Goal: Task Accomplishment & Management: Manage account settings

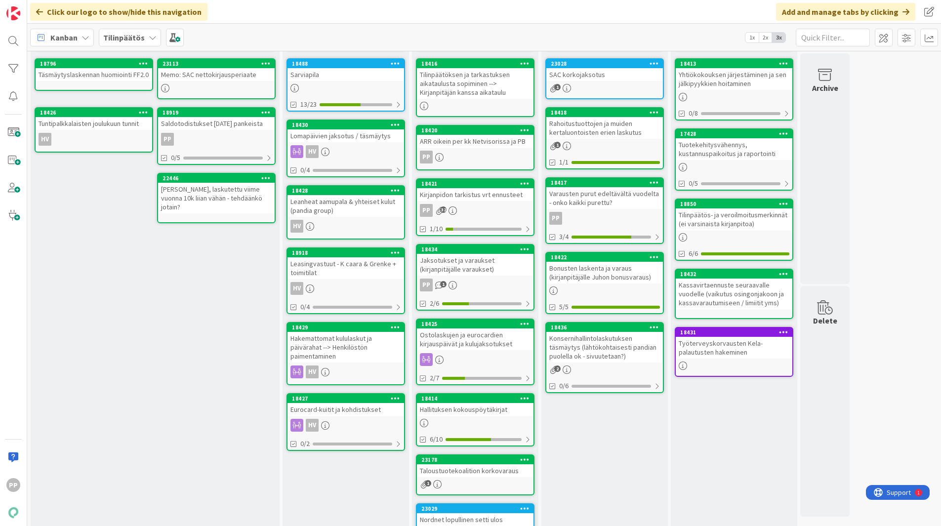
scroll to position [50, 0]
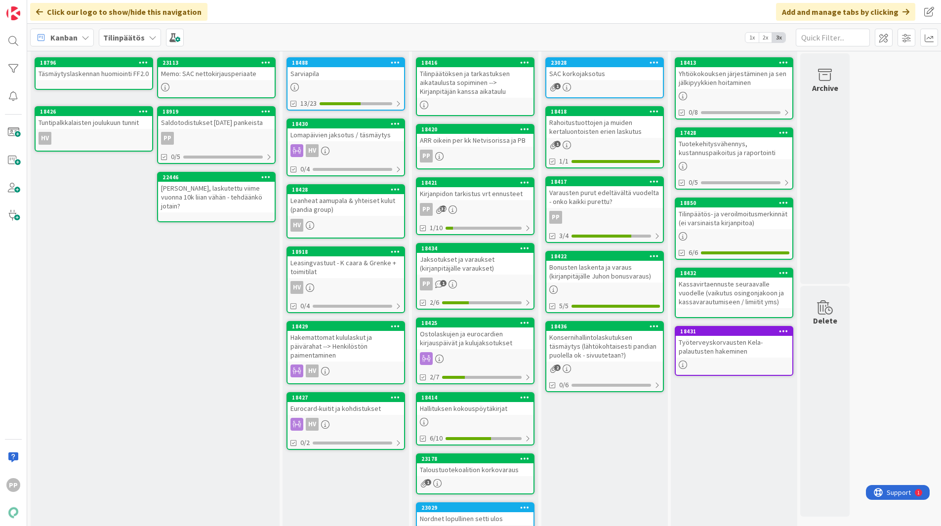
click at [393, 188] on icon at bounding box center [395, 189] width 9 height 7
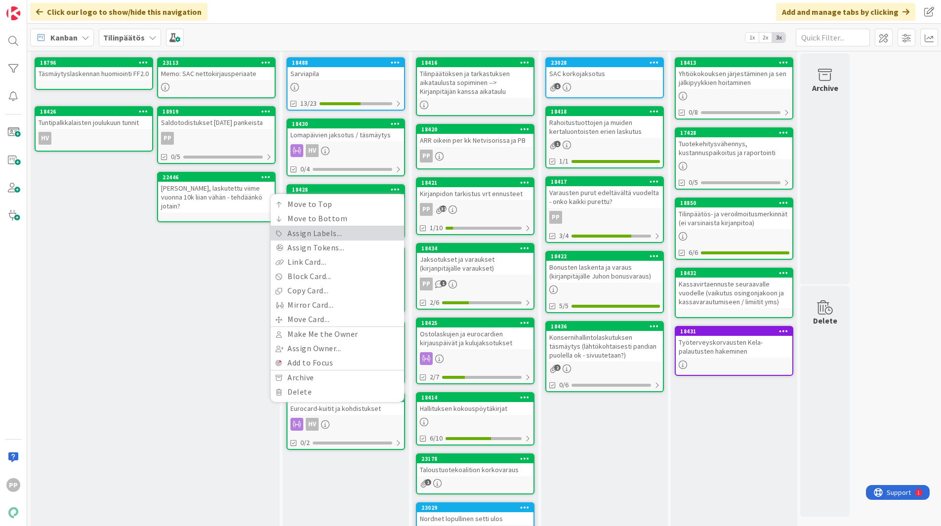
click at [356, 236] on link "Assign Labels..." at bounding box center [337, 233] width 133 height 14
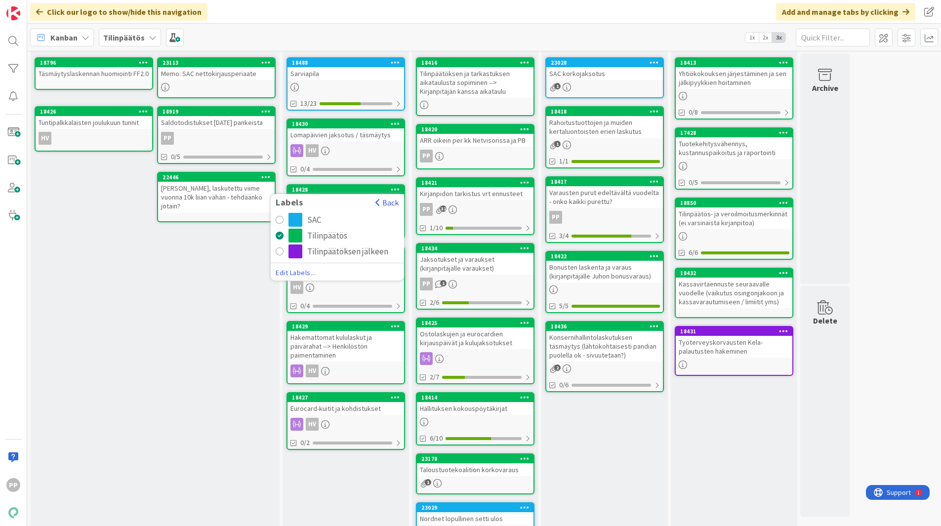
click at [319, 222] on div "SAC" at bounding box center [314, 220] width 14 height 14
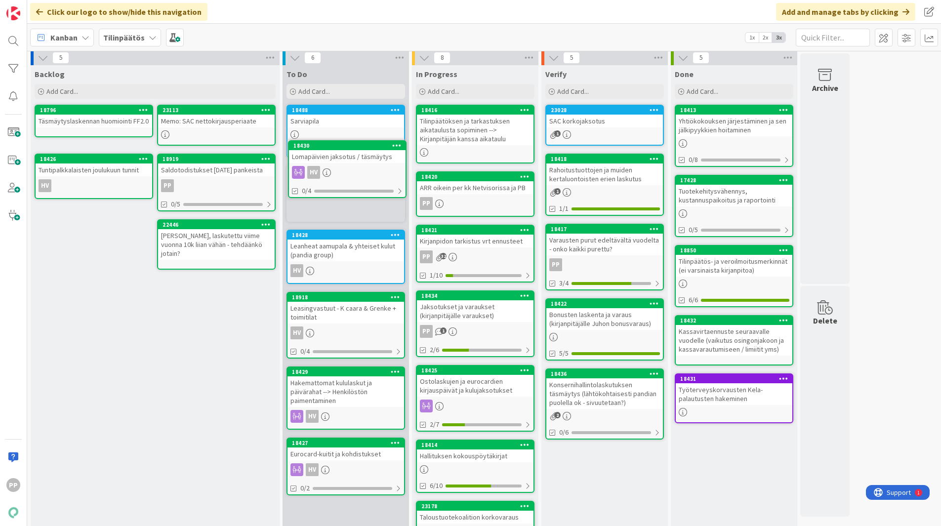
scroll to position [0, 0]
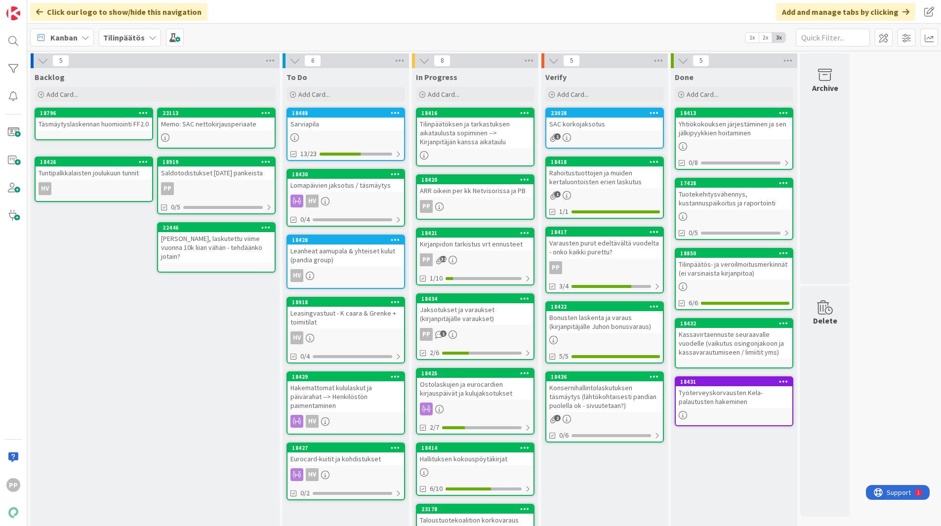
click at [197, 396] on div "Backlog Add Card... 23113 Memo: SAC nettokirjausperiaate 18796 Täsmäytyslaskenn…" at bounding box center [155, 330] width 249 height 525
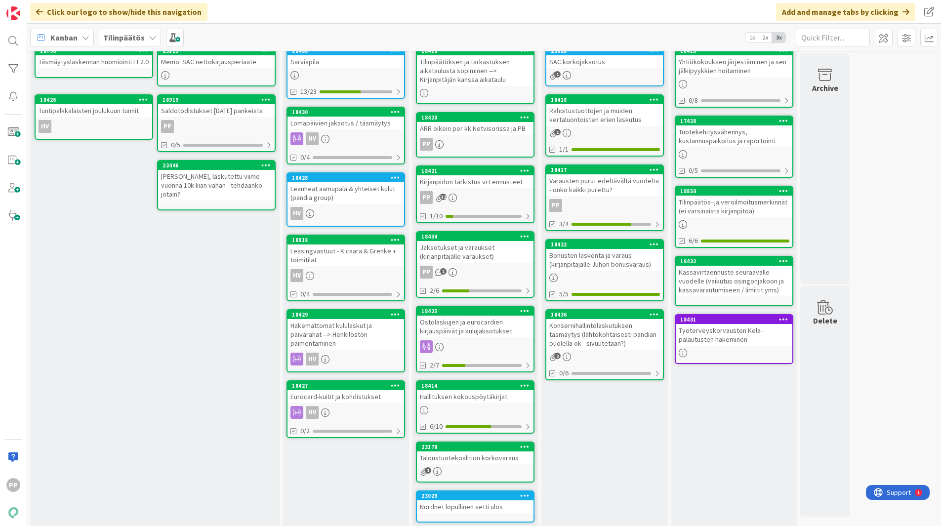
scroll to position [61, 0]
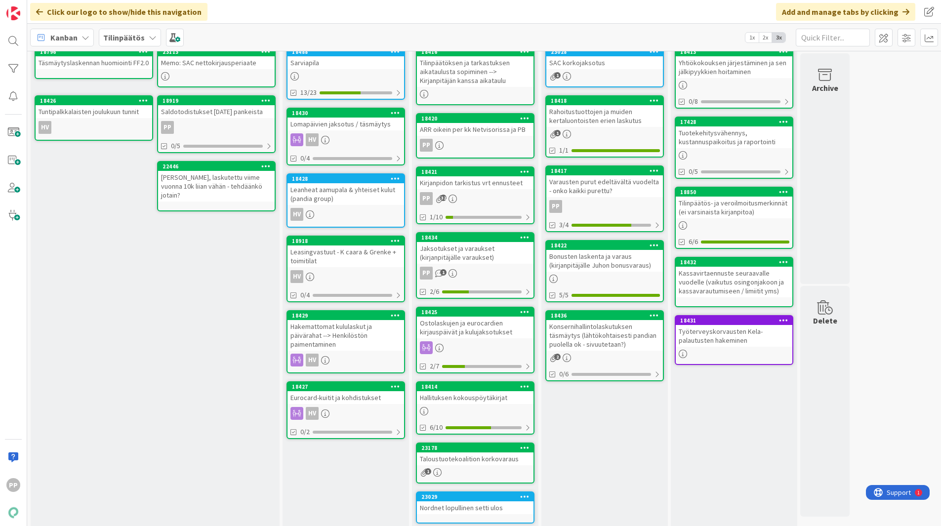
click at [619, 505] on div "Verify Add Card... 23028 SAC korkojaksotus 1 18418 Rahoitustuottojen ja muiden …" at bounding box center [604, 269] width 126 height 525
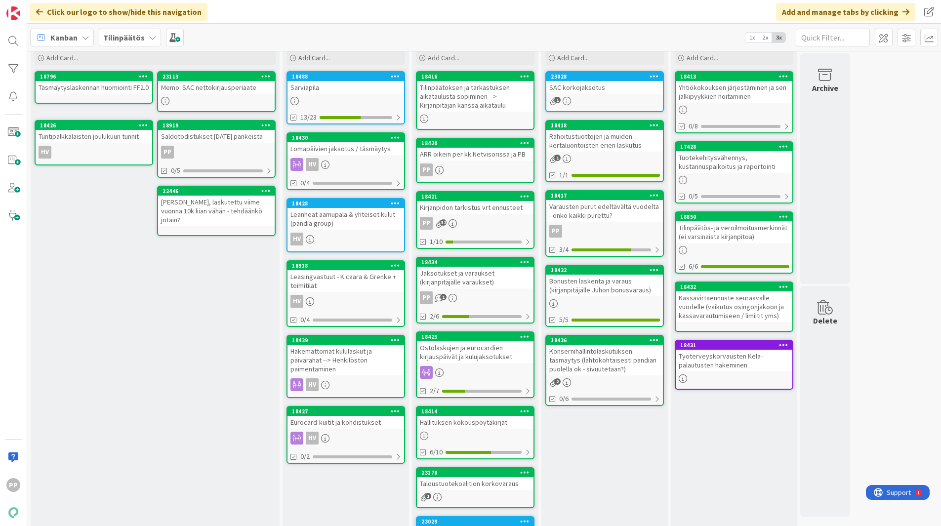
scroll to position [36, 0]
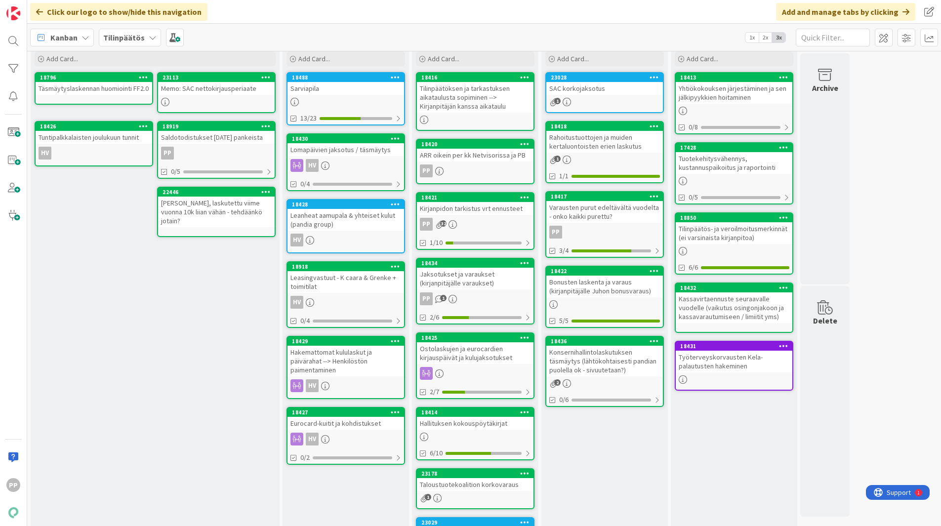
click at [624, 447] on div "Verify Add Card... 23028 SAC korkojaksotus 1 18418 Rahoitustuottojen ja muiden …" at bounding box center [604, 295] width 126 height 525
click at [613, 445] on div "Verify Add Card... 23028 SAC korkojaksotus 1 18418 Rahoitustuottojen ja muiden …" at bounding box center [604, 295] width 126 height 525
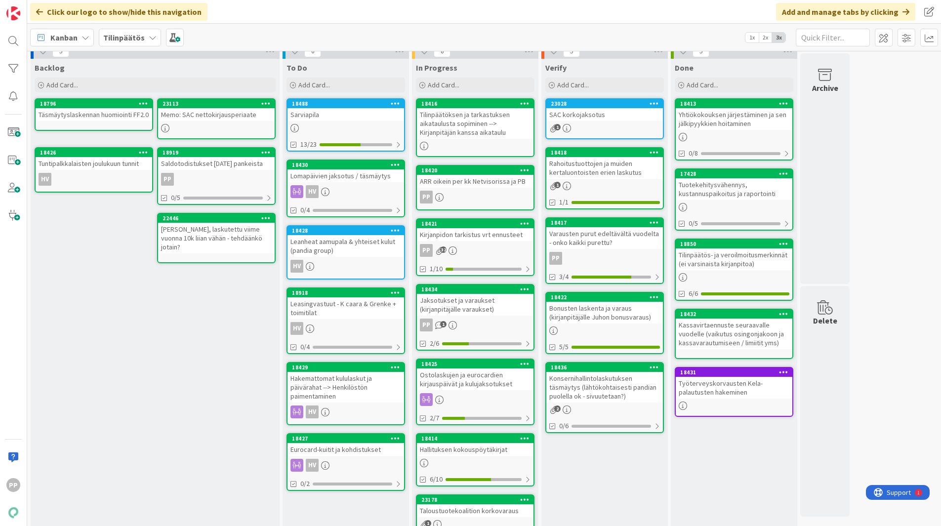
scroll to position [0, 0]
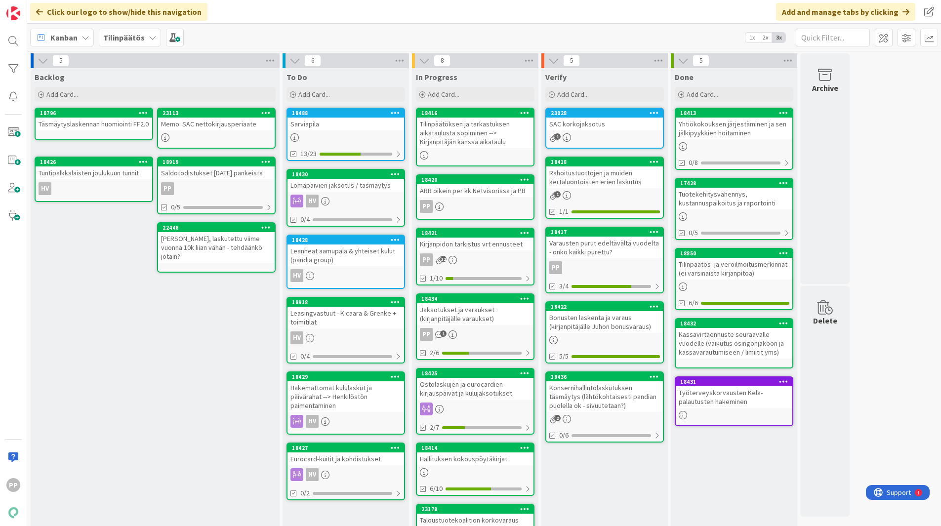
click at [599, 465] on div "Verify Add Card... 23028 SAC korkojaksotus 1 18418 Rahoitustuottojen ja muiden …" at bounding box center [604, 330] width 126 height 525
click at [599, 480] on div "Verify Add Card... 23028 SAC korkojaksotus 1 18418 Rahoitustuottojen ja muiden …" at bounding box center [604, 330] width 126 height 525
click at [604, 496] on div "Verify Add Card... 23028 SAC korkojaksotus 1 18418 Rahoitustuottojen ja muiden …" at bounding box center [604, 330] width 126 height 525
click at [598, 501] on div "Verify Add Card... 23028 SAC korkojaksotus 1 18418 Rahoitustuottojen ja muiden …" at bounding box center [604, 330] width 126 height 525
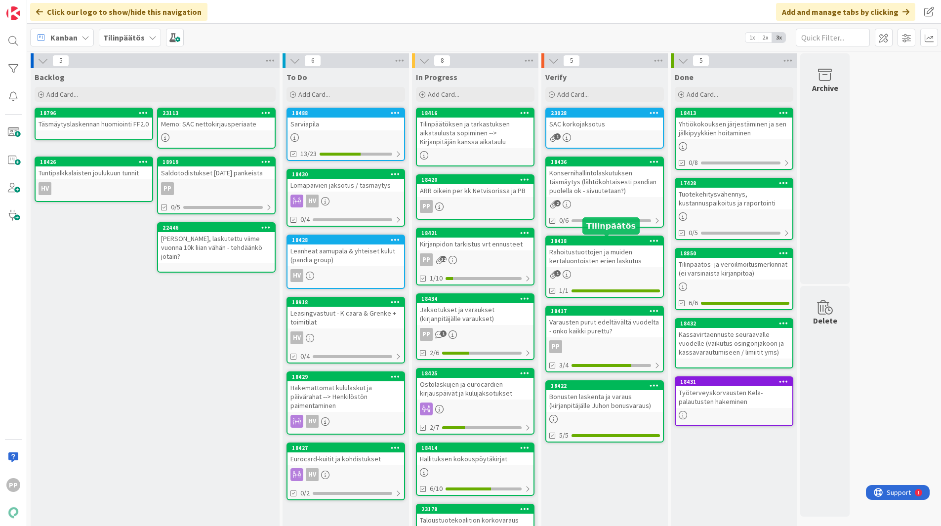
click at [594, 256] on div "Rahoitustuottojen ja muiden kertaluontoisten erien laskutus" at bounding box center [604, 257] width 117 height 22
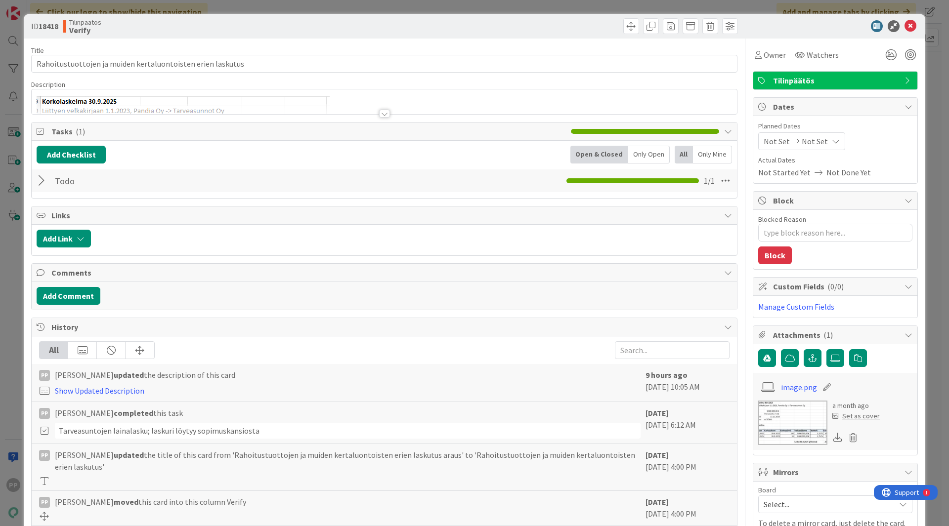
click at [398, 114] on div at bounding box center [384, 109] width 705 height 10
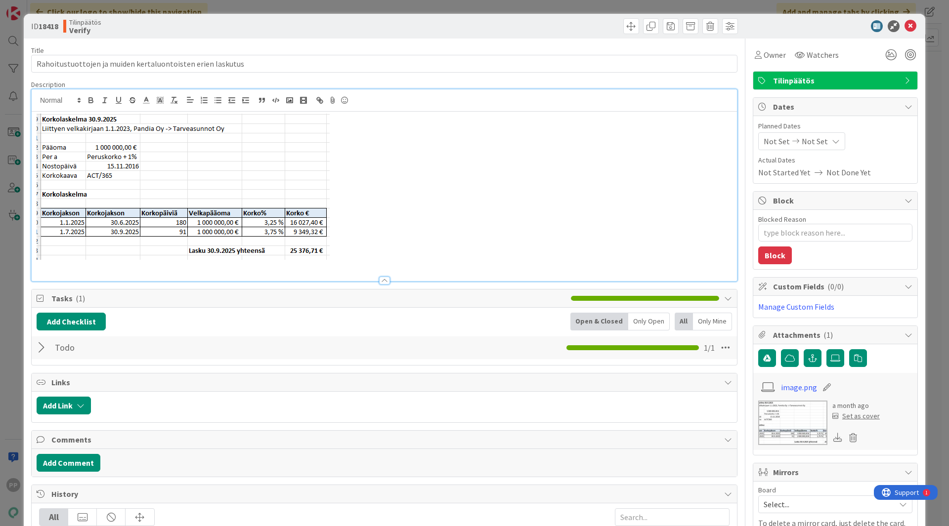
click at [410, 224] on p at bounding box center [384, 187] width 695 height 146
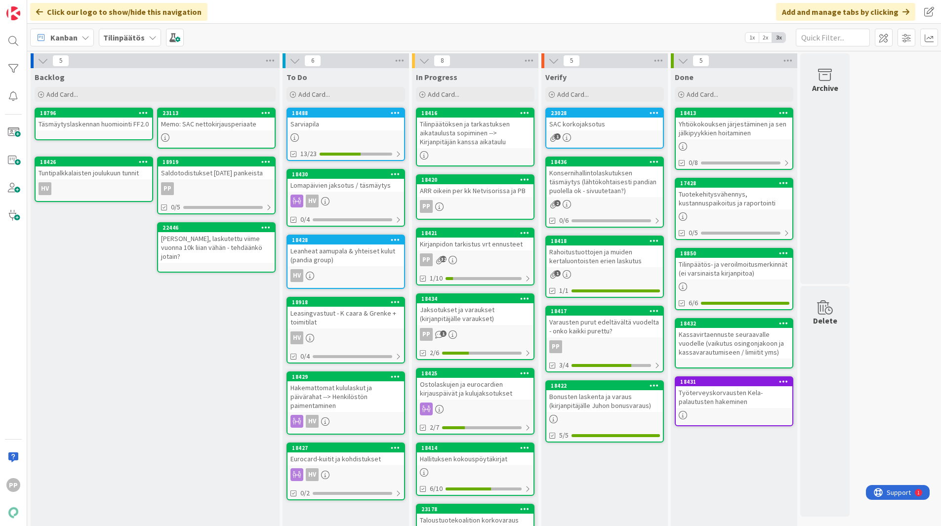
click at [587, 255] on div "Rahoitustuottojen ja muiden kertaluontoisten erien laskutus" at bounding box center [604, 257] width 117 height 22
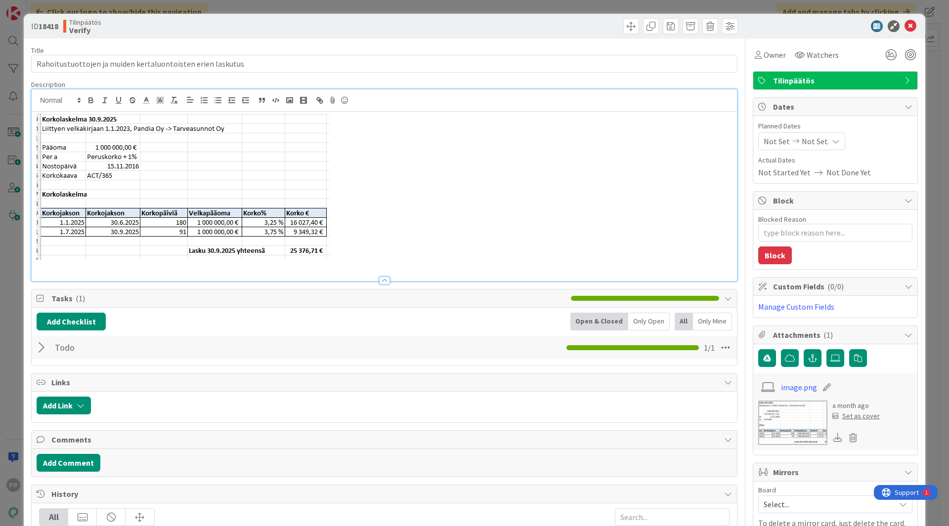
click at [427, 101] on div at bounding box center [384, 185] width 705 height 192
click at [438, 181] on p at bounding box center [384, 187] width 695 height 146
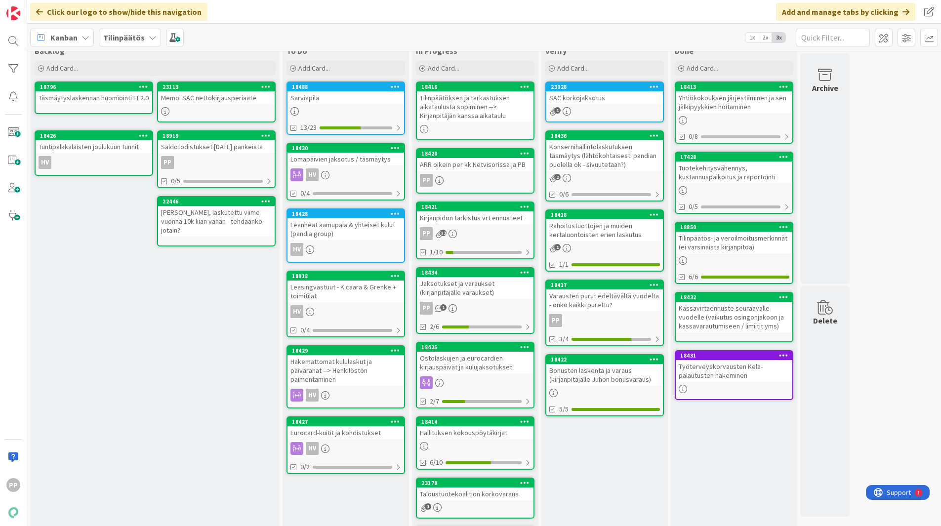
scroll to position [25, 0]
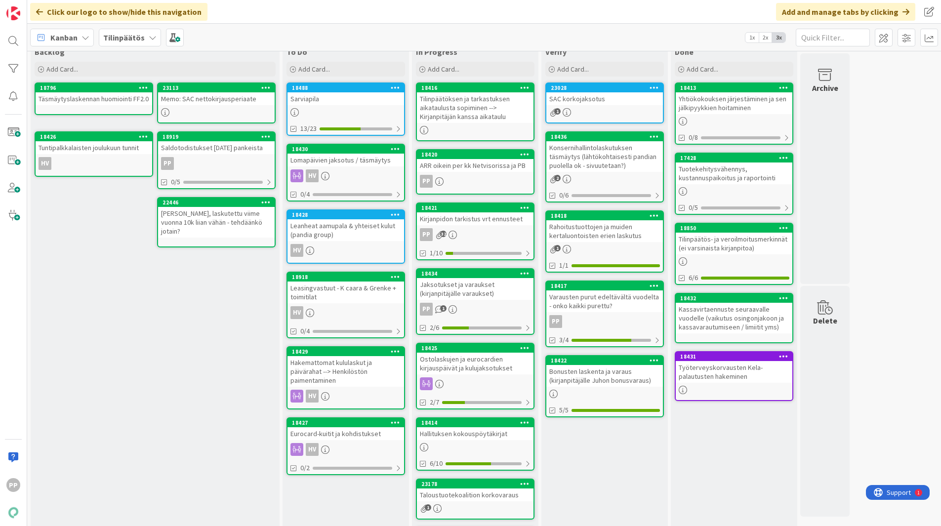
click at [604, 465] on div "Verify Add Card... 23028 SAC korkojaksotus 1 18436 Konsernihallintolaskutuksen …" at bounding box center [604, 305] width 126 height 525
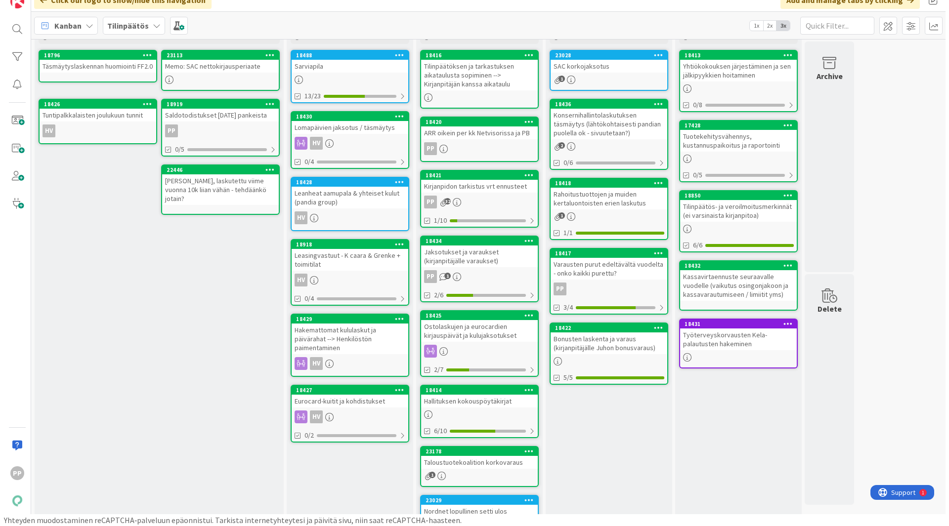
scroll to position [49, 0]
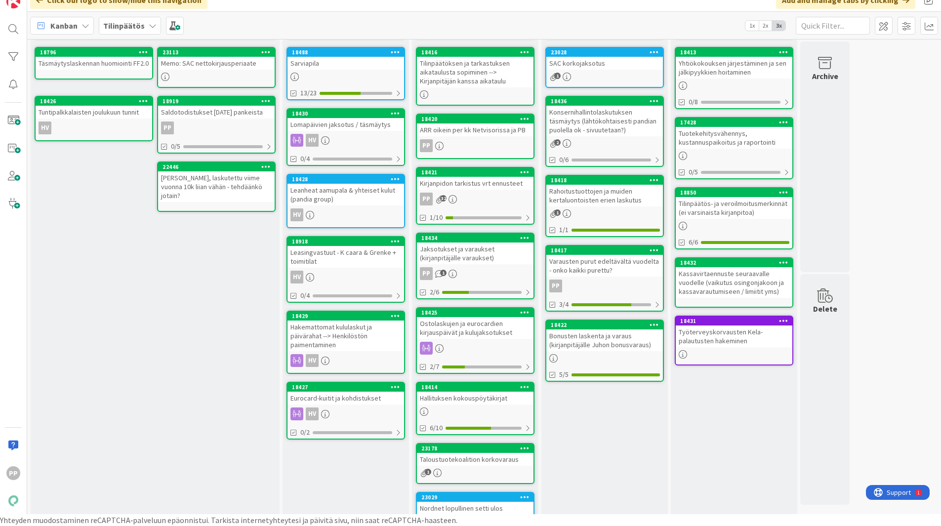
click at [612, 123] on div "Konsernihallintolaskutuksen täsmäytys (lähtökohtaisesti pandian puolella ok - s…" at bounding box center [604, 121] width 117 height 31
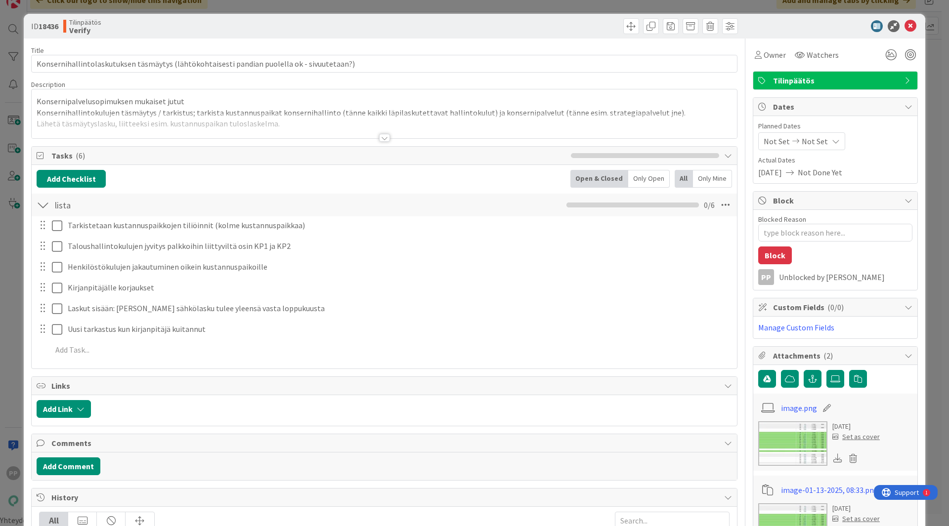
click at [229, 127] on div at bounding box center [384, 125] width 705 height 25
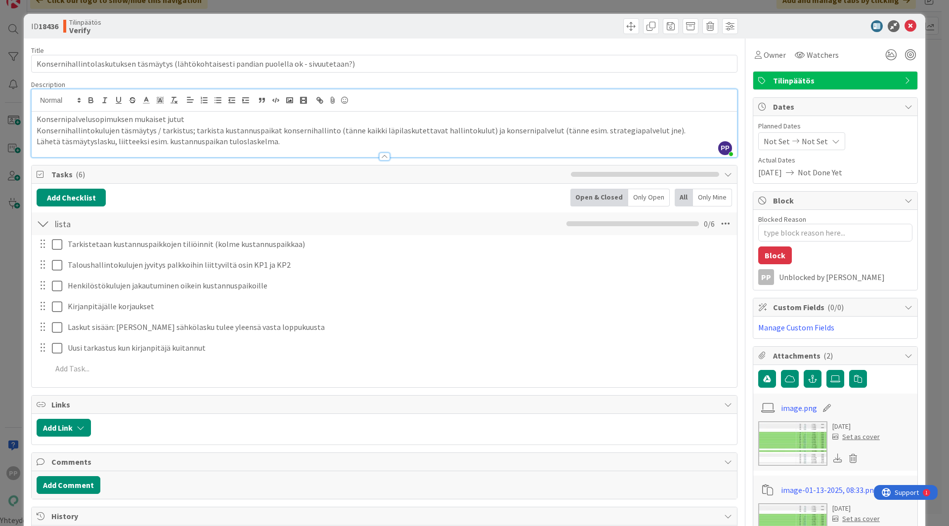
click at [426, 42] on div "Title 91 / 128 Konsernihallintolaskutuksen täsmäytys (lähtökohtaisesti pandian …" at bounding box center [384, 447] width 706 height 817
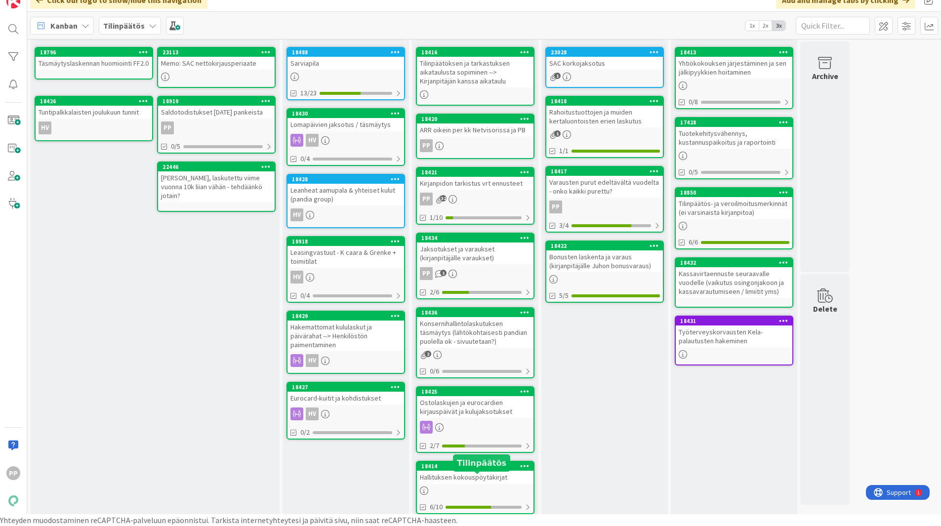
drag, startPoint x: 585, startPoint y: 121, endPoint x: 507, endPoint y: 468, distance: 356.0
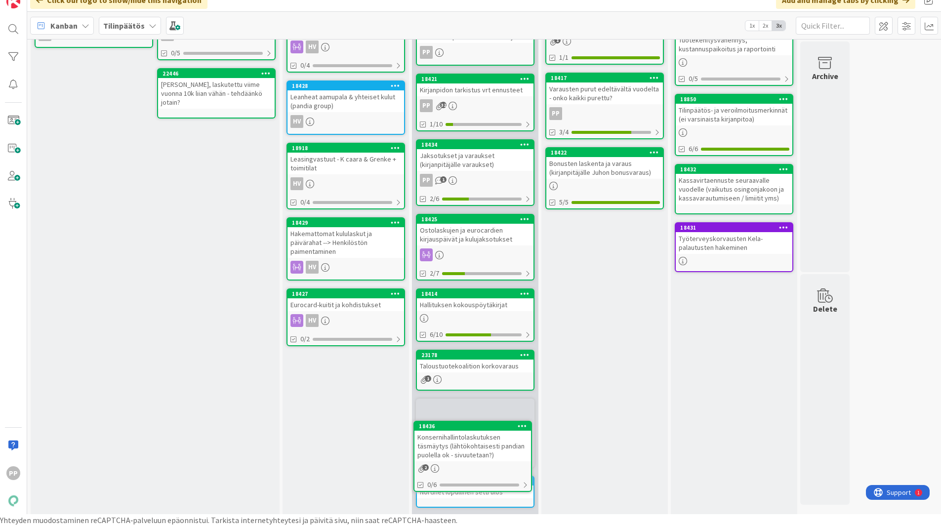
scroll to position [149, 0]
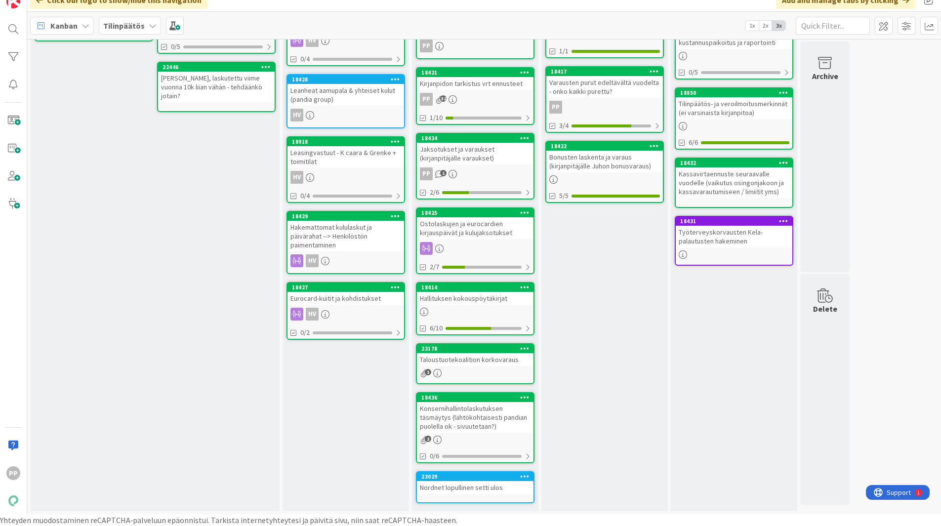
click at [531, 395] on div at bounding box center [525, 397] width 18 height 7
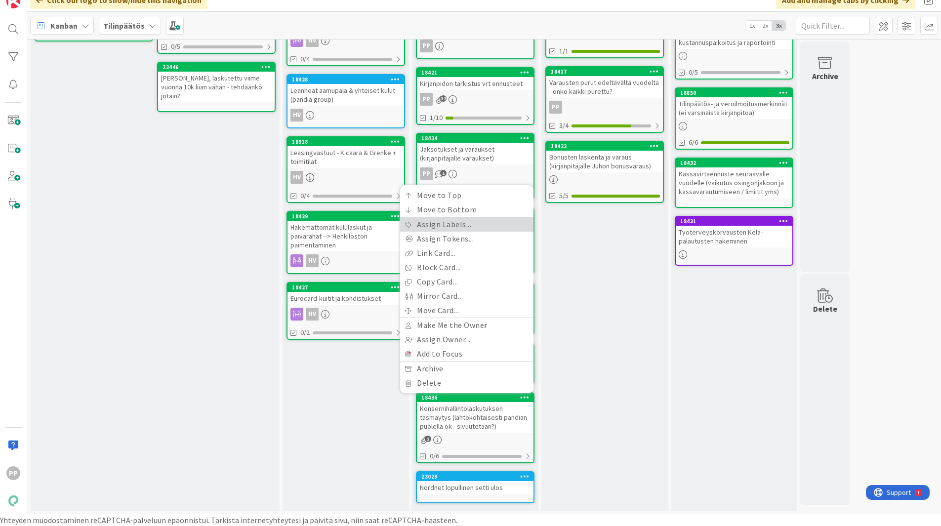
click at [486, 224] on link "Assign Labels..." at bounding box center [466, 224] width 133 height 14
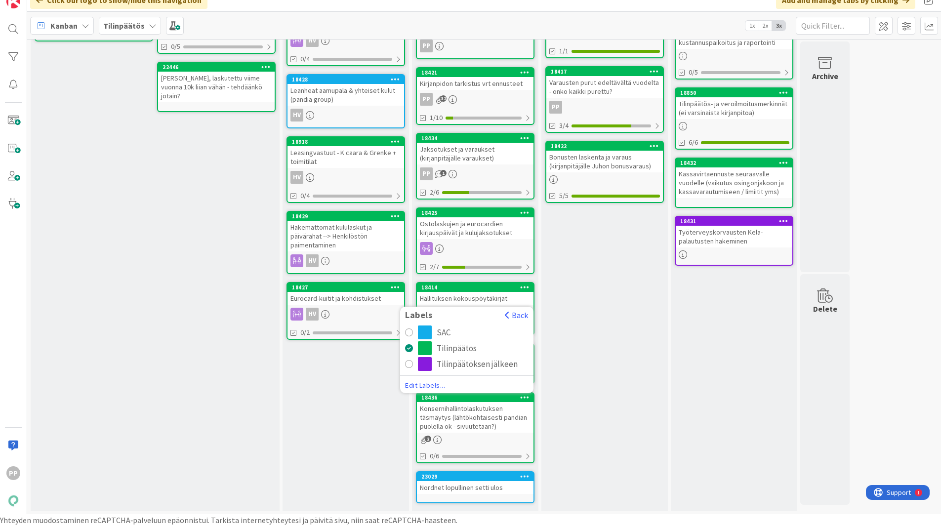
click at [409, 331] on div "radio" at bounding box center [409, 333] width 8 height 8
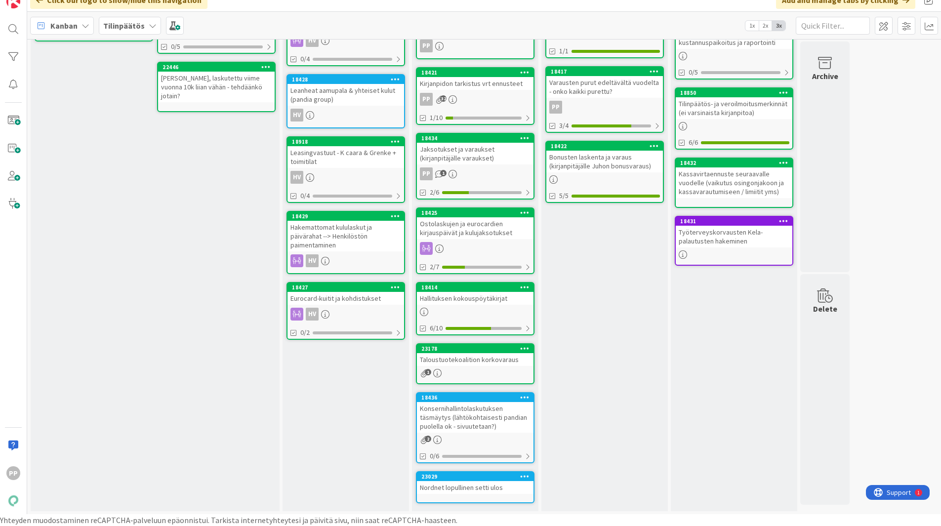
click at [575, 376] on div "Verify Add Card... 23028 SAC korkojaksotus 1 18418 Rahoitustuottojen ja muiden …" at bounding box center [604, 210] width 126 height 604
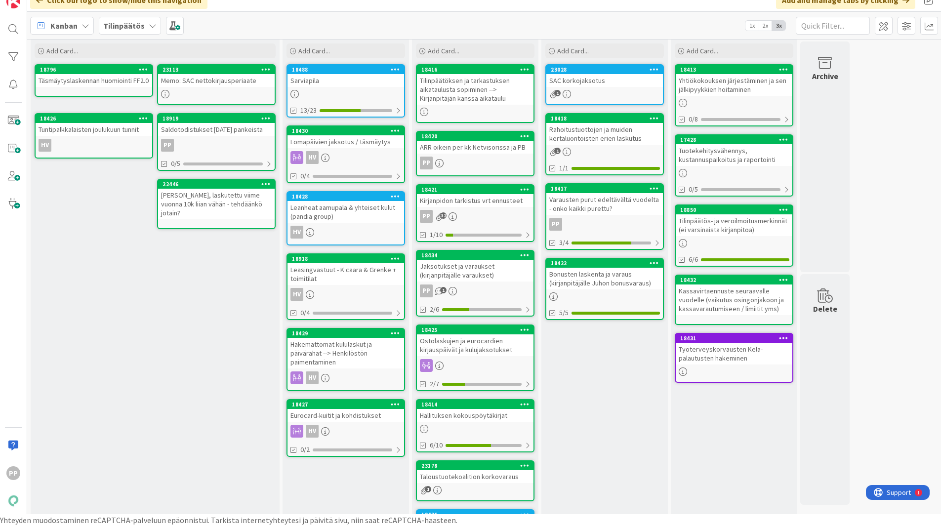
scroll to position [29, 0]
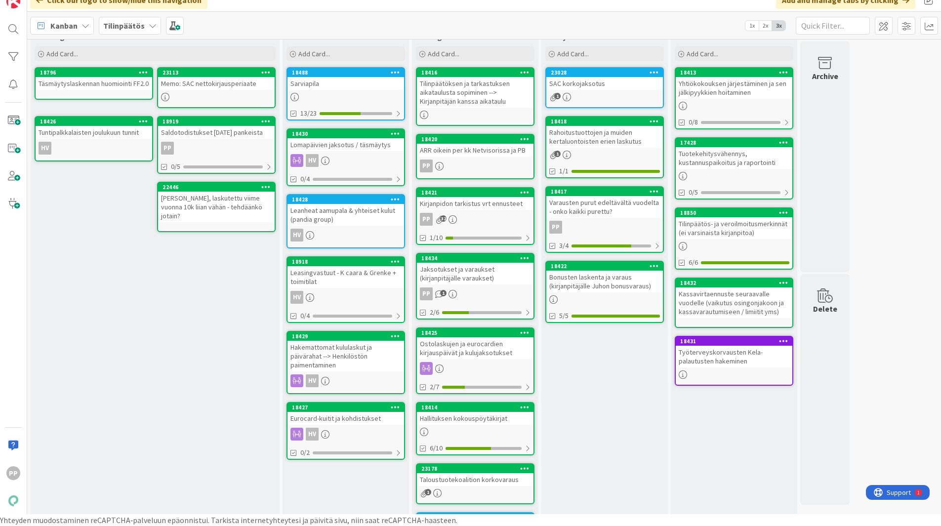
click at [582, 428] on div "Verify Add Card... 23028 SAC korkojaksotus 1 18418 Rahoitustuottojen ja muiden …" at bounding box center [604, 330] width 126 height 604
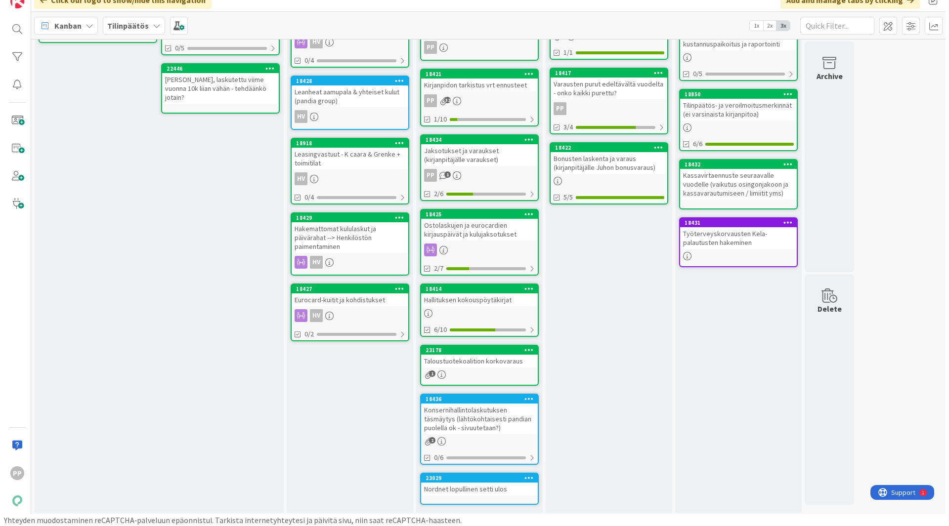
scroll to position [151, 0]
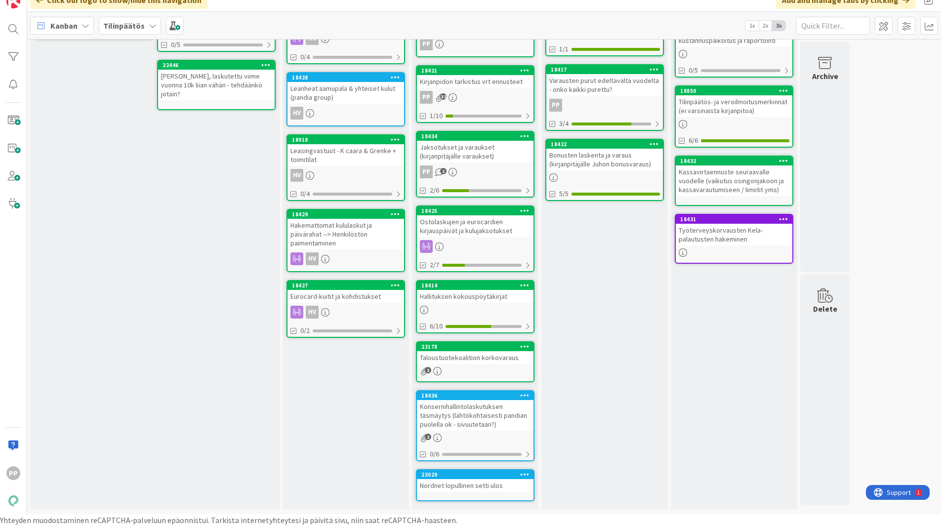
click at [504, 360] on div "Taloustuotekoalition korkovaraus" at bounding box center [475, 357] width 117 height 13
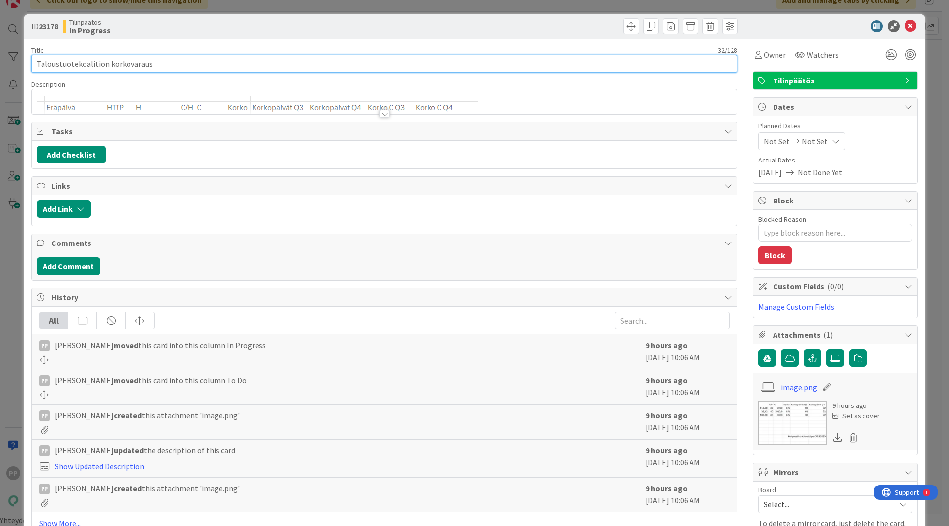
click at [269, 61] on input "Taloustuotekoalition korkovaraus" at bounding box center [384, 64] width 706 height 18
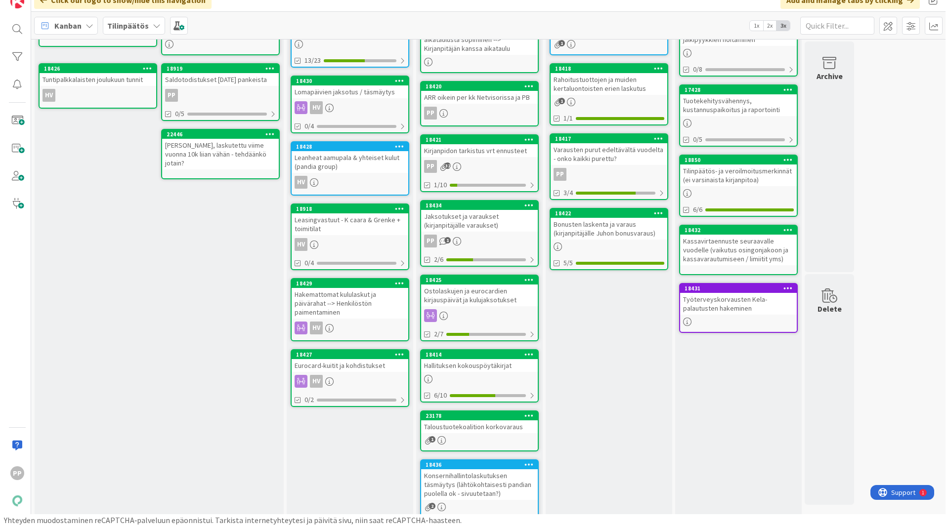
scroll to position [81, 0]
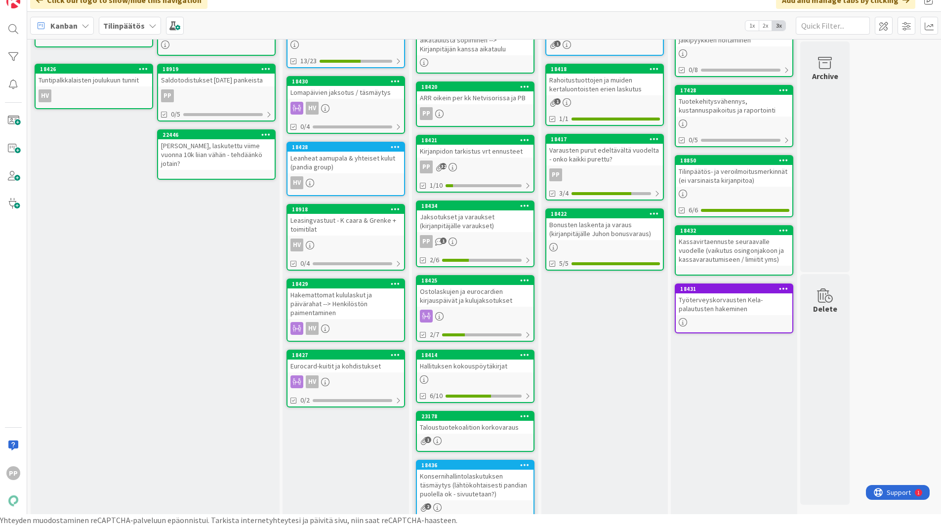
click at [524, 366] on div "Hallituksen kokouspöytäkirjat" at bounding box center [475, 366] width 117 height 13
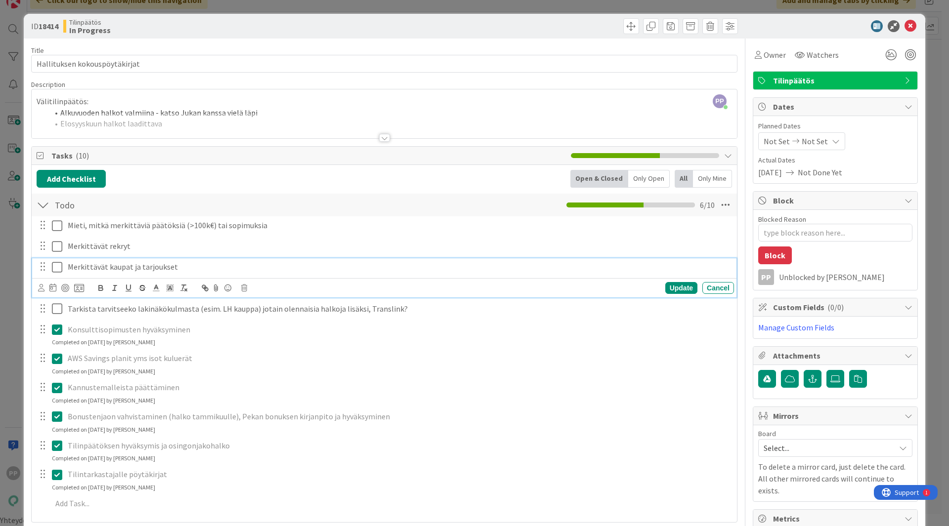
click at [57, 269] on icon at bounding box center [57, 267] width 10 height 12
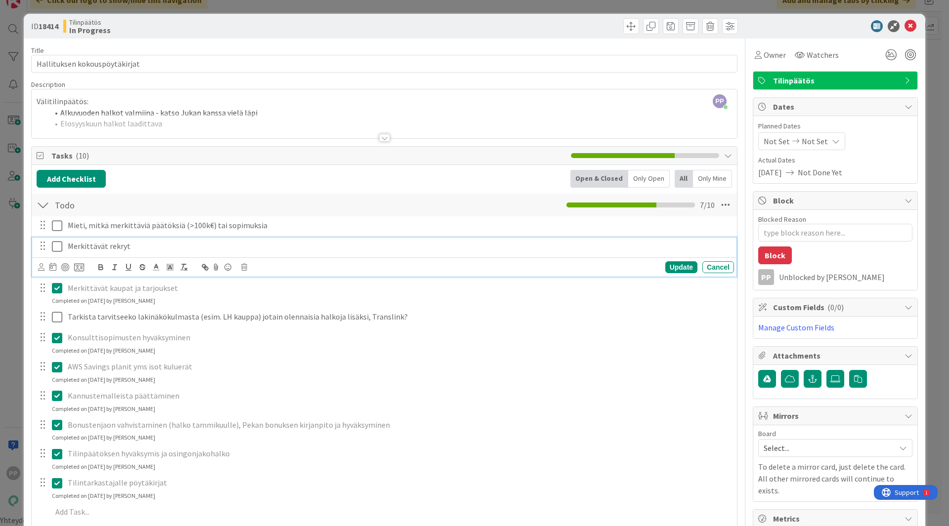
click at [55, 243] on icon at bounding box center [57, 247] width 10 height 12
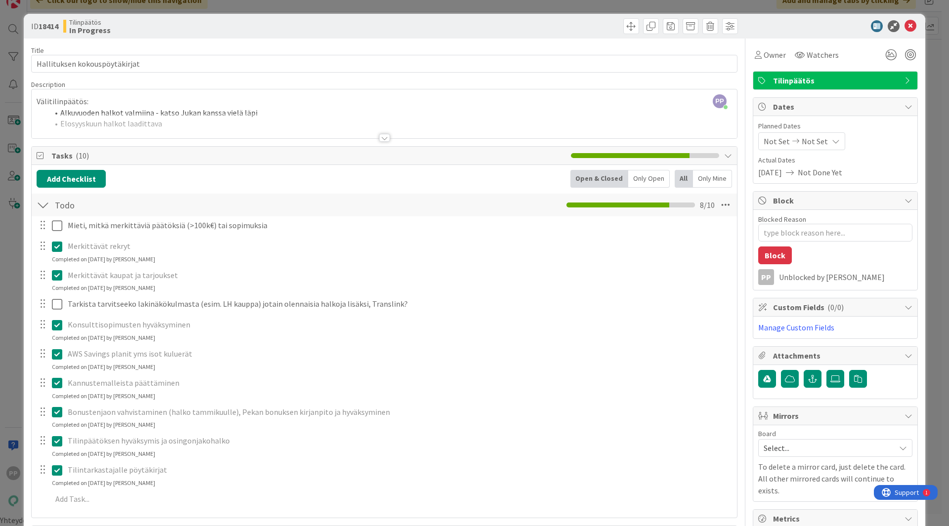
click at [209, 119] on div at bounding box center [384, 125] width 705 height 25
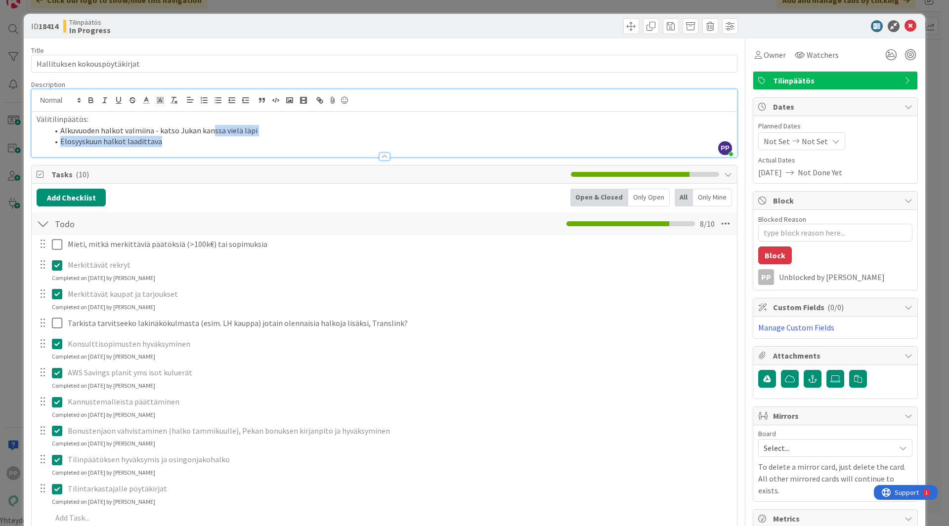
drag, startPoint x: 209, startPoint y: 132, endPoint x: 269, endPoint y: 150, distance: 62.4
click at [269, 150] on div "Description PP Pekka Paaskunta just joined Välitilinpäätös: Alkuvuoden halkot v…" at bounding box center [384, 119] width 706 height 78
click at [269, 150] on div at bounding box center [384, 152] width 705 height 10
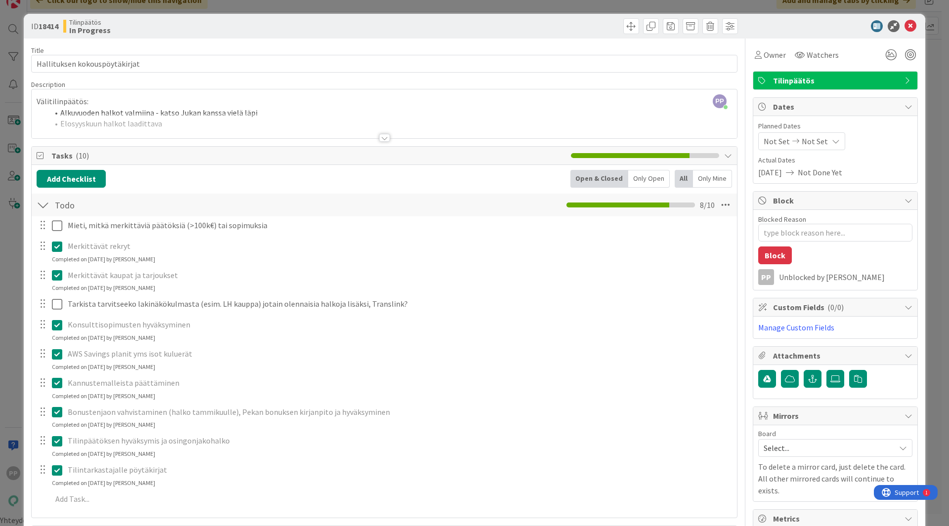
click at [51, 225] on div at bounding box center [50, 225] width 28 height 17
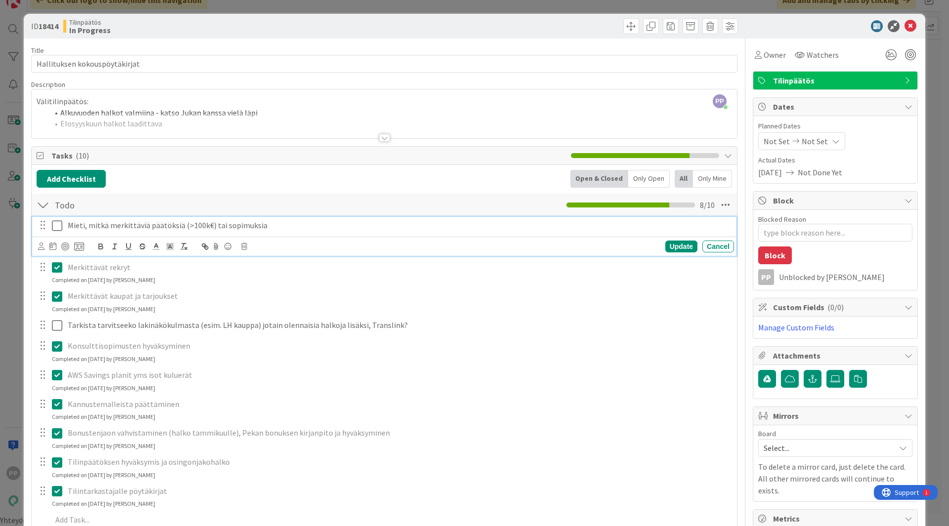
click at [56, 224] on icon at bounding box center [57, 226] width 10 height 12
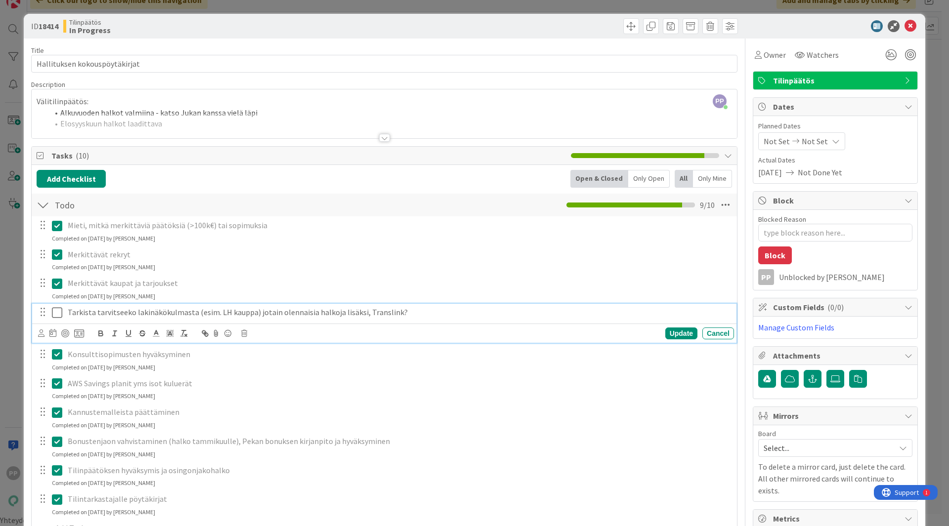
click at [52, 312] on icon at bounding box center [57, 313] width 10 height 12
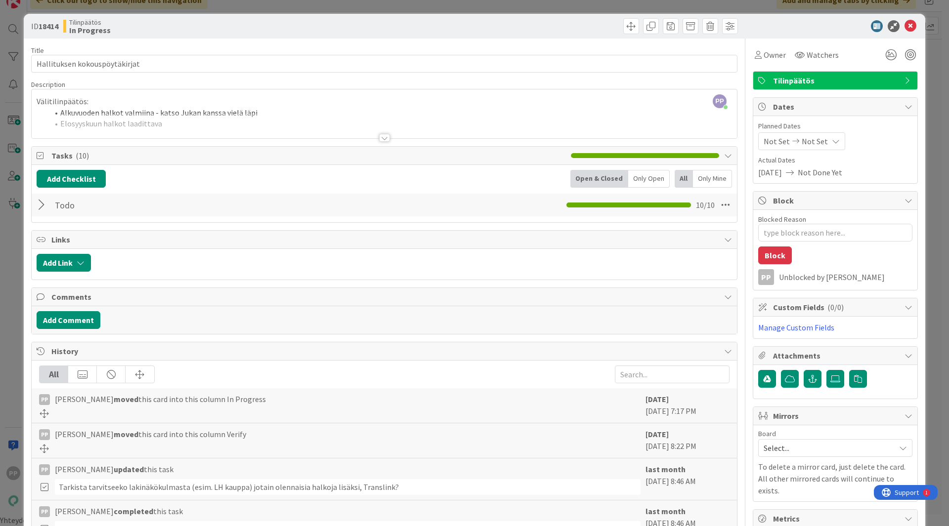
click at [116, 115] on div at bounding box center [384, 125] width 705 height 25
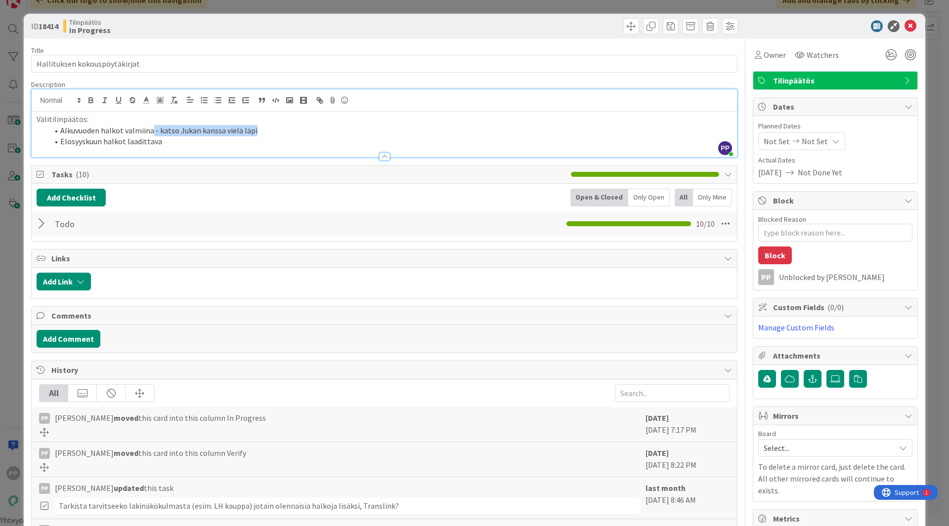
drag, startPoint x: 274, startPoint y: 128, endPoint x: 151, endPoint y: 129, distance: 123.5
click at [151, 129] on li "Alkuvuoden halkot valmiina - katso Jukan kanssa vielä läpi" at bounding box center [389, 130] width 683 height 11
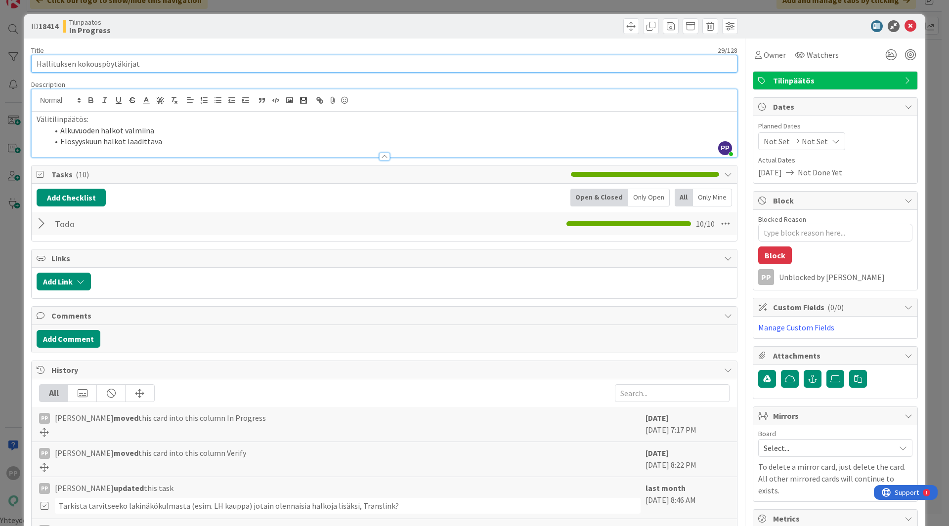
click at [195, 63] on input "Hallituksen kokouspöytäkirjat" at bounding box center [384, 64] width 706 height 18
type textarea "x"
type input "Hallituksen kokouspöytäkirjat"
type textarea "x"
type input "Hallituksen kokouspöytäkirjat T("
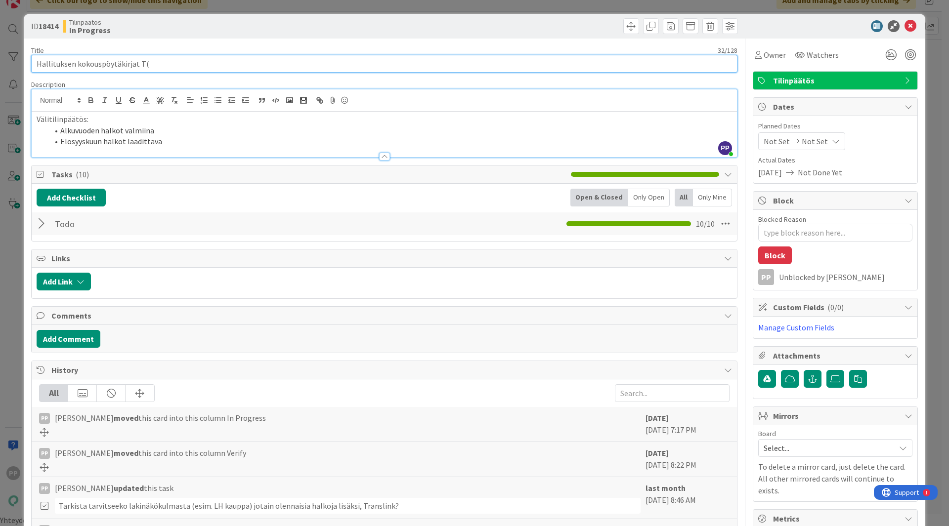
type textarea "x"
type input "Hallituksen kokouspöytäkirjat"
type textarea "x"
type input "Hallituksen kokouspöytäkirjat (Tuomon allekirjoitus --> Jakoon kaikki)"
type textarea "x"
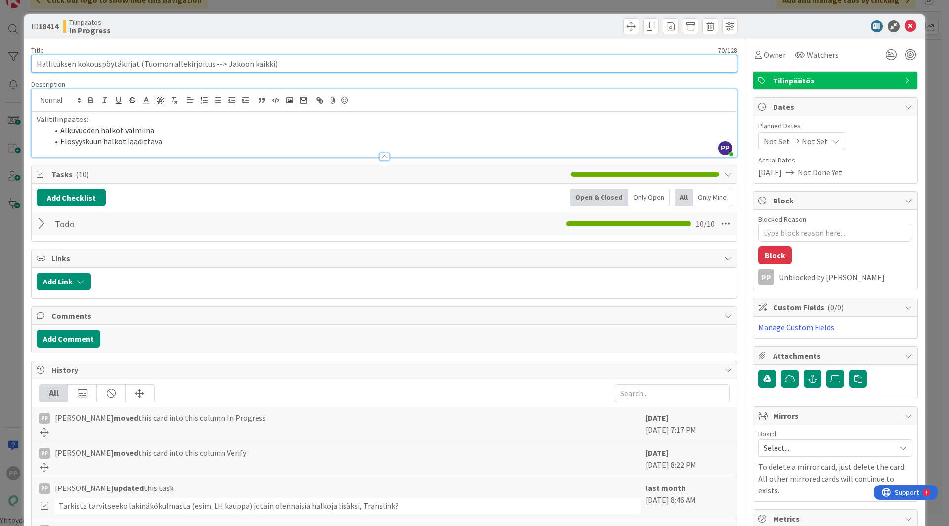
type input "Hallituksen kokouspöytäkirjat (Tuomon allekirjoitus --> Jakoon kaikki)"
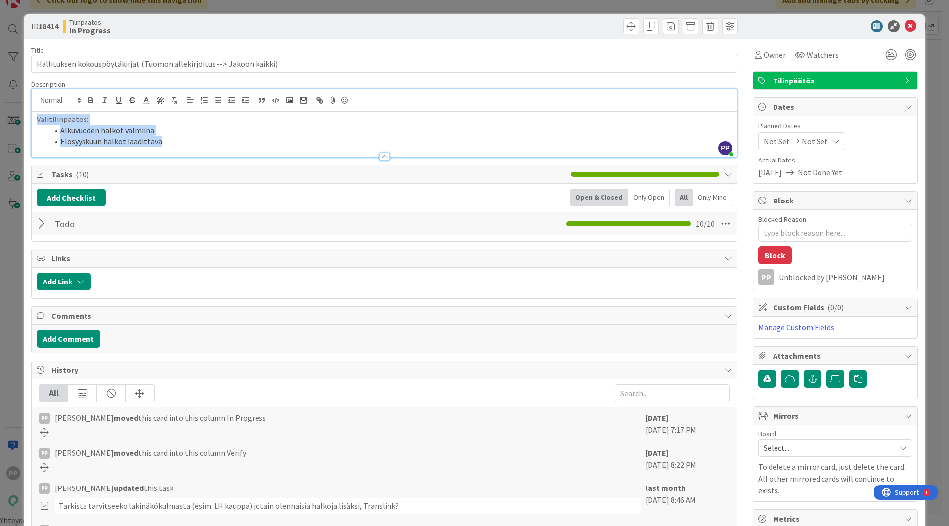
drag, startPoint x: 214, startPoint y: 140, endPoint x: 0, endPoint y: 118, distance: 215.6
click at [0, 118] on div "ID 18414 Tilinpäätös In Progress Title 70 / 128 Hallituksen kokouspöytäkirjat (…" at bounding box center [474, 263] width 949 height 526
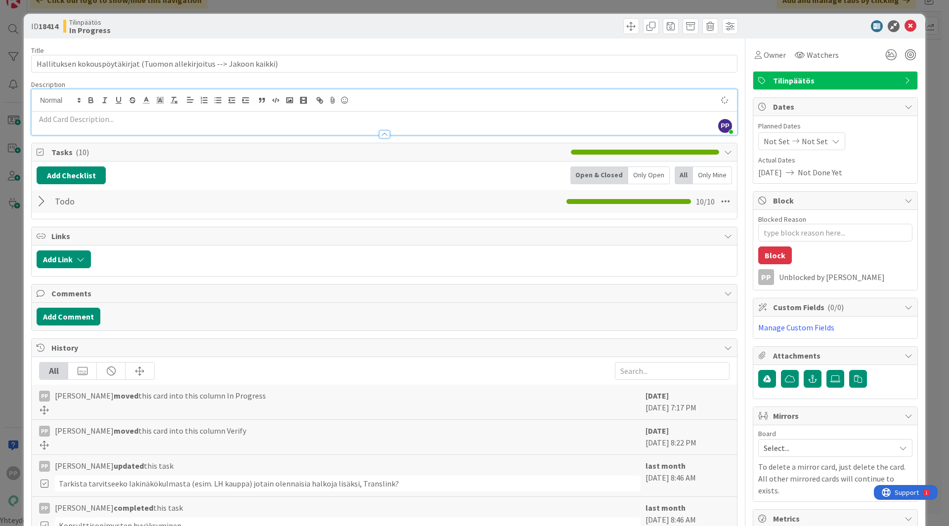
click at [191, 35] on div "ID 18414 Tilinpäätös In Progress" at bounding box center [474, 26] width 901 height 25
click at [789, 237] on textarea "Blocked Reason" at bounding box center [835, 233] width 154 height 18
type textarea "x"
type textarea "Tu"
type textarea "x"
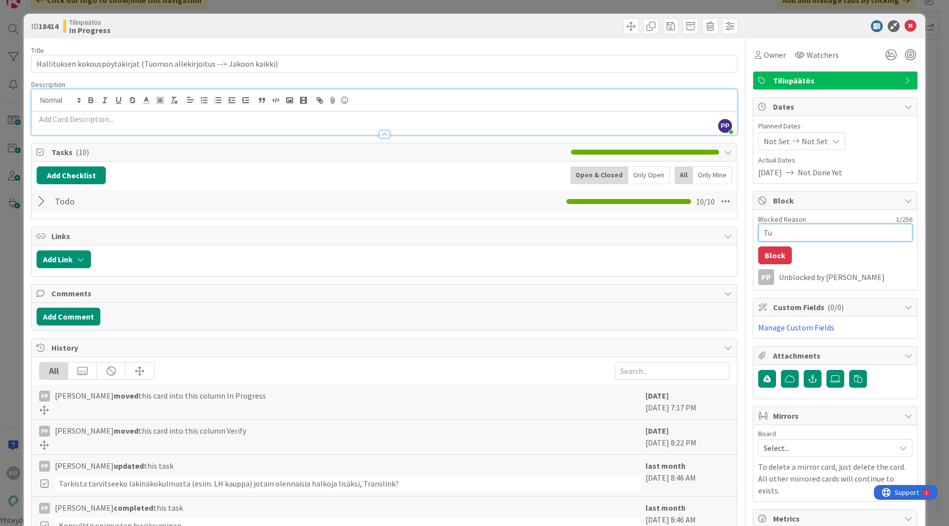
type textarea "Tuo"
type textarea "x"
type textarea "Tuom"
type textarea "x"
type textarea "Tuomo"
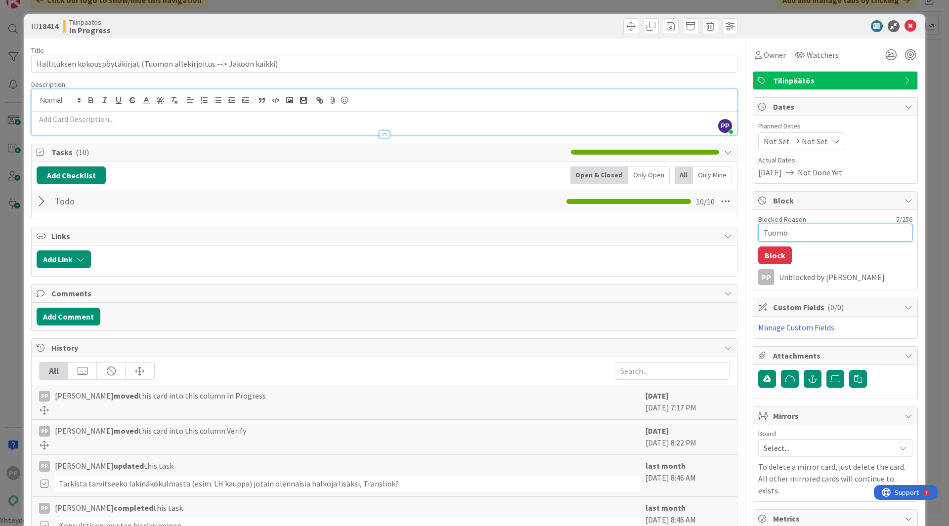
type textarea "x"
type textarea "Tuomon"
type textarea "x"
type textarea "Tuomon"
type textarea "x"
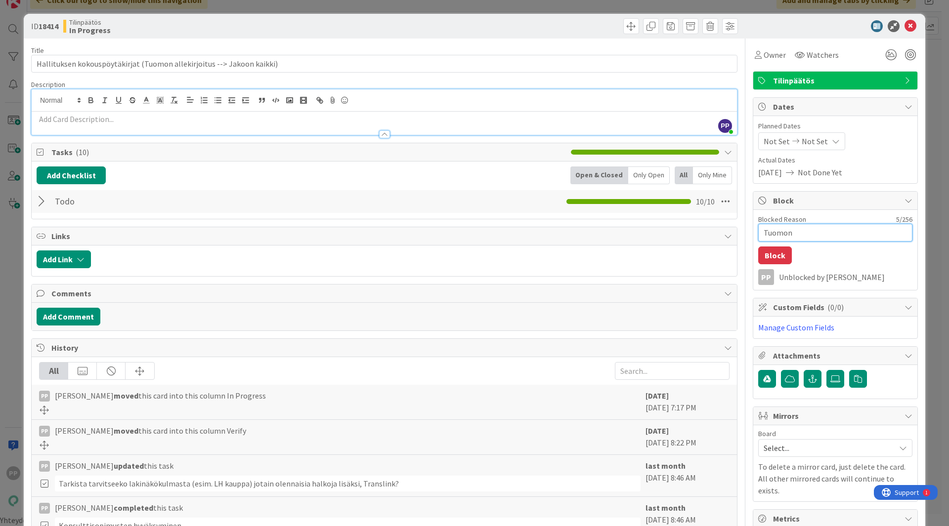
type textarea "Tuomon a"
type textarea "x"
type textarea "Tuomon al"
type textarea "x"
type textarea "Tuomon all"
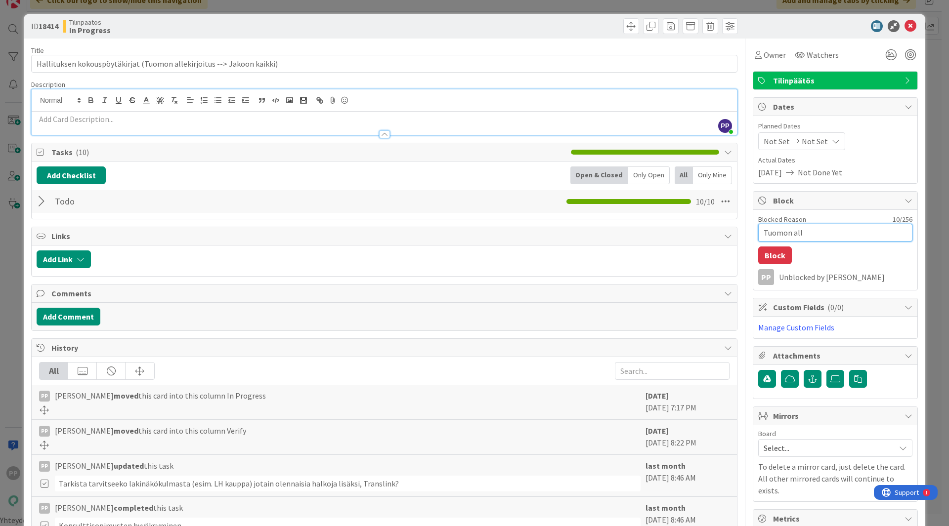
type textarea "x"
type textarea "Tuomon alle"
type textarea "x"
type textarea "Tuomon alleki"
type textarea "x"
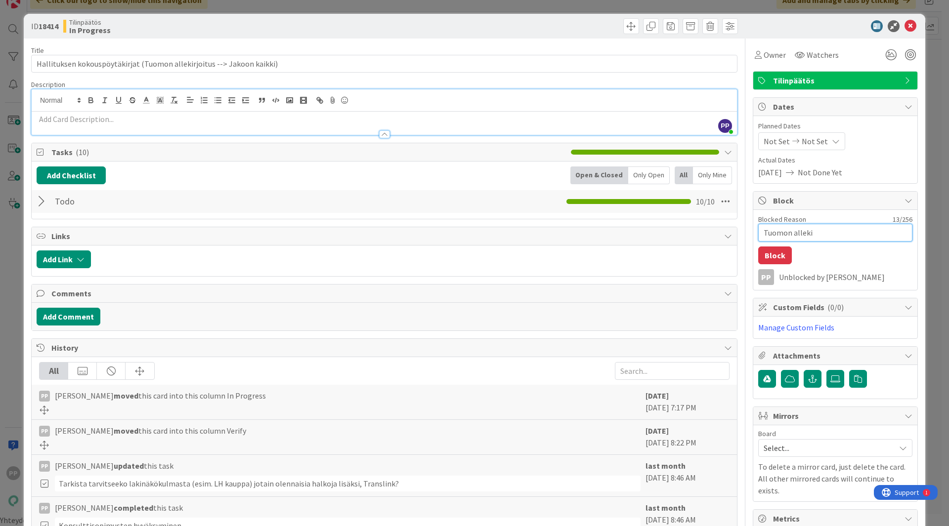
type textarea "Tuomon allekir"
type textarea "x"
type textarea "Tuomon allekirjo"
type textarea "x"
type textarea "Tuomon allekirjoi"
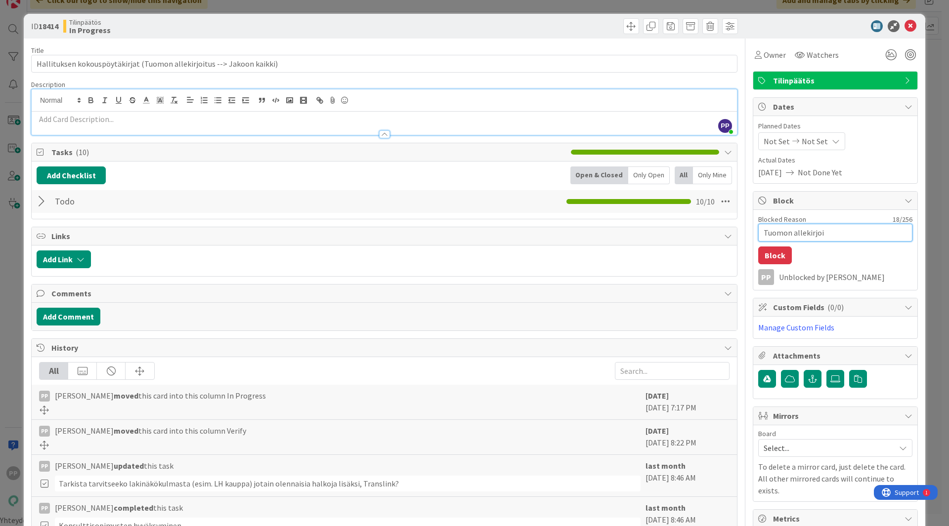
type textarea "x"
type textarea "Tuomon allekirjoit"
type textarea "x"
type textarea "Tuomon allekirjoitu"
type textarea "x"
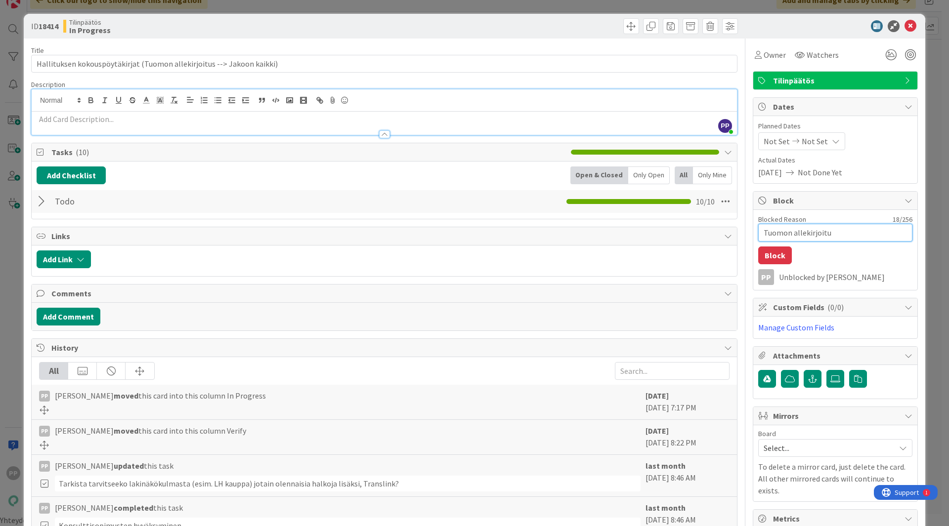
type textarea "Tuomon allekirjoitus"
type textarea "x"
type textarea "Tuomon allekirjoitus"
type textarea "x"
type textarea "Tuomon allekirjoitus -"
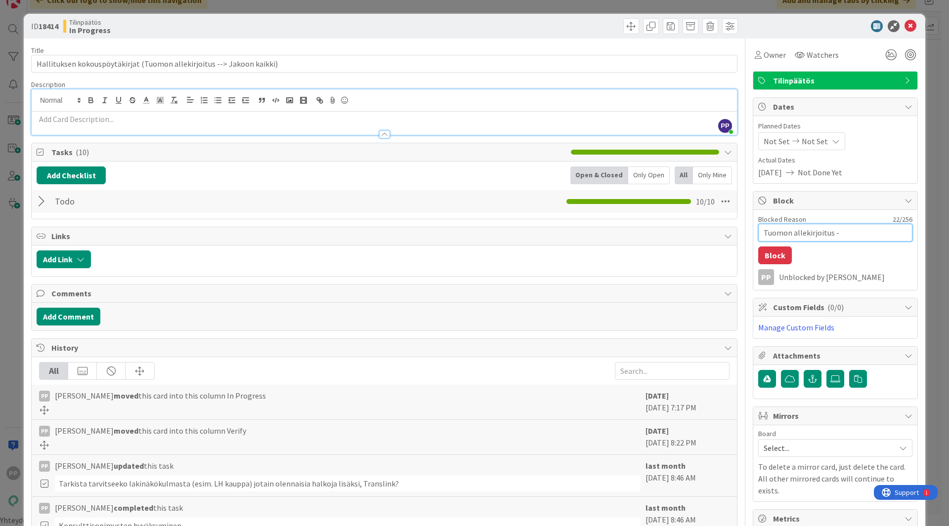
type textarea "x"
type textarea "Tuomon allekirjoitus --"
type textarea "x"
type textarea "Tuomon allekirjoitus -->"
type textarea "x"
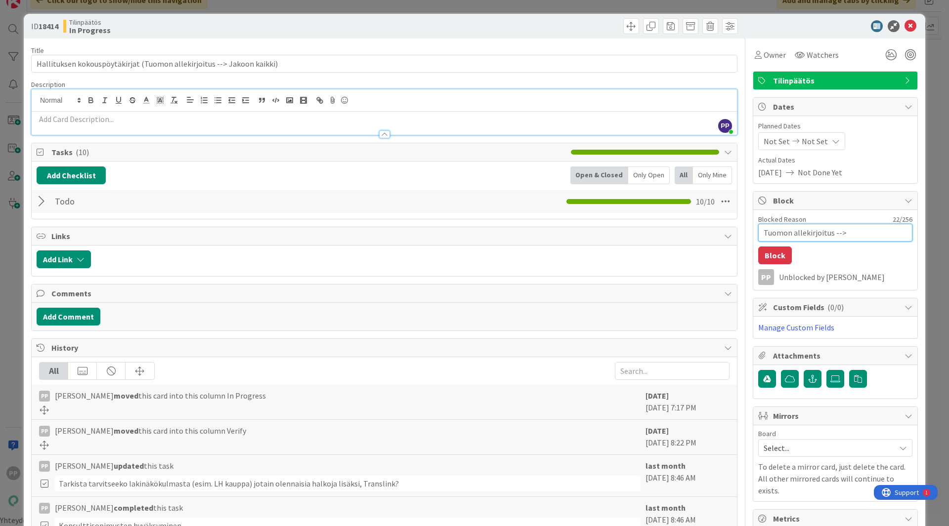
type textarea "Tuomon allekirjoitus -->"
type textarea "x"
type textarea "Tuomon allekirjoitus --> J"
type textarea "x"
type textarea "Tuomon allekirjoitus --> Ja"
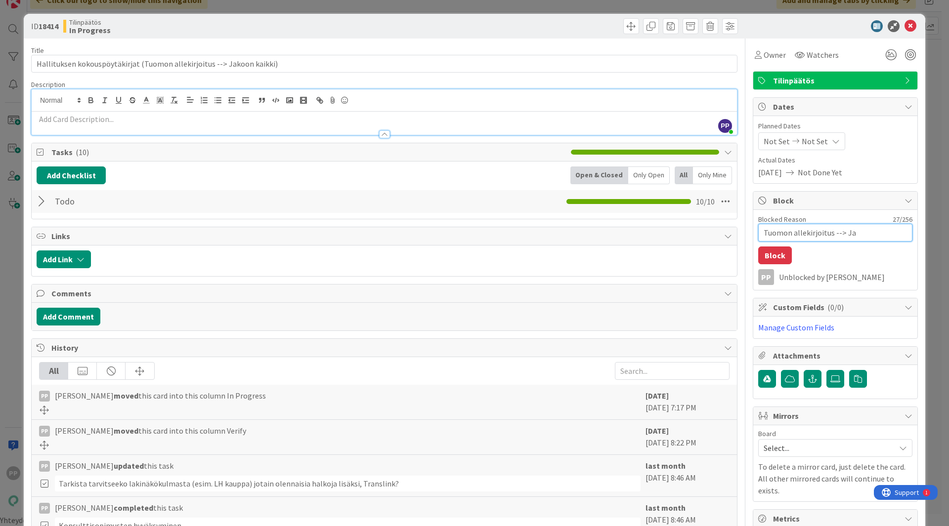
type textarea "x"
type textarea "Tuomon allekirjoitus --> Jak"
type textarea "x"
type textarea "Tuomon allekirjoitus --> Jako"
type textarea "x"
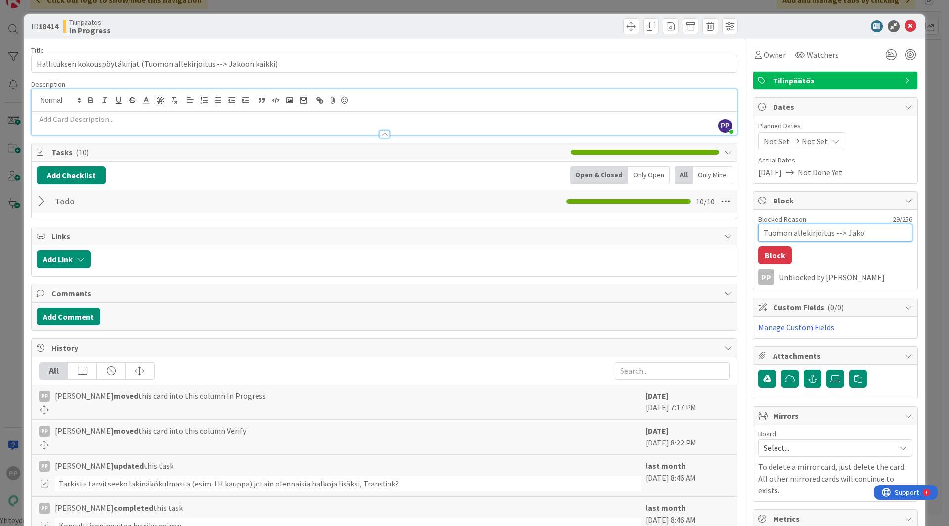
type textarea "Tuomon allekirjoitus --> Jakoo"
type textarea "x"
type textarea "Tuomon allekirjoitus --> Jakoon"
type textarea "x"
type textarea "Tuomon allekirjoitus --> Jakoon"
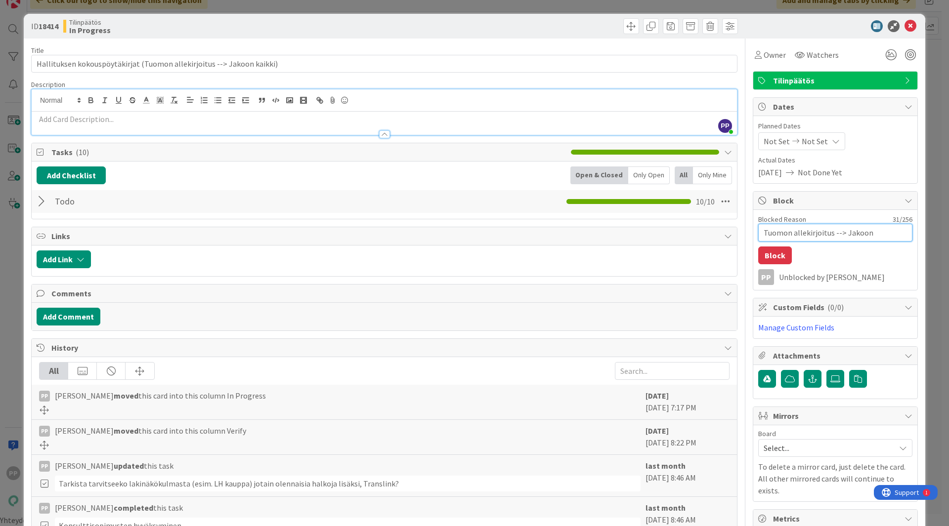
type textarea "x"
type textarea "Tuomon allekirjoitus --> Jakoon t"
type textarea "x"
type textarea "Tuomon allekirjoitus --> Jakoon til"
type textarea "x"
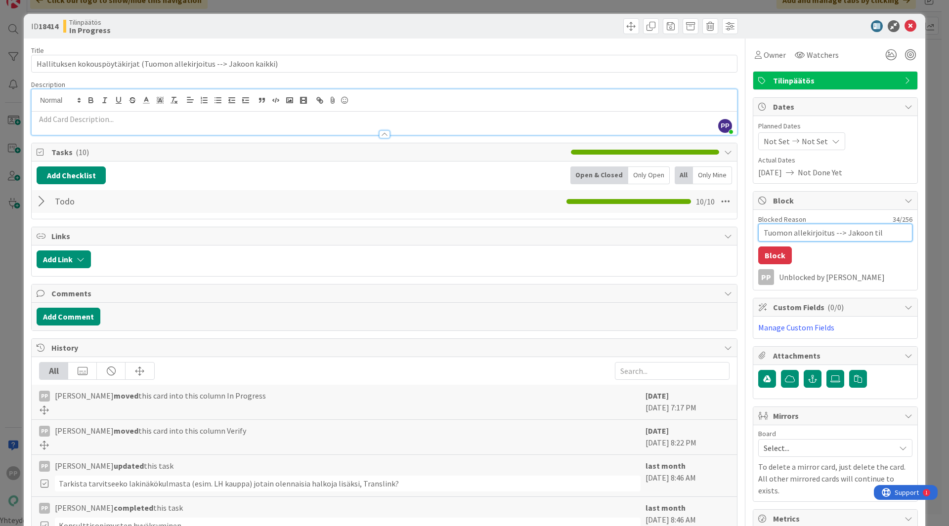
type textarea "Tuomon allekirjoitus --> Jakoon tilk"
type textarea "x"
type textarea "Tuomon allekirjoitus --> Jakoon tilkk"
type textarea "x"
type textarea "Tuomon allekirjoitus --> Jakoon tilkka"
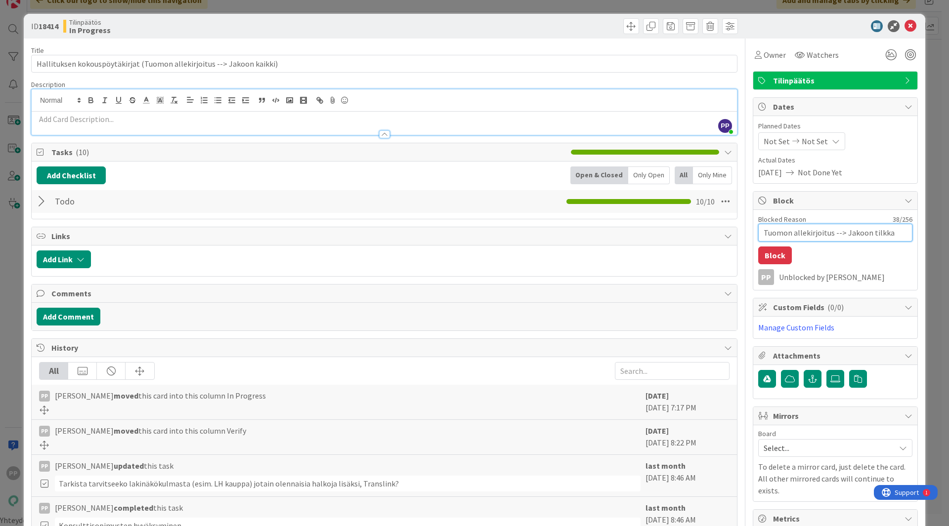
type textarea "x"
type textarea "Tuomon allekirjoitus --> Jakoon tilkkari"
type textarea "x"
type textarea "Tuomon allekirjoitus --> Jakoon tilkkarill"
type textarea "x"
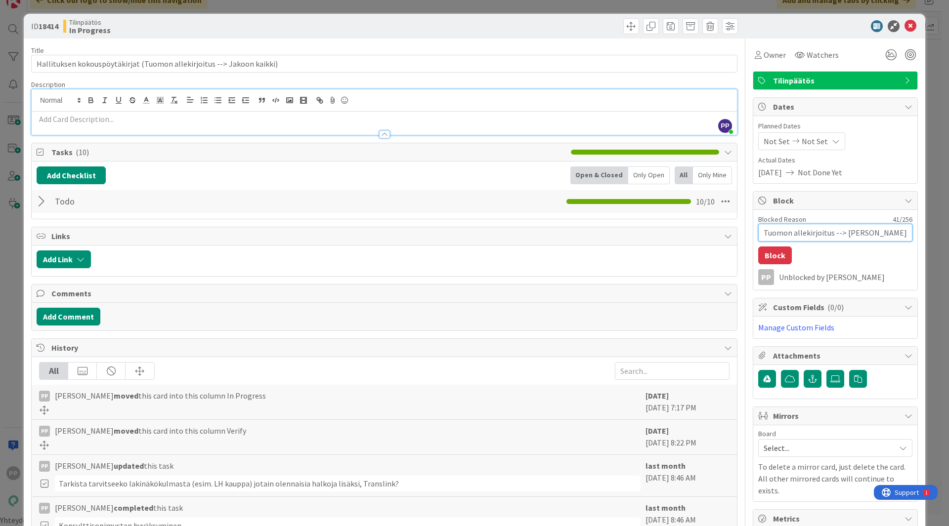
type textarea "Tuomon allekirjoitus --> Jakoon tilkkarille"
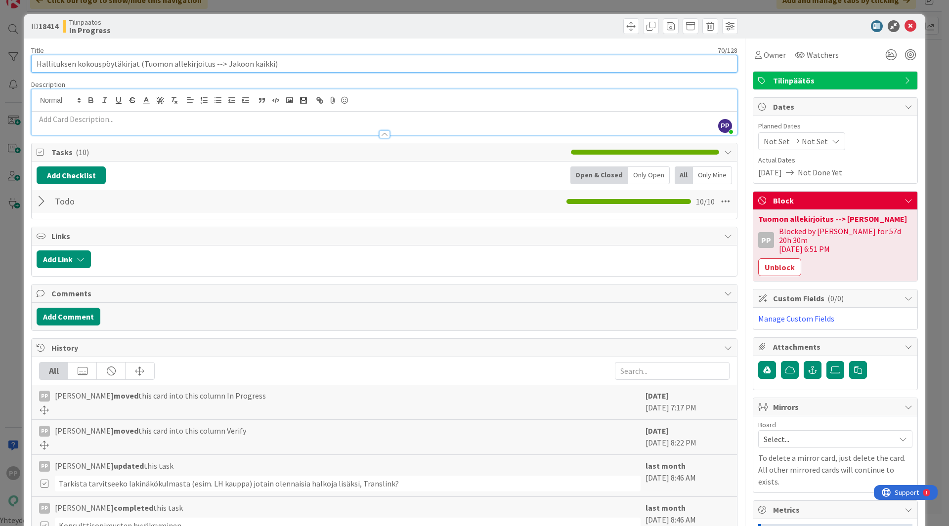
drag, startPoint x: 141, startPoint y: 66, endPoint x: 507, endPoint y: 46, distance: 367.1
click at [507, 46] on div "Title 70 / 128 Hallituksen kokouspöytäkirjat (Tuomon allekirjoitus --> Jakoon k…" at bounding box center [384, 59] width 706 height 27
type input "Hallituksen kokouspöytäkirjat"
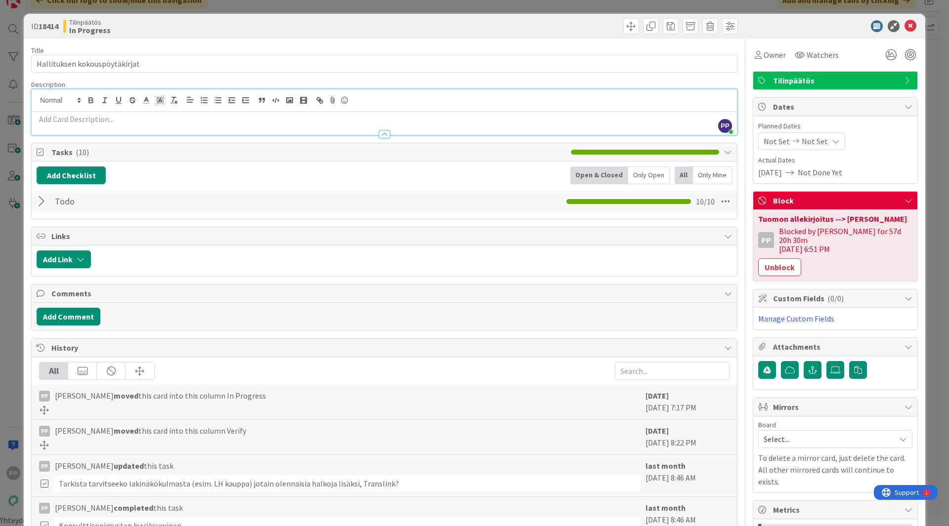
click at [500, 8] on div "ID 18414 Tilinpäätös In Progress Title 29 / 128 Hallituksen kokouspöytäkirjat D…" at bounding box center [474, 263] width 949 height 526
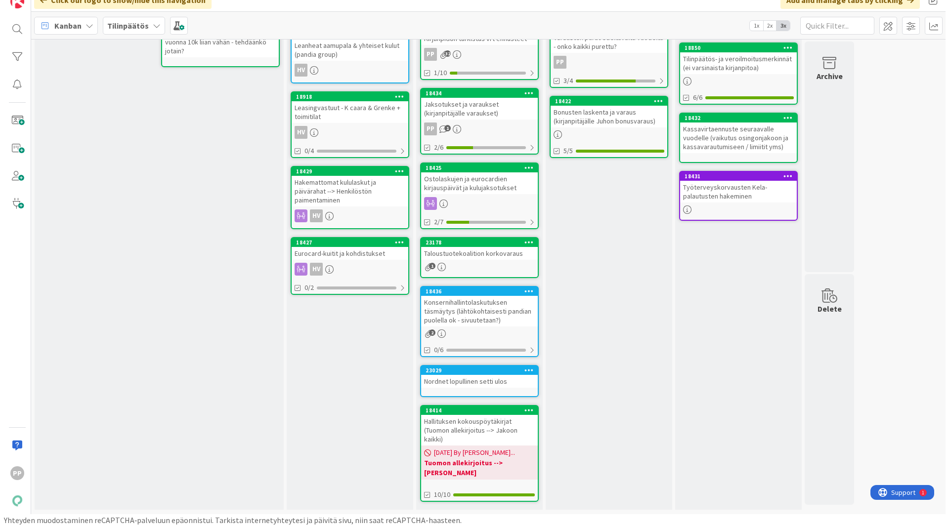
scroll to position [194, 0]
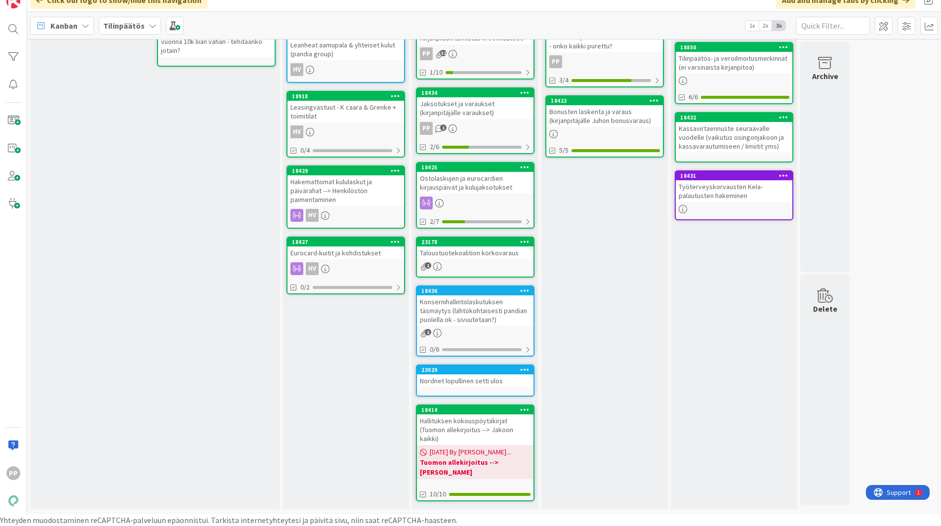
click at [498, 251] on div "Taloustuotekoalition korkovaraus" at bounding box center [475, 253] width 117 height 13
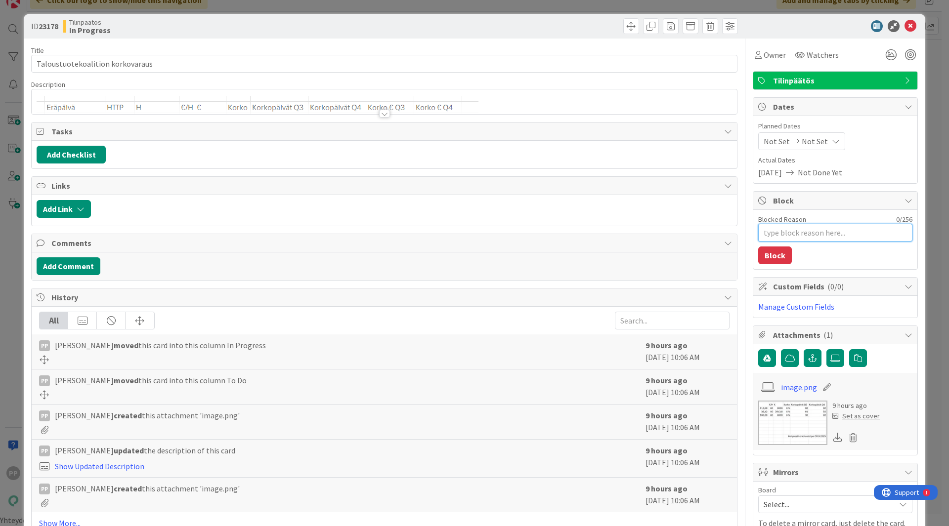
click at [767, 232] on textarea "Blocked Reason" at bounding box center [835, 233] width 154 height 18
type textarea "x"
type textarea "T"
type textarea "x"
type textarea "Ty"
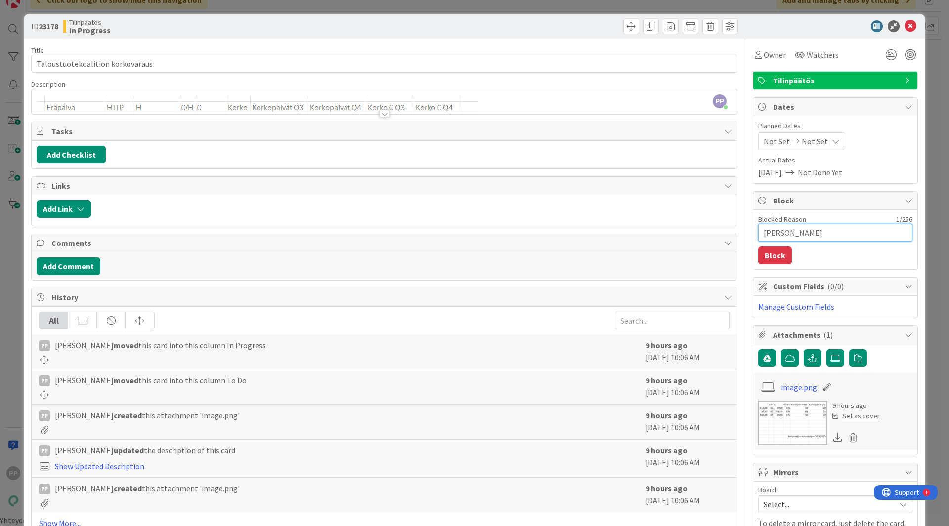
type textarea "x"
type textarea "Työ"
type textarea "x"
type textarea "Työt"
type textarea "x"
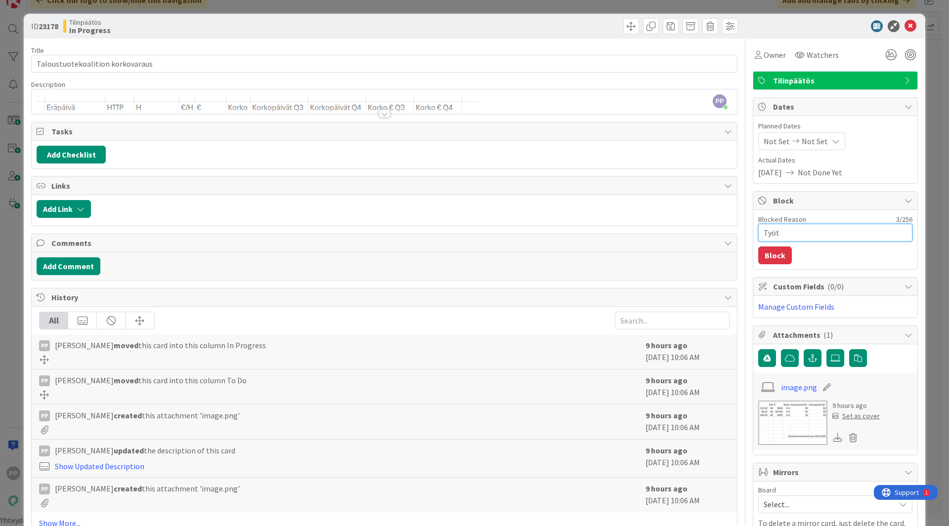
type textarea "Työtu"
type textarea "x"
type textarea "Työtun"
type textarea "x"
type textarea "Työtunn"
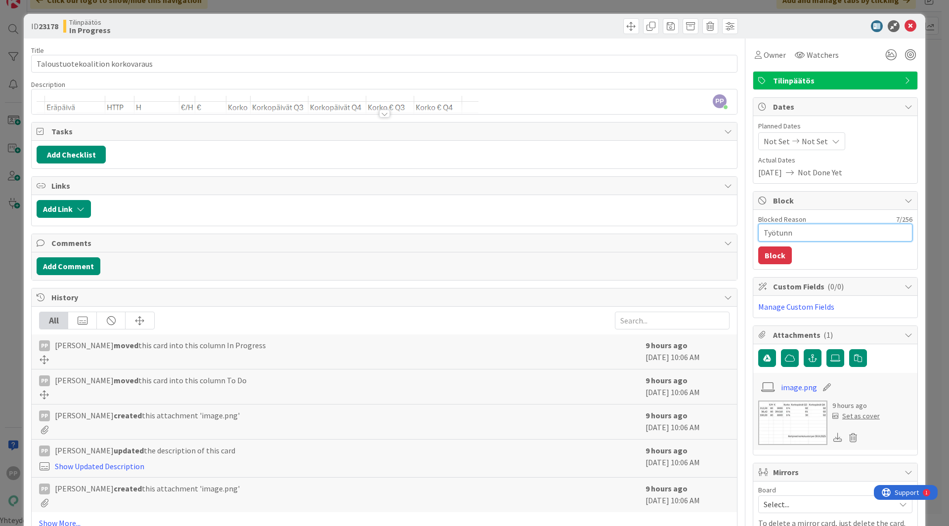
type textarea "x"
type textarea "Työtunni"
type textarea "x"
type textarea "Työtunnit"
type textarea "x"
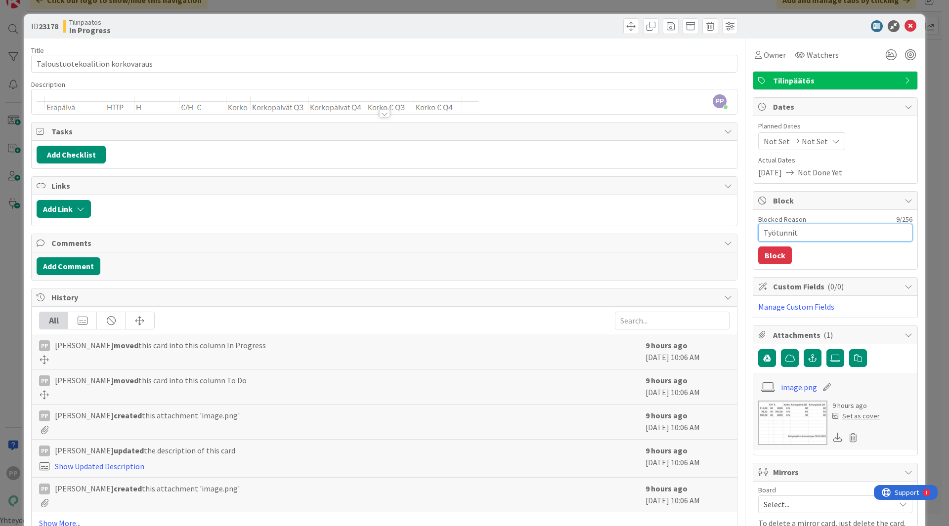
type textarea "Työtunnit"
type textarea "x"
type textarea "Työtunnit ja"
type textarea "x"
type textarea "Työtunnit ja H"
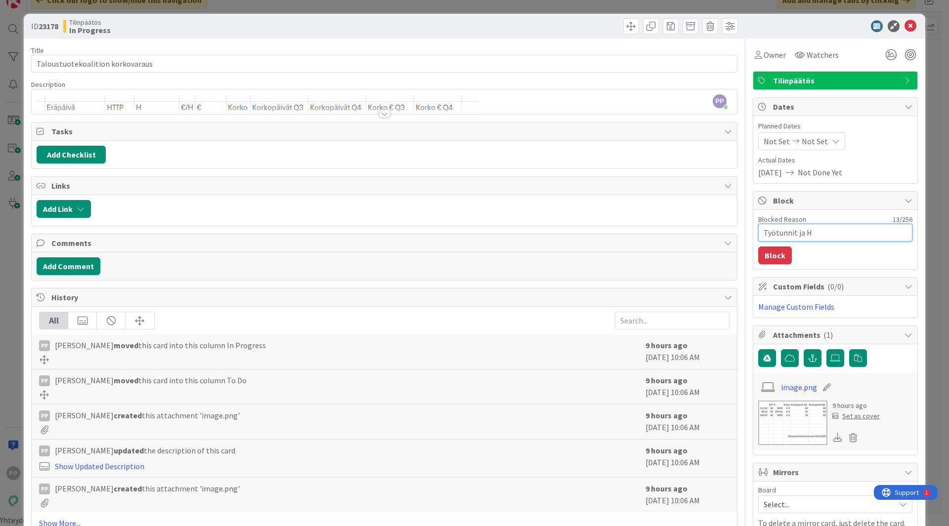
type textarea "x"
type textarea "Työtunnit ja Ha"
type textarea "x"
type textarea "Työtunnit ja Ham"
type textarea "x"
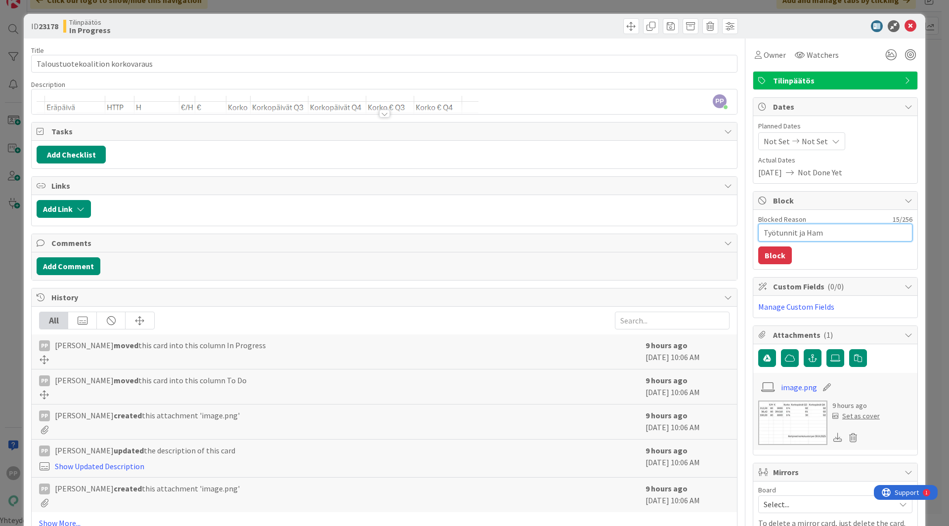
type textarea "Työtunnit ja Hamu"
type textarea "x"
type textarea "Työtunnit ja Hamus"
type textarea "x"
type textarea "Työtunnit ja Hamuse"
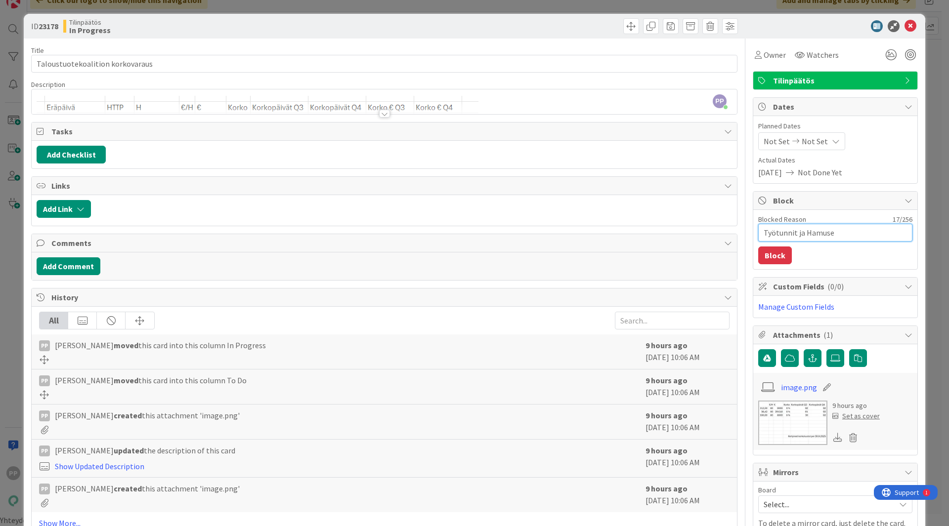
type textarea "x"
type textarea "Työtunnit ja Hamusen"
type textarea "x"
type textarea "Työtunnit ja Hamusen l"
type textarea "x"
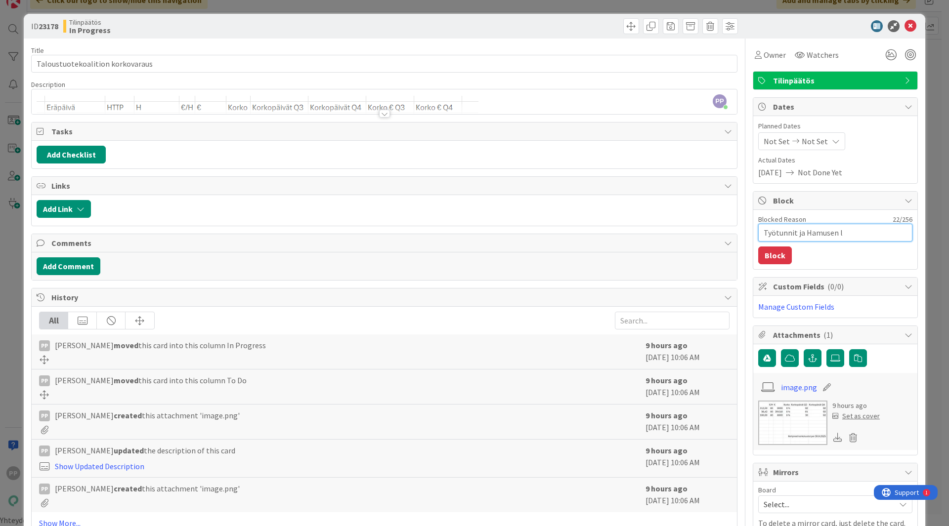
type textarea "Työtunnit ja Hamusen"
type textarea "x"
type textarea "Työtunnit ja Hamusen a"
type textarea "x"
type textarea "Työtunnit ja Hamusen ar"
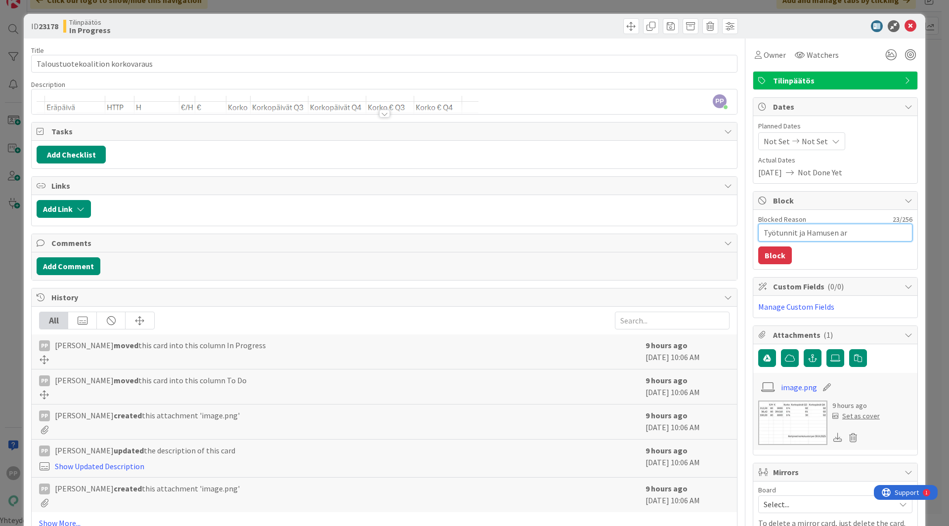
type textarea "x"
type textarea "Työtunnit ja Hamusen arvi"
type textarea "x"
type textarea "Työtunnit ja Hamusen arvio"
type textarea "x"
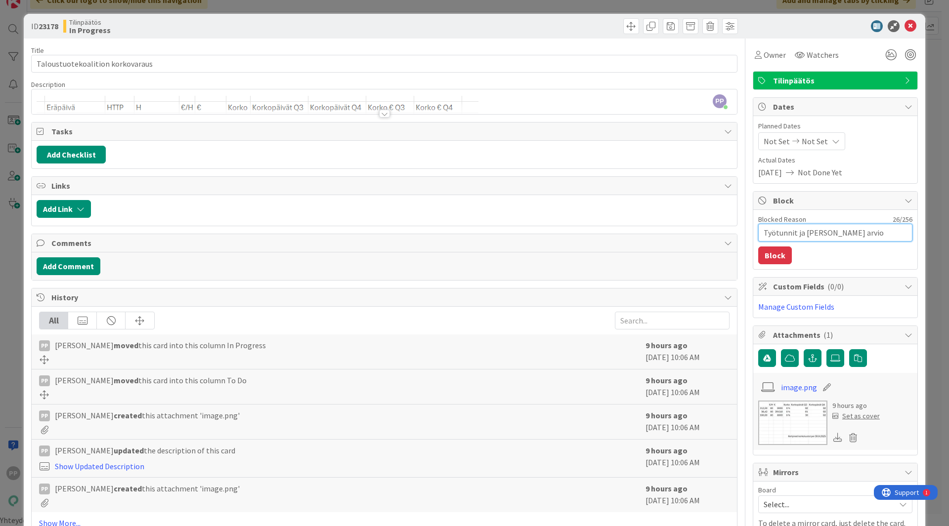
type textarea "Työtunnit ja Hamusen arvio"
type textarea "x"
type textarea "Työtunnit ja Hamusen arvio s"
type textarea "x"
type textarea "Työtunnit ja Hamusen arvio si"
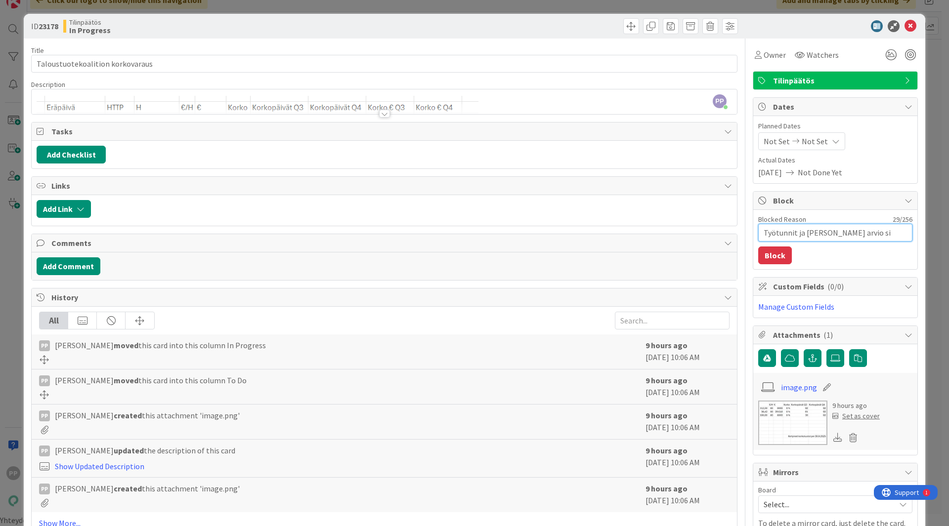
type textarea "x"
type textarea "Työtunnit ja Hamusen arvio sis"
type textarea "x"
type textarea "Työtunnit ja Hamusen arvio sisä"
type textarea "x"
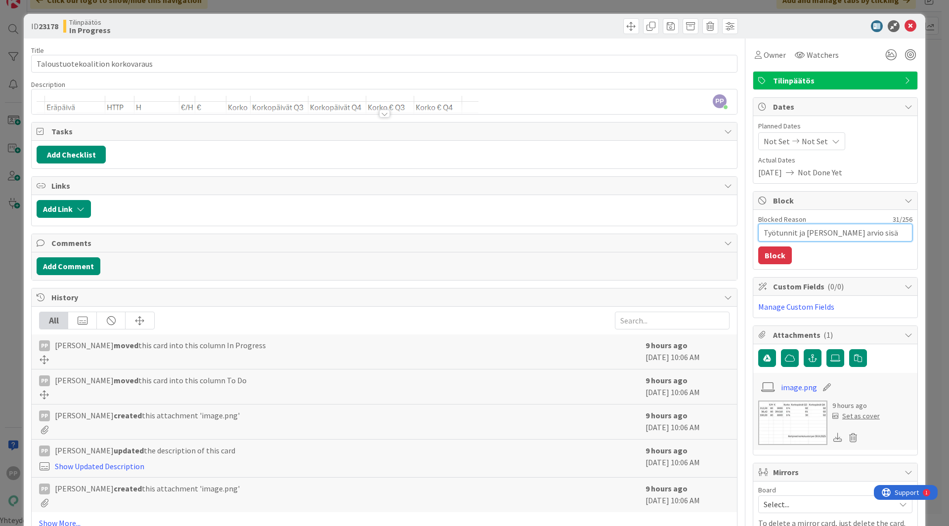
type textarea "Työtunnit ja Hamusen arvio sisää"
type textarea "x"
type textarea "Työtunnit ja Hamusen arvio sisään"
type textarea "x"
type textarea "Työtunnit ja Hamusen arvio sisään -"
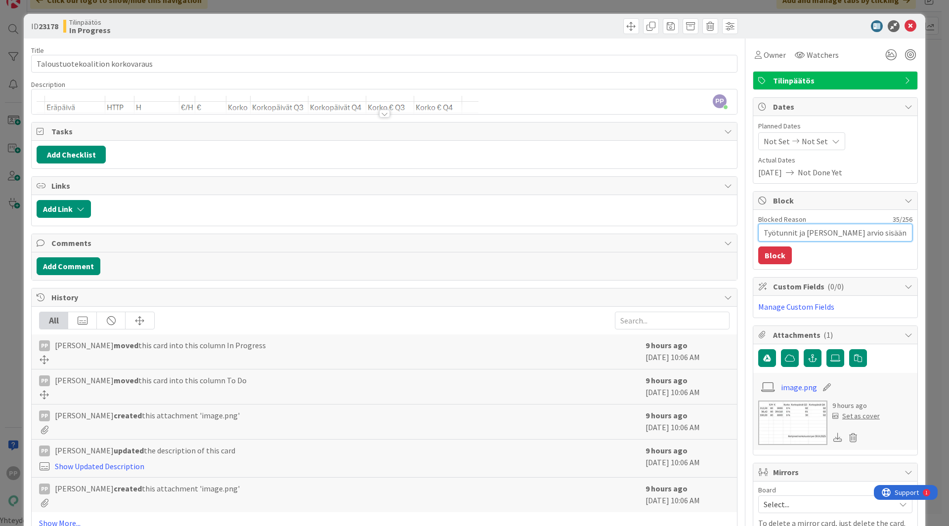
type textarea "x"
type textarea "Työtunnit ja Hamusen arvio sisään --"
type textarea "x"
type textarea "Työtunnit ja Hamusen arvio sisään -->"
type textarea "x"
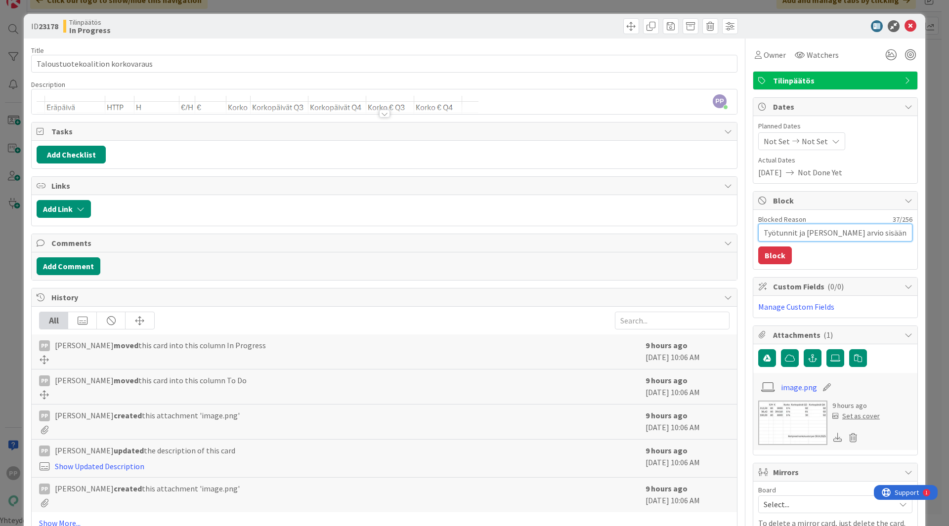
type textarea "Työtunnit ja Hamusen arvio sisään -->"
type textarea "x"
type textarea "Työtunnit ja Hamusen arvio sisään --> K"
type textarea "x"
type textarea "Työtunnit ja Hamusen arvio sisään -->"
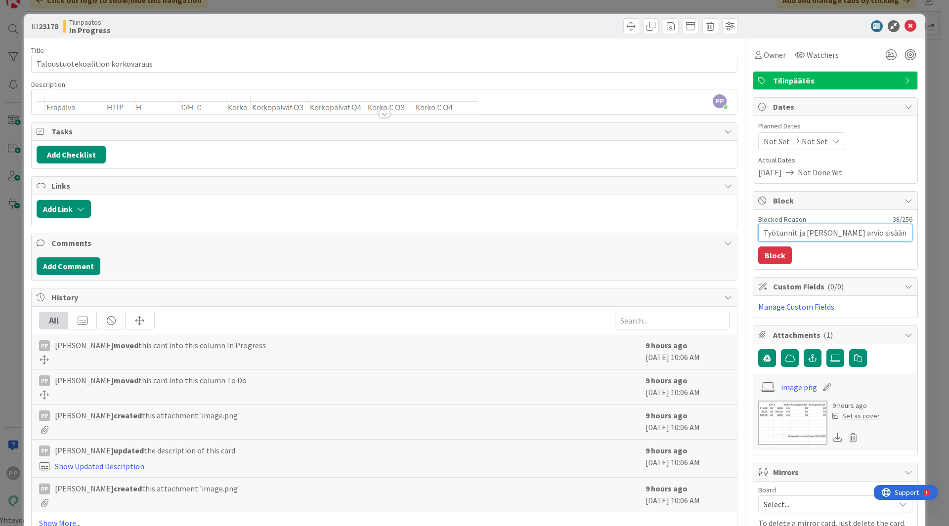
type textarea "x"
type textarea "Työtunnit ja Hamusen arvio sisään --> L"
type textarea "x"
type textarea "Työtunnit ja Hamusen arvio sisään --> La"
type textarea "x"
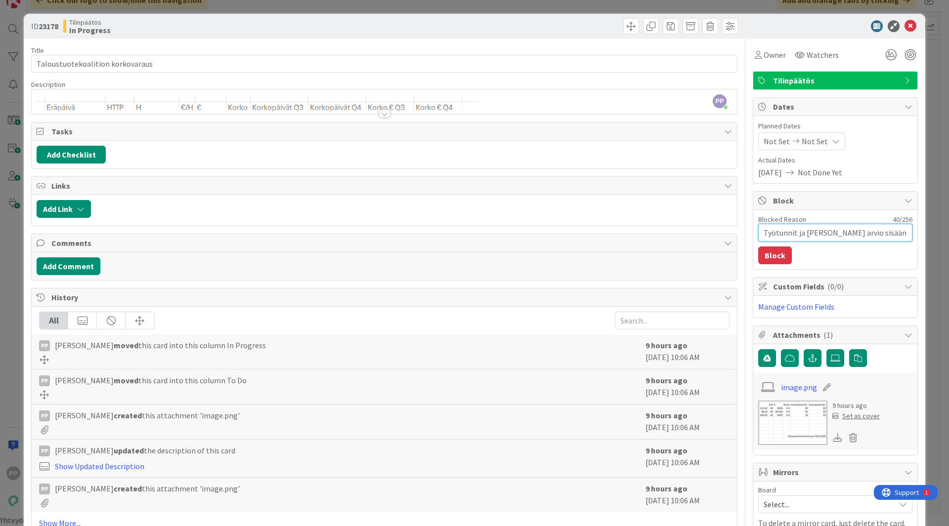
type textarea "Työtunnit ja Hamusen arvio sisään --> Lask"
type textarea "x"
type textarea "Työtunnit ja Hamusen arvio sisään --> Lasku"
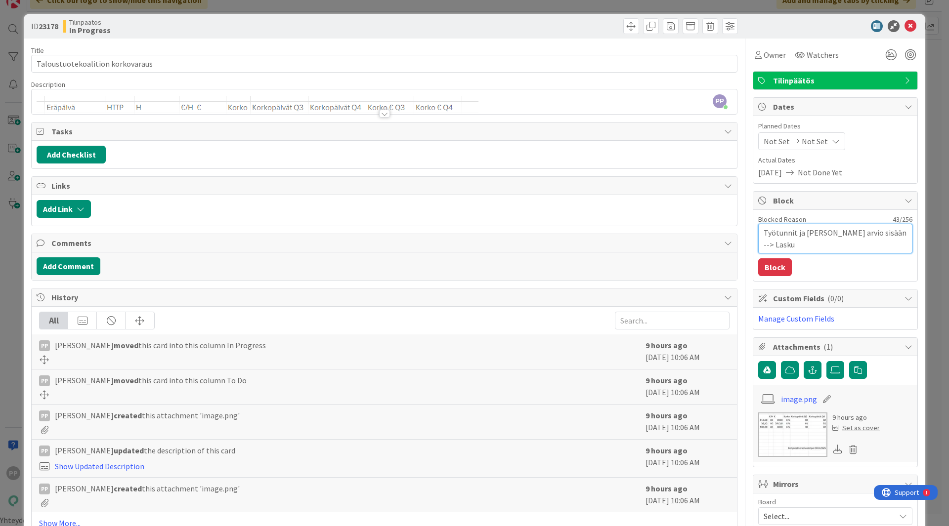
type textarea "x"
type textarea "Työtunnit ja Hamusen arvio sisään --> Lasku"
type textarea "x"
type textarea "Työtunnit ja Hamusen arvio sisään --> Lasku u"
type textarea "x"
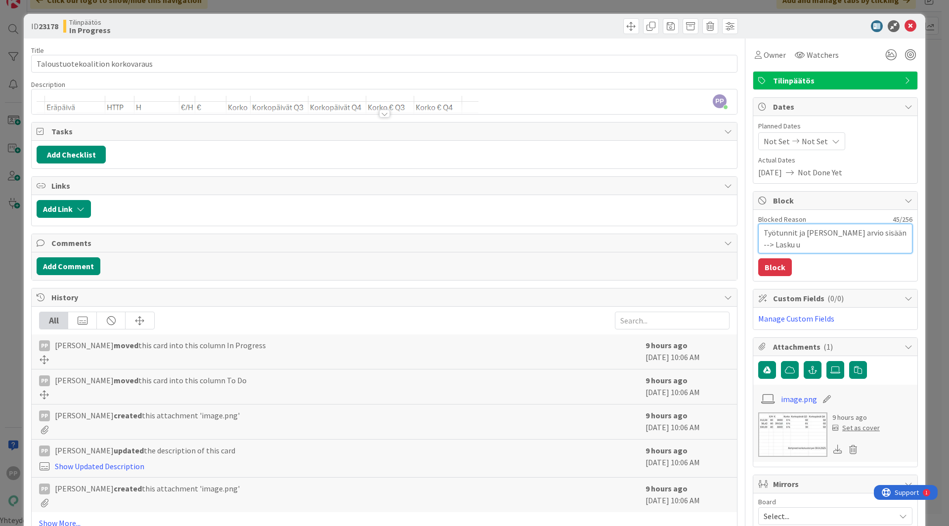
type textarea "Työtunnit ja Hamusen arvio sisään --> Lasku ul"
type textarea "x"
type textarea "Työtunnit ja Hamusen arvio sisään --> Lasku ulo"
type textarea "x"
type textarea "Työtunnit ja Hamusen arvio sisään --> Lasku ulos"
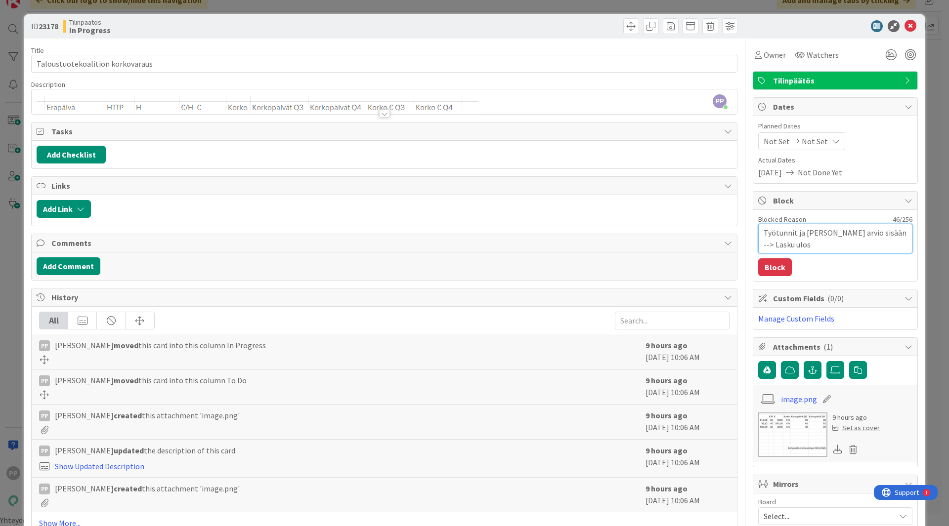
type textarea "x"
type textarea "Työtunnit ja Hamusen arvio sisään --> Lasku ulos"
type textarea "x"
type textarea "Työtunnit ja Hamusen arvio sisään --> Lasku ulos ja"
type textarea "x"
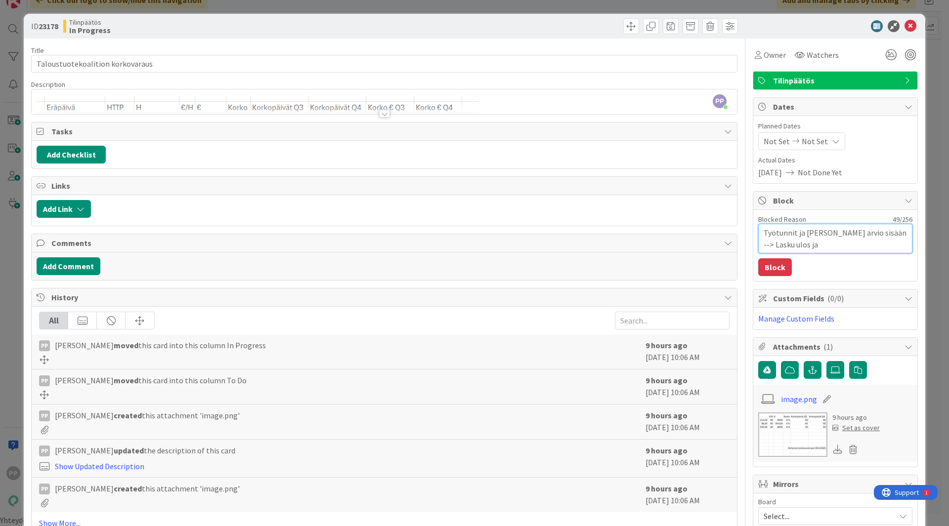
type textarea "Työtunnit ja Hamusen arvio sisään --> Lasku ulos ja"
type textarea "x"
type textarea "Työtunnit ja Hamusen arvio sisään --> Lasku ulos ja k"
type textarea "x"
type textarea "Työtunnit ja Hamusen arvio sisään --> Lasku ulos ja ko"
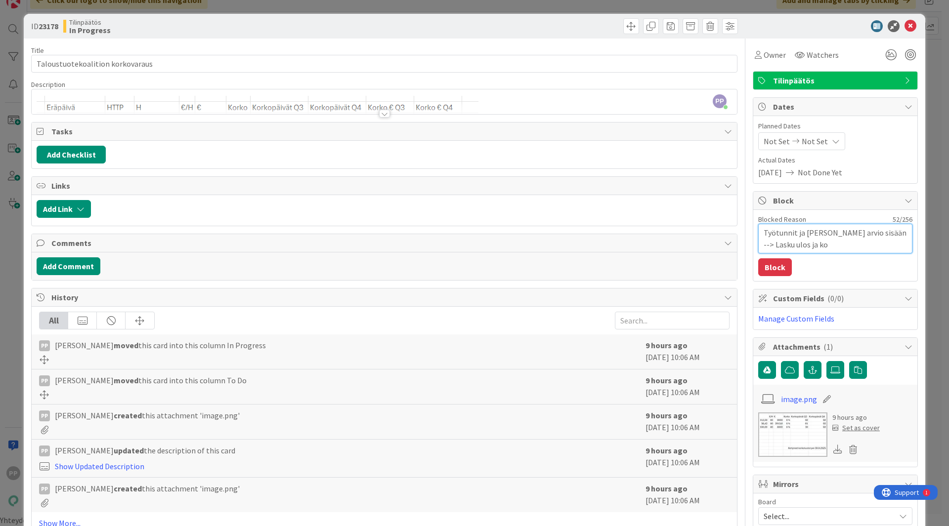
type textarea "x"
type textarea "Työtunnit ja Hamusen arvio sisään --> Lasku ulos ja kor"
type textarea "x"
type textarea "Työtunnit ja Hamusen arvio sisään --> Lasku ulos ja korko"
type textarea "x"
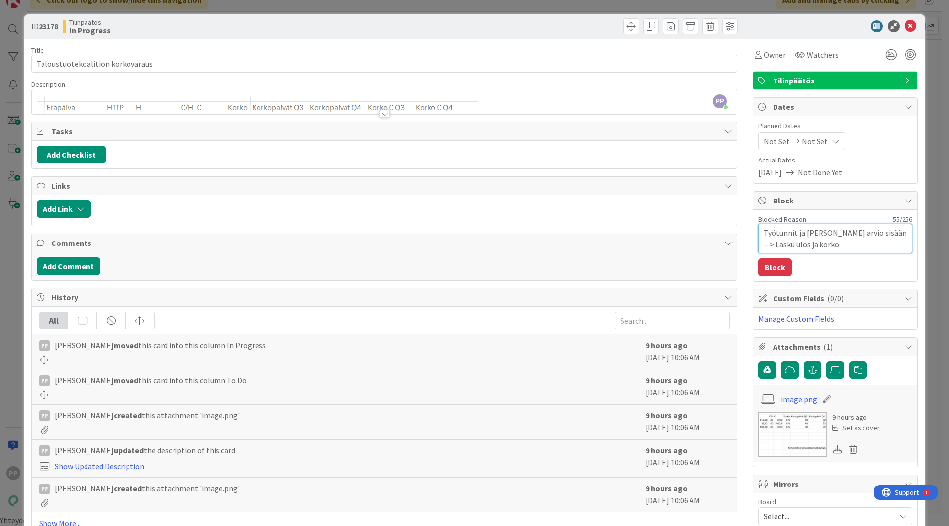
type textarea "Työtunnit ja Hamusen arvio sisään --> Lasku ulos ja korkov"
type textarea "x"
type textarea "Työtunnit ja Hamusen arvio sisään --> Lasku ulos ja korkova"
type textarea "x"
type textarea "Työtunnit ja Hamusen arvio sisään --> Lasku ulos ja korkovau"
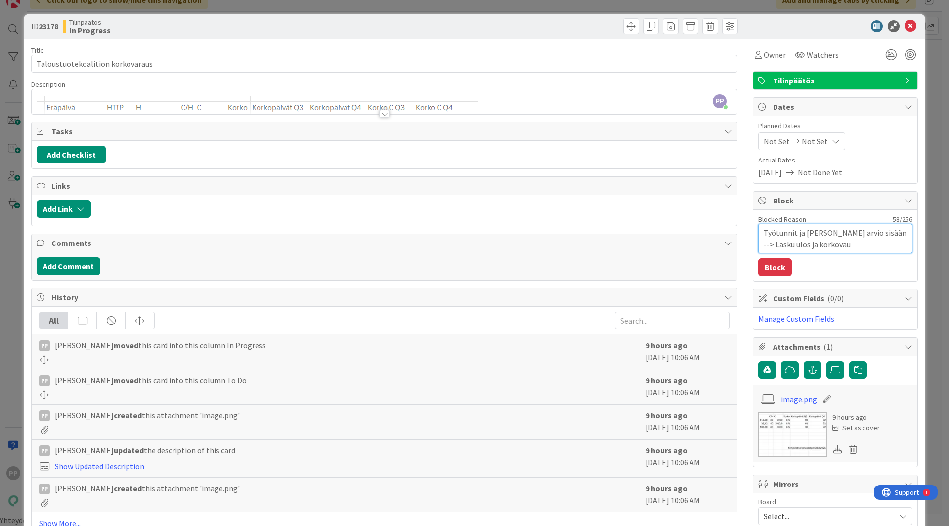
type textarea "x"
type textarea "Työtunnit ja Hamusen arvio sisään --> Lasku ulos ja korkovaur"
type textarea "x"
drag, startPoint x: 758, startPoint y: 232, endPoint x: 743, endPoint y: 229, distance: 15.6
click at [743, 229] on div "Title 32 / 128 Taloustuotekoalition korkovaraus Description PP Pekka Paaskunta …" at bounding box center [474, 402] width 886 height 726
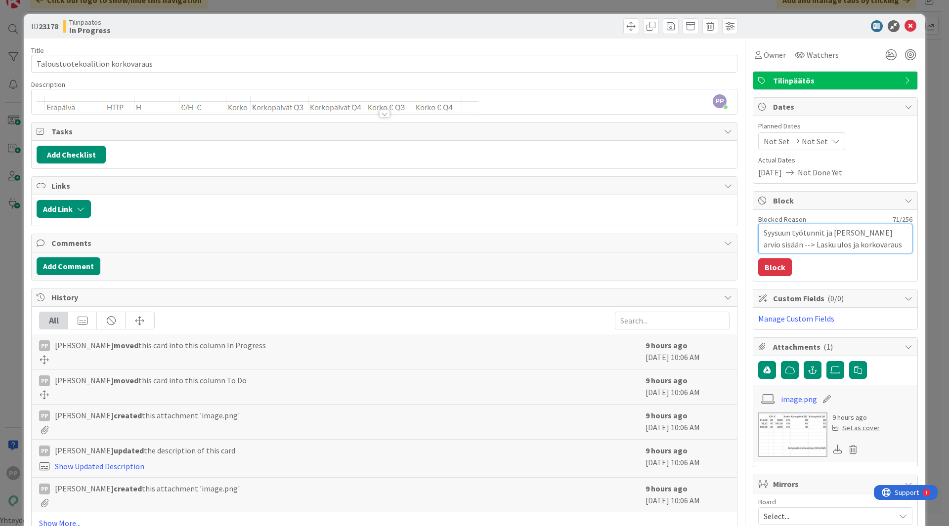
click at [897, 232] on textarea "Syysuun työtunnit ja Hamusen arvio sisään --> Lasku ulos ja korkovaraus" at bounding box center [835, 239] width 154 height 30
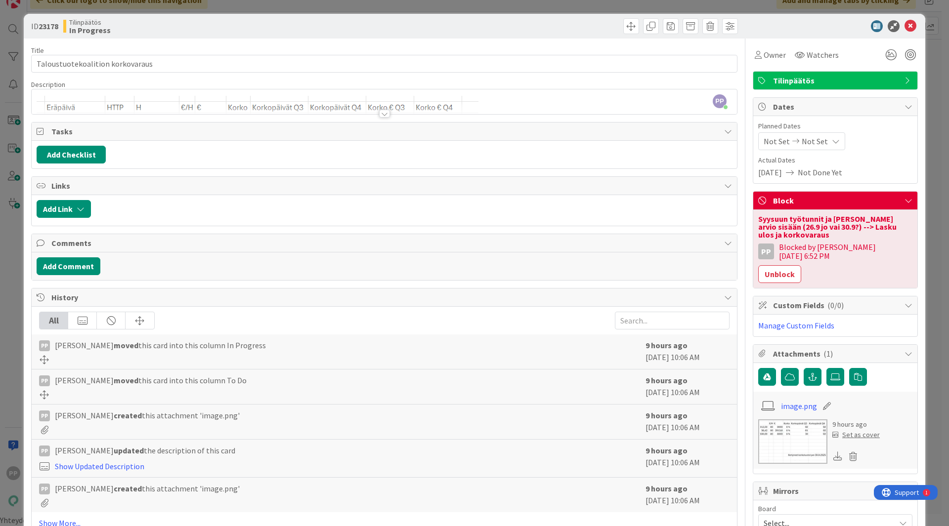
click at [930, 220] on div "ID 23178 Tilinpäätös In Progress Title 32 / 128 Taloustuotekoalition korkovarau…" at bounding box center [474, 263] width 949 height 526
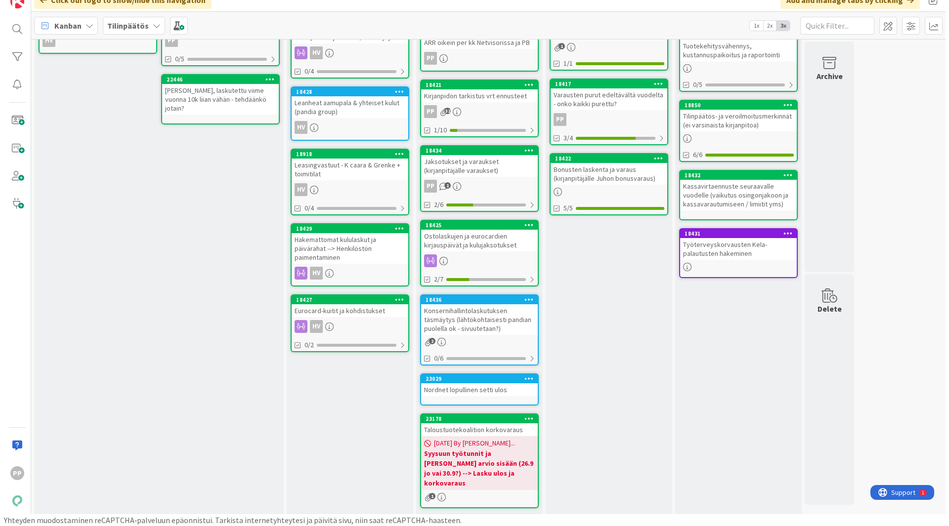
scroll to position [135, 0]
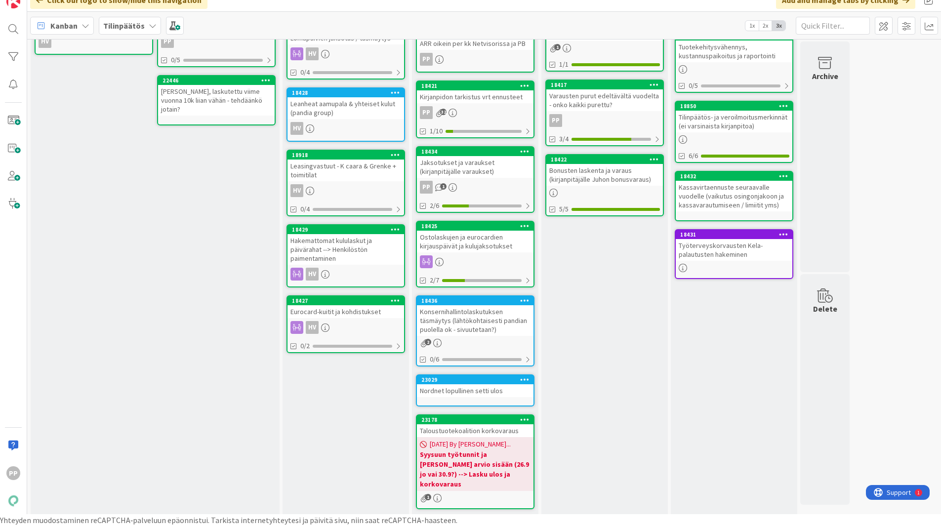
click at [489, 392] on div "Nordnet lopullinen setti ulos" at bounding box center [475, 390] width 117 height 13
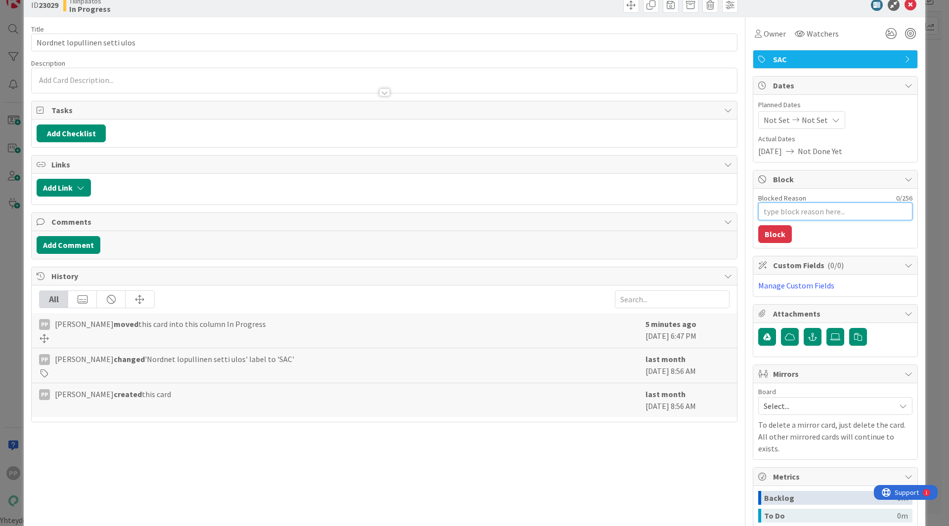
click at [784, 215] on textarea "Blocked Reason" at bounding box center [835, 212] width 154 height 18
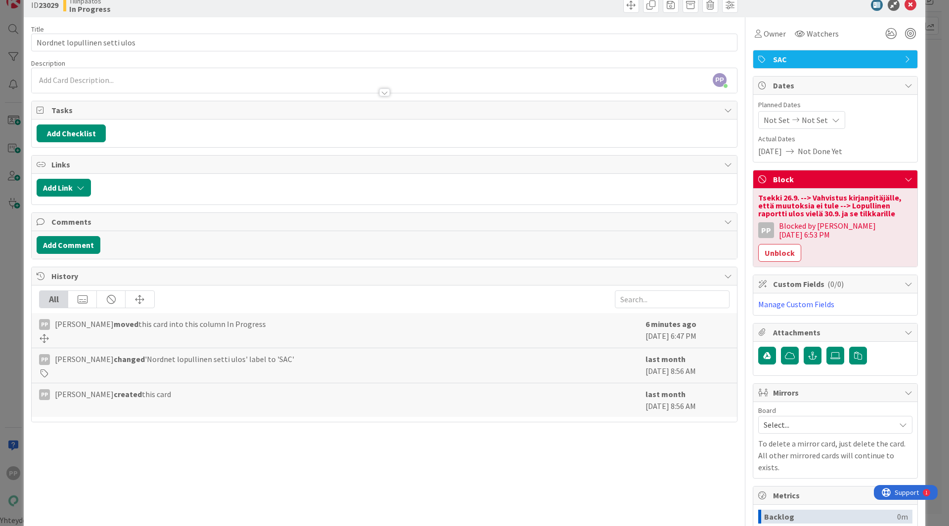
click at [933, 265] on div "ID 23029 Tilinpäätös In Progress Title 29 / 128 Nordnet lopullinen setti ulos D…" at bounding box center [474, 263] width 949 height 526
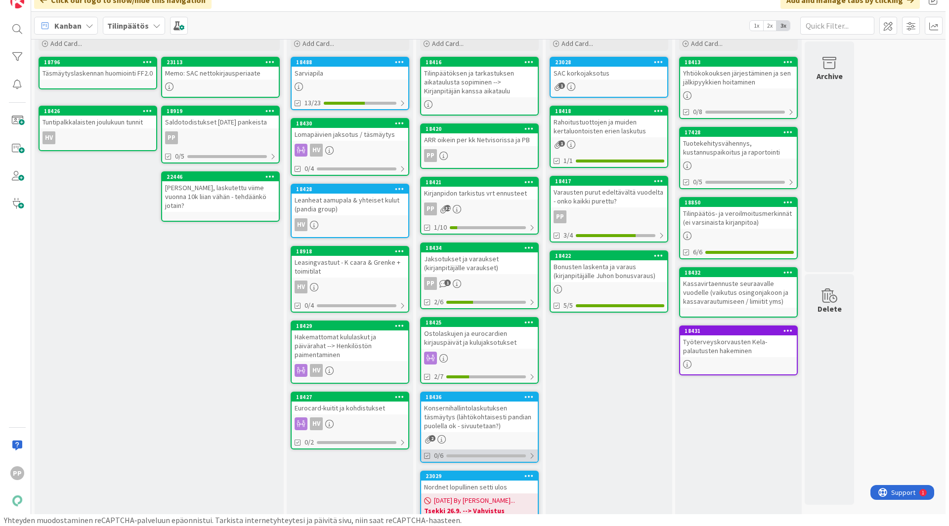
scroll to position [39, 0]
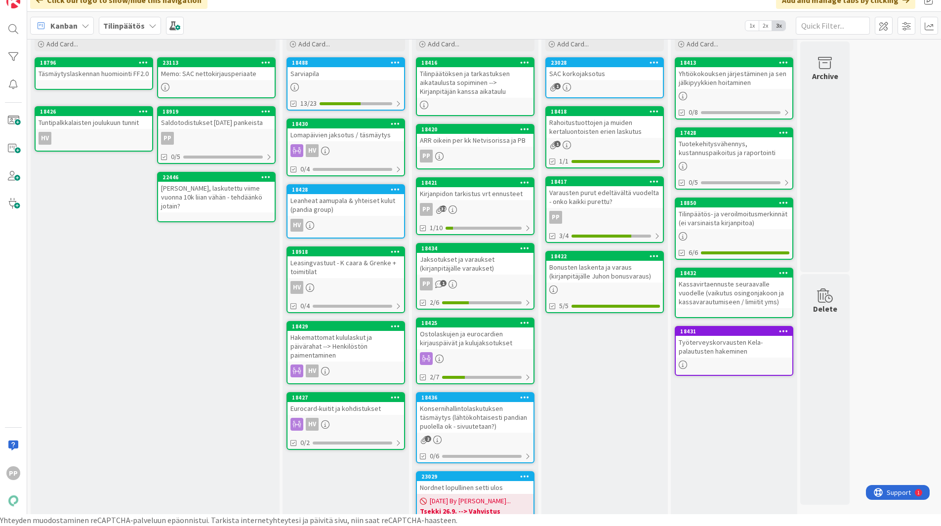
click at [594, 71] on div "SAC korkojaksotus" at bounding box center [604, 73] width 117 height 13
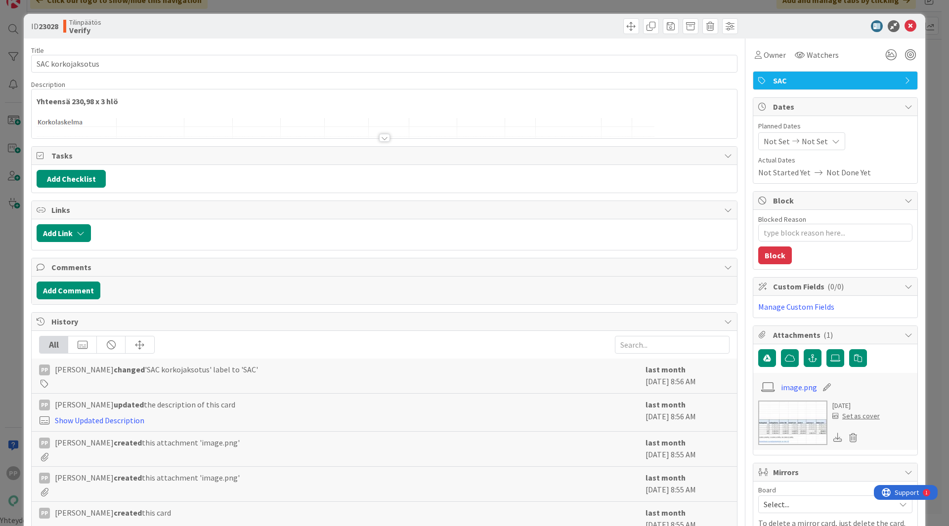
click at [307, 119] on div at bounding box center [384, 125] width 705 height 25
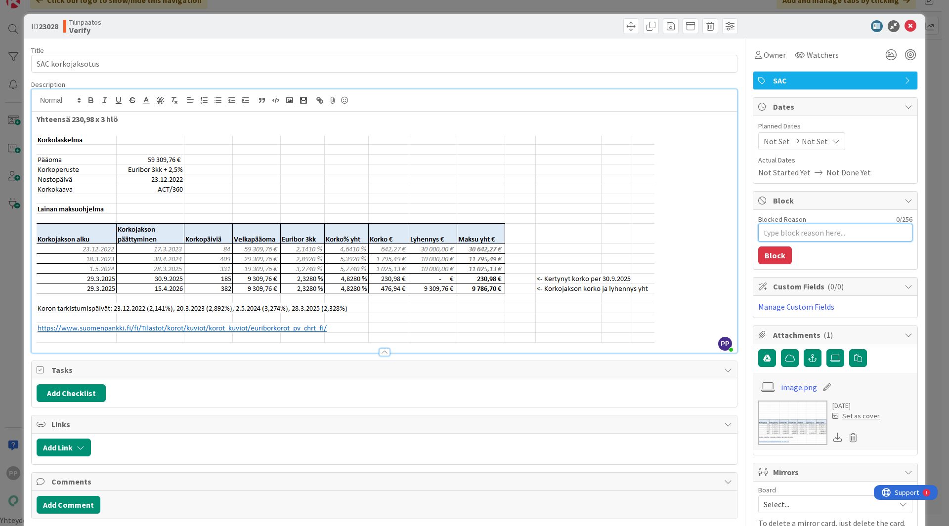
click at [795, 235] on textarea "Blocked Reason" at bounding box center [835, 233] width 154 height 18
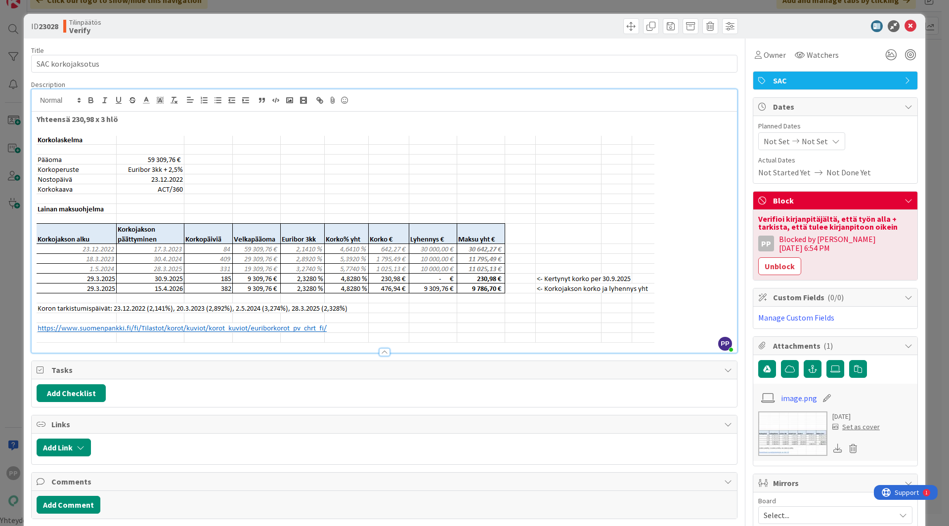
click at [922, 308] on div "ID 23028 Tilinpäätös Verify Title 17 / 128 SAC korkojaksotus Description PP Pek…" at bounding box center [474, 263] width 949 height 526
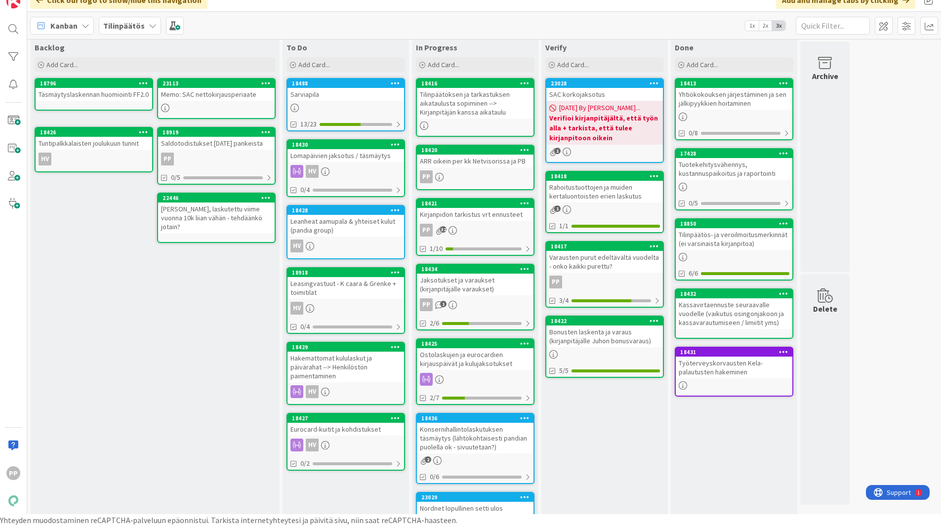
click at [622, 188] on div "Rahoitustuottojen ja muiden kertaluontoisten erien laskutus" at bounding box center [604, 192] width 117 height 22
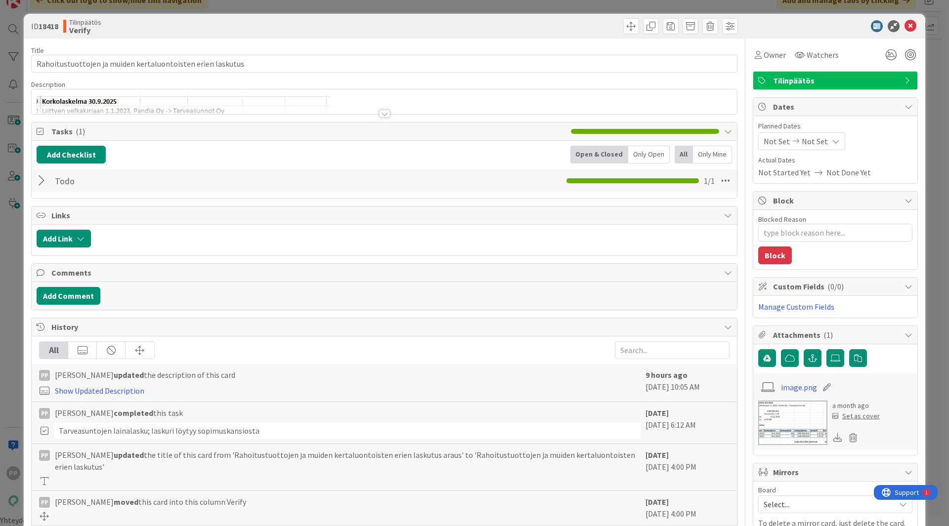
click at [240, 106] on div at bounding box center [384, 109] width 705 height 10
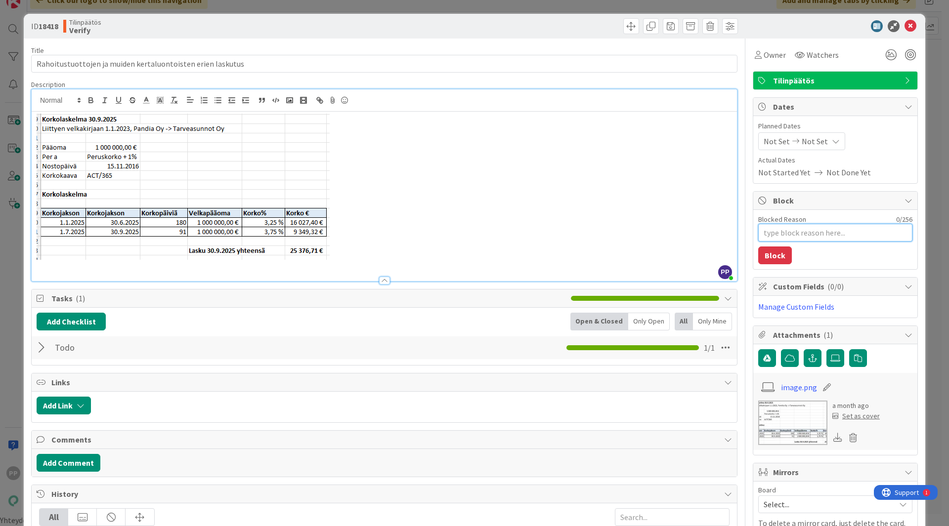
click at [778, 233] on textarea "Blocked Reason" at bounding box center [835, 233] width 154 height 18
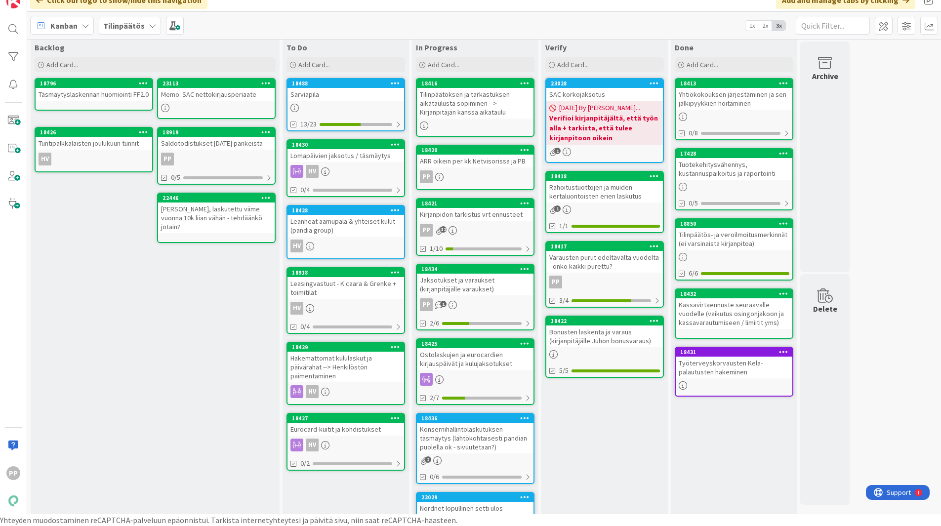
click at [565, 118] on b "Verifioi kirjanpitäjältä, että työn alla + tarkista, että tulee kirjanpitoon oi…" at bounding box center [604, 128] width 111 height 30
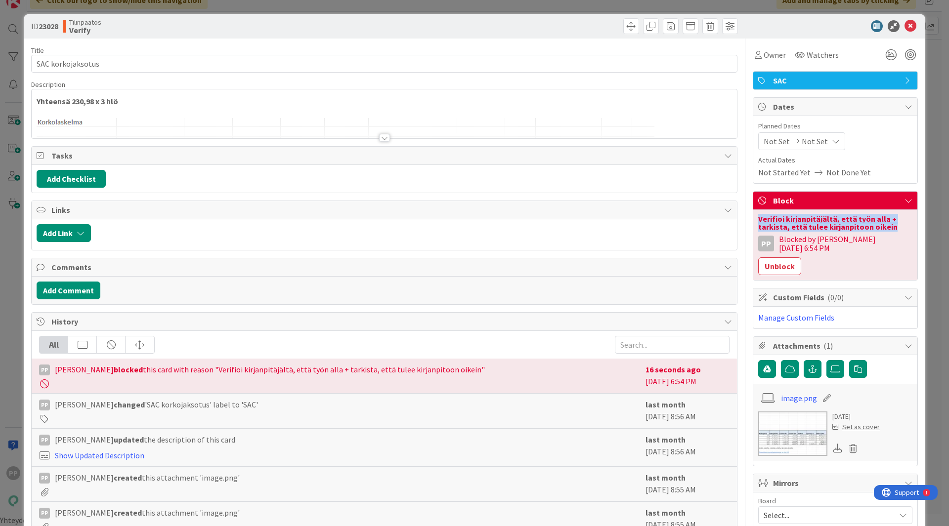
drag, startPoint x: 888, startPoint y: 228, endPoint x: 749, endPoint y: 218, distance: 139.2
click at [753, 218] on div "Verifioi kirjanpitäjältä, että työn alla + tarkista, että tulee kirjanpitoon oi…" at bounding box center [835, 245] width 164 height 70
copy div "Verifioi kirjanpitäjältä, että työn alla + tarkista, että tulee kirjanpitoon oi…"
click at [935, 180] on div "ID 23028 Tilinpäätös Verify Title 17 / 128 SAC korkojaksotus Description PP Pek…" at bounding box center [474, 263] width 949 height 526
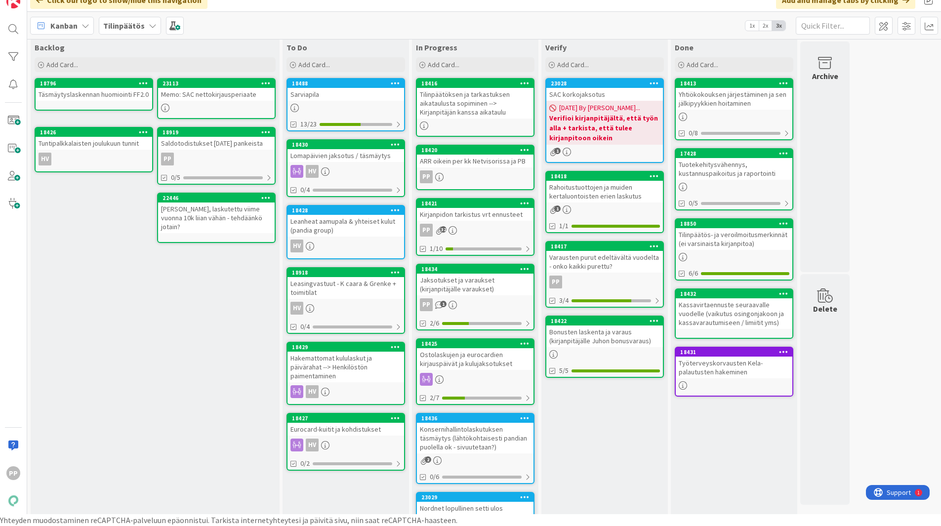
click at [630, 187] on div "Rahoitustuottojen ja muiden kertaluontoisten erien laskutus" at bounding box center [604, 192] width 117 height 22
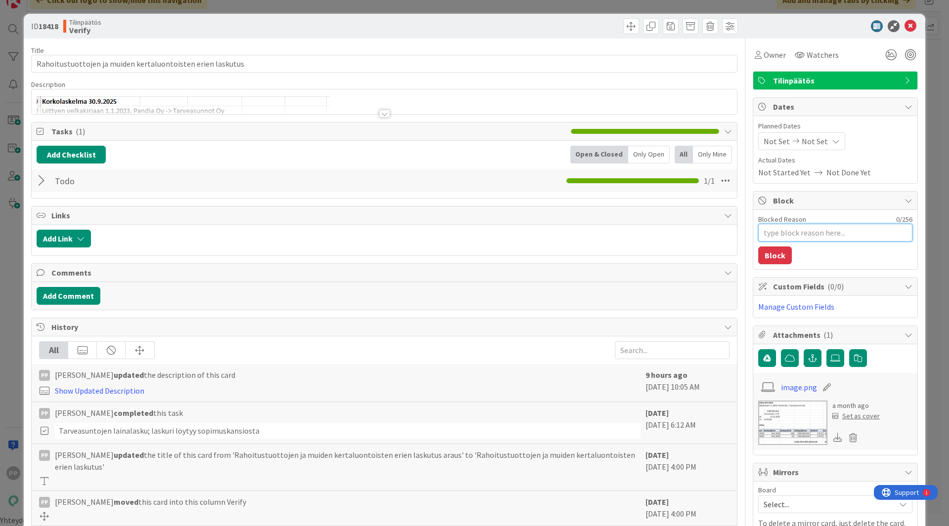
click at [784, 238] on textarea "Blocked Reason" at bounding box center [835, 233] width 154 height 18
paste textarea "Verifioi kirjanpitäjältä, että työn alla + tarkista, että tulee kirjanpitoon oi…"
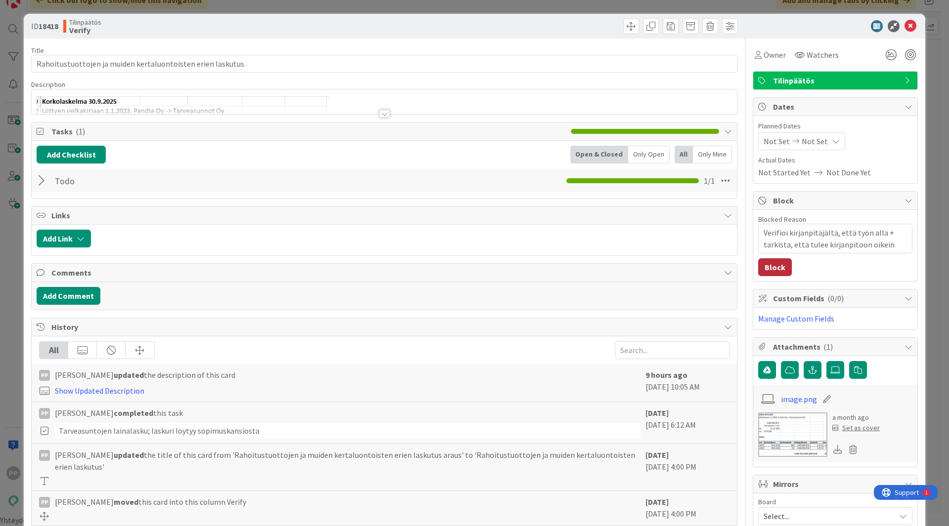
click at [768, 269] on button "Block" at bounding box center [775, 267] width 34 height 18
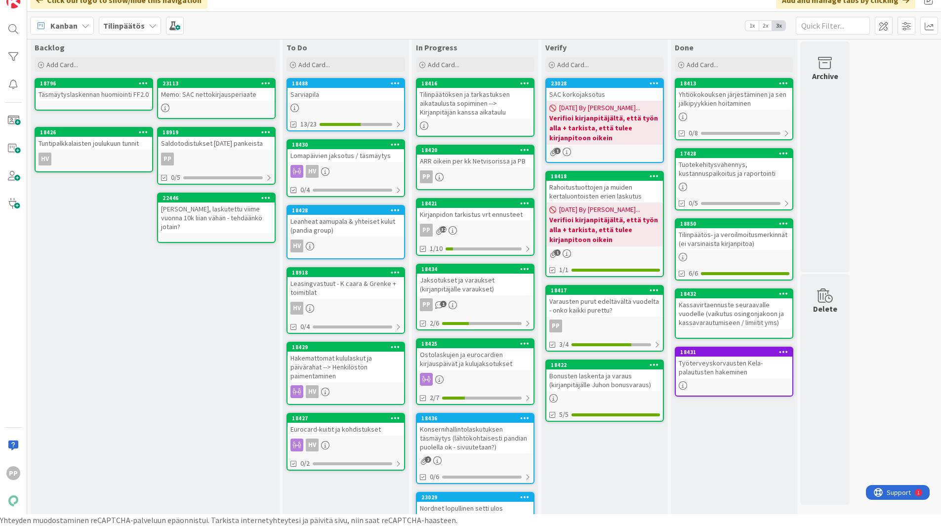
click at [623, 313] on div "Varausten purut edeltävältä vuodelta - onko kaikki purettu?" at bounding box center [604, 306] width 117 height 22
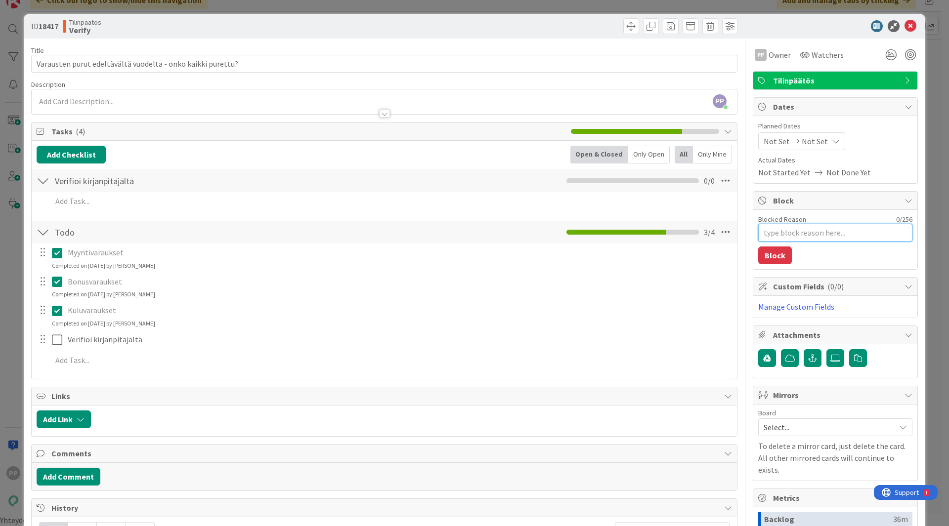
click at [811, 234] on textarea "Blocked Reason" at bounding box center [835, 233] width 154 height 18
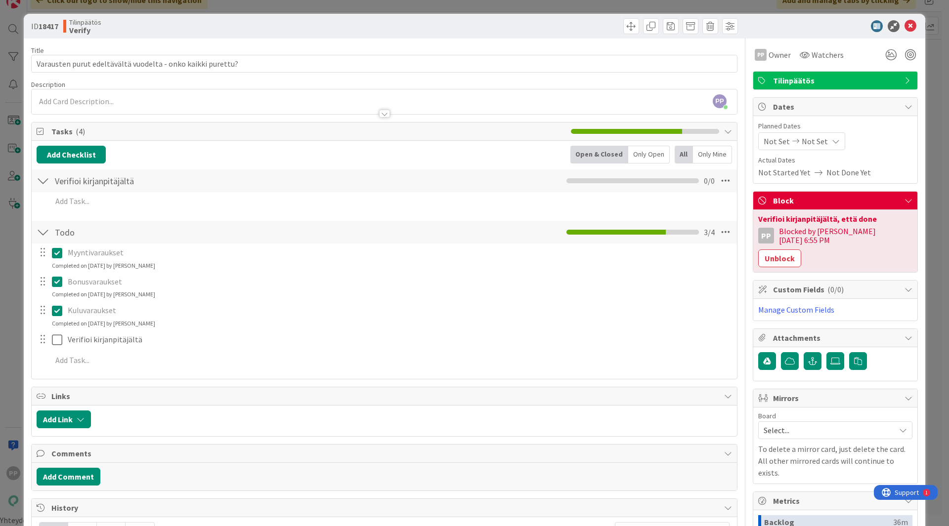
click at [920, 254] on div "ID 18417 Tilinpäätös Verify Title 59 / 128 Varausten purut edeltävältä vuodelta…" at bounding box center [474, 263] width 949 height 526
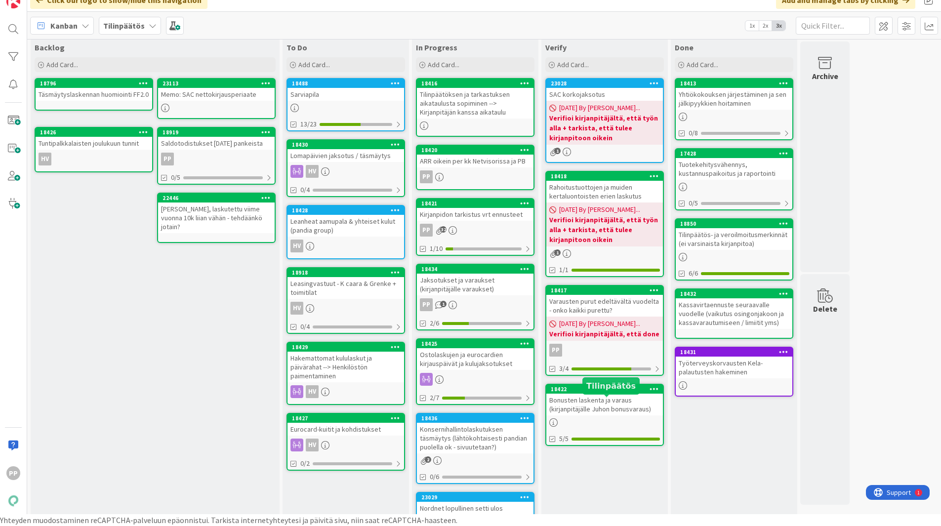
click at [622, 410] on div "Bonusten laskenta ja varaus (kirjanpitäjälle Juhon bonusvaraus)" at bounding box center [604, 405] width 117 height 22
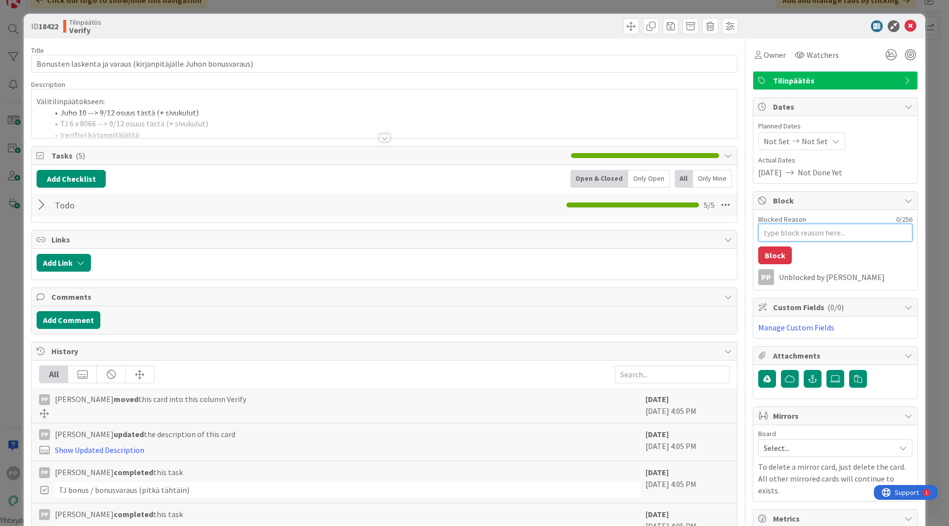
click at [783, 240] on textarea "Blocked Reason" at bounding box center [835, 233] width 154 height 18
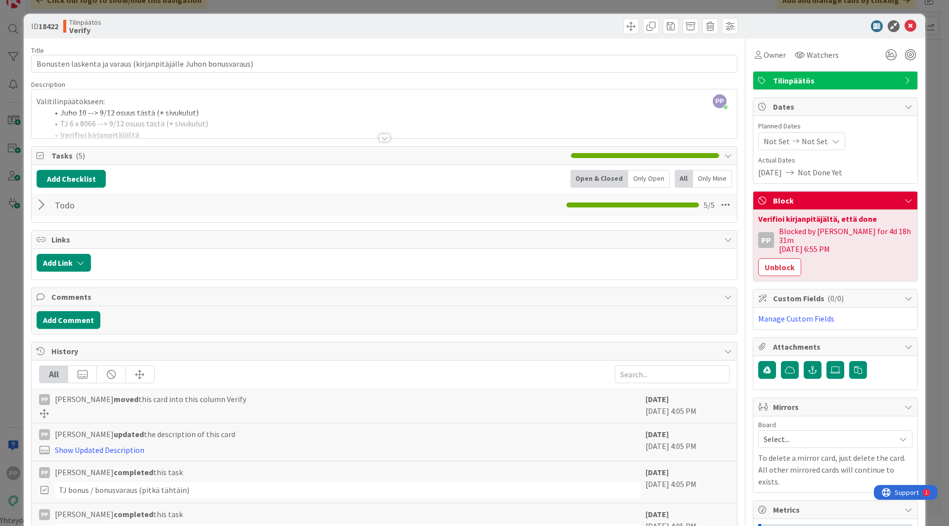
click at [936, 247] on div "ID 18422 Tilinpäätös Verify Title 63 / 128 Bonusten laskenta ja varaus (kirjanp…" at bounding box center [474, 263] width 949 height 526
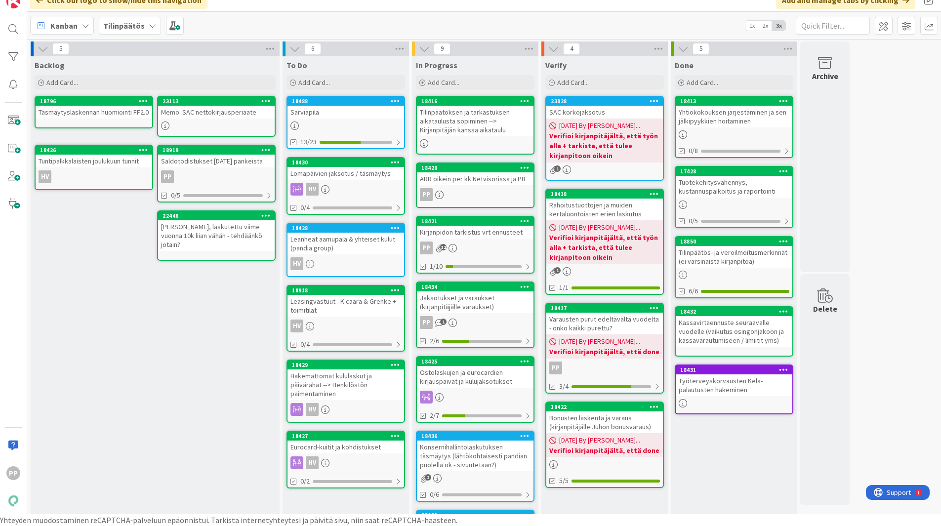
click at [508, 130] on div "Tilinpäätöksen ja tarkastuksen aikataulusta sopiminen --> Kirjanpitäjän kanssa …" at bounding box center [475, 121] width 117 height 31
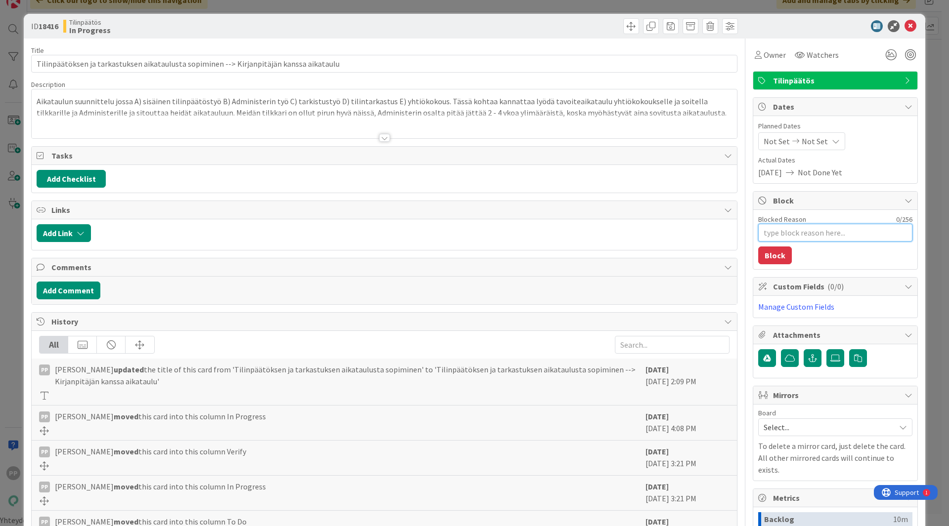
click at [826, 236] on textarea "Blocked Reason" at bounding box center [835, 233] width 154 height 18
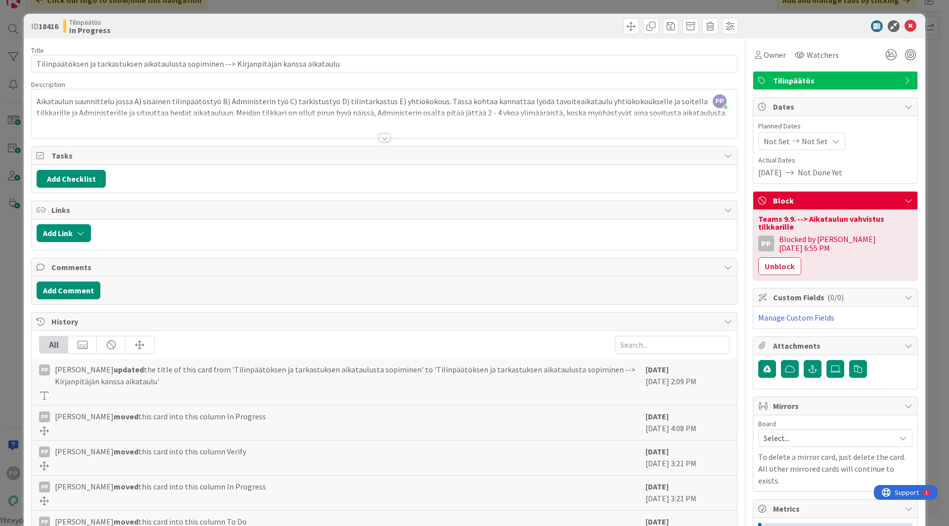
click at [936, 270] on div "ID 18416 Tilinpäätös In Progress Title 88 / 128 Tilinpäätöksen ja tarkastuksen …" at bounding box center [474, 263] width 949 height 526
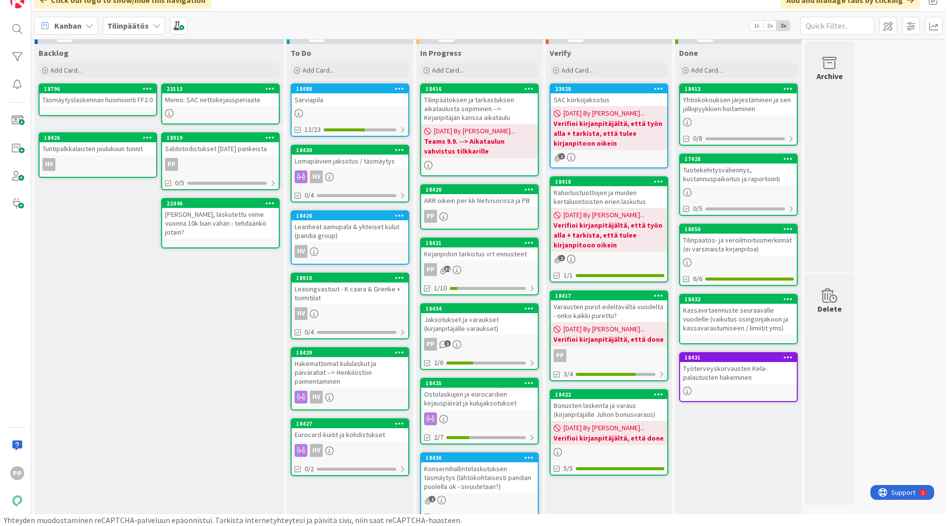
scroll to position [13, 0]
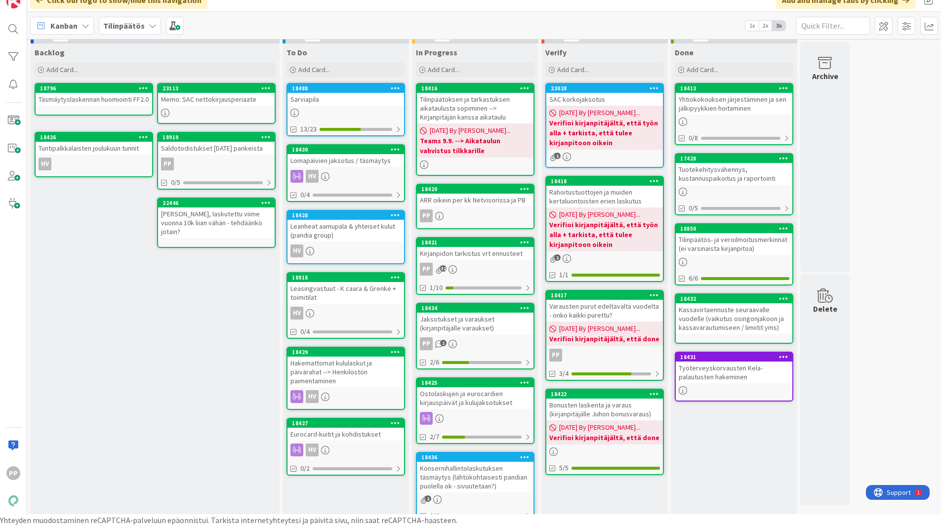
click at [455, 203] on div "ARR oikein per kk Netvisorissa ja PB" at bounding box center [475, 200] width 117 height 13
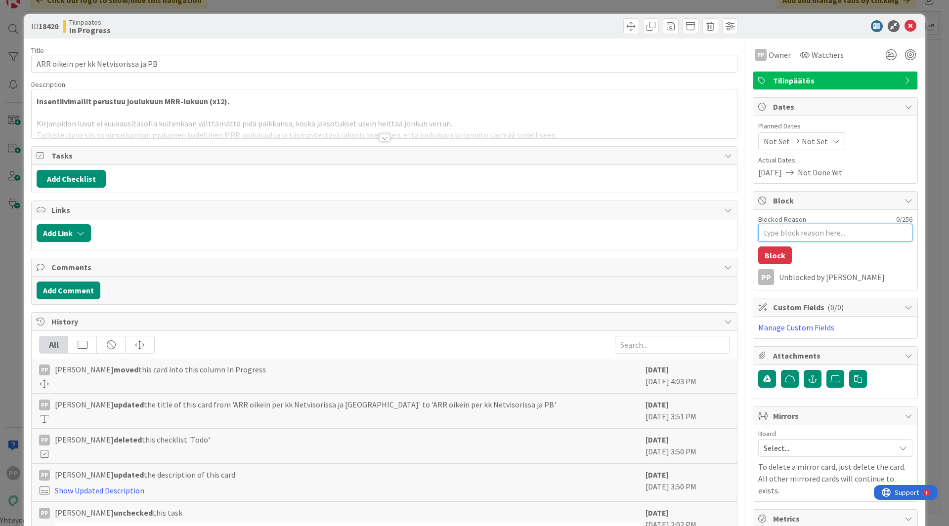
click at [800, 233] on textarea "Blocked Reason" at bounding box center [835, 233] width 154 height 18
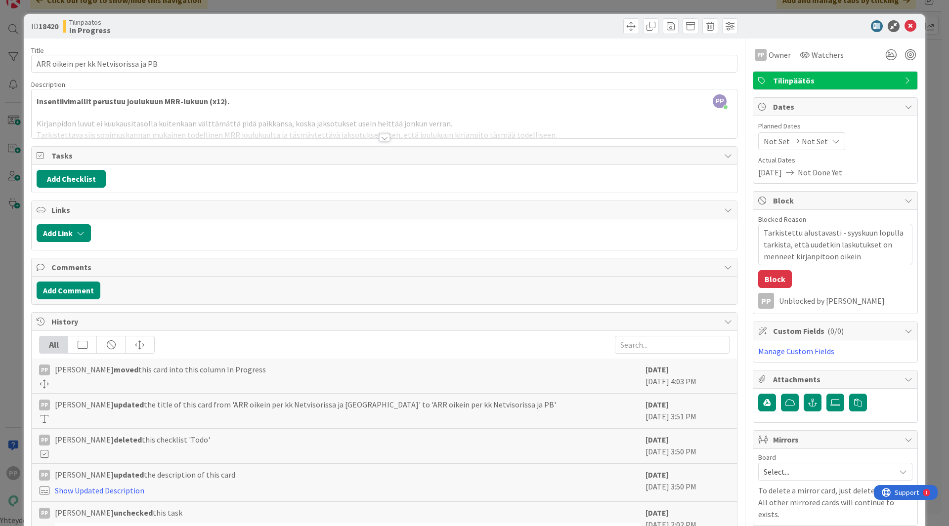
click at [602, 114] on div at bounding box center [384, 125] width 705 height 25
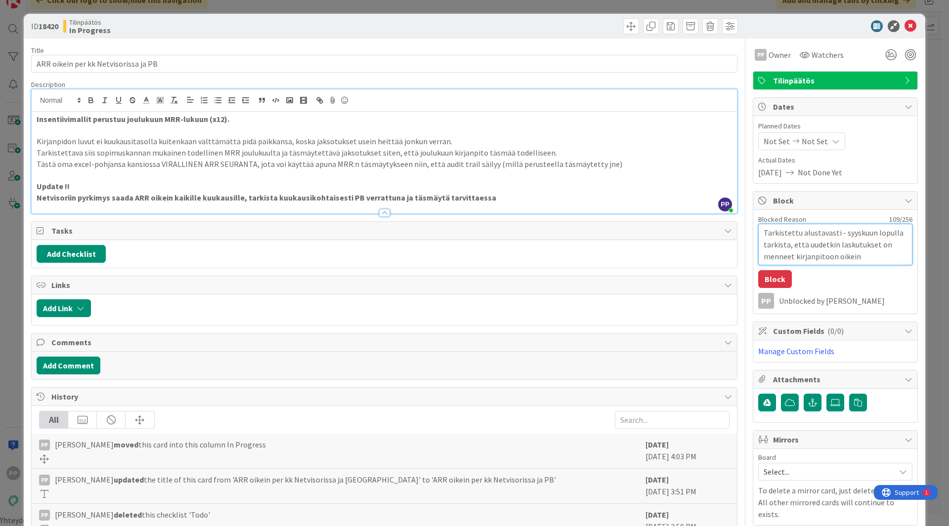
click at [872, 259] on textarea "Tarkistettu alustavasti - syyskuun lopulla tarkista, että uudetkin laskutukset …" at bounding box center [835, 245] width 154 height 42
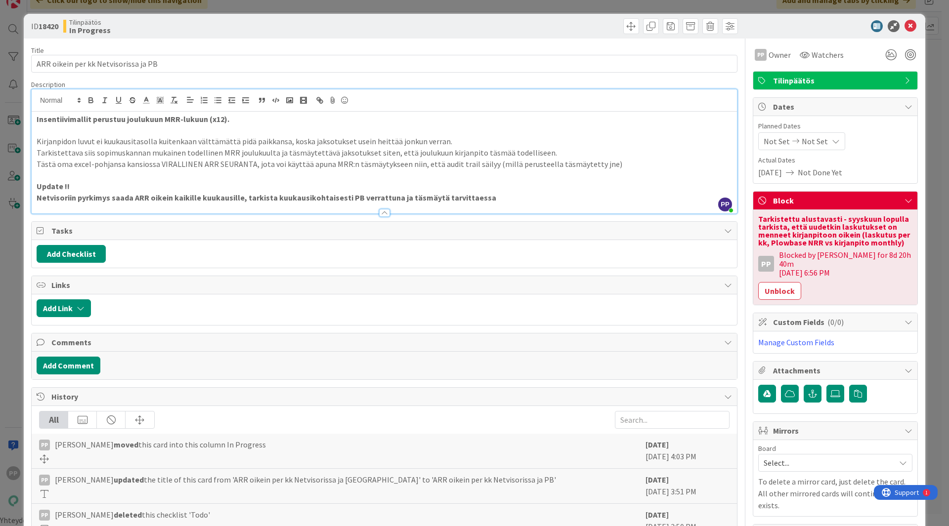
click at [924, 257] on div "ID 18420 Tilinpäätös In Progress Title 36 / 128 ARR oikein per kk Netvisorissa …" at bounding box center [474, 263] width 949 height 526
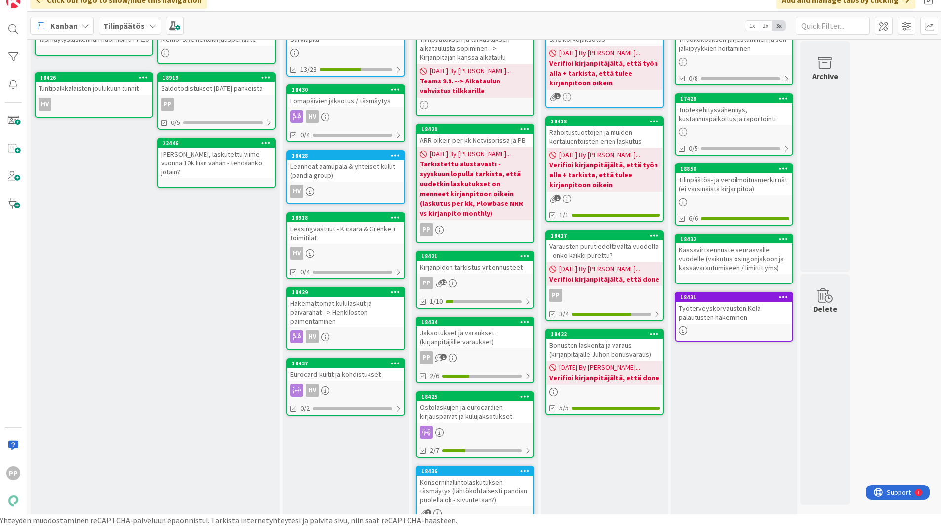
scroll to position [72, 0]
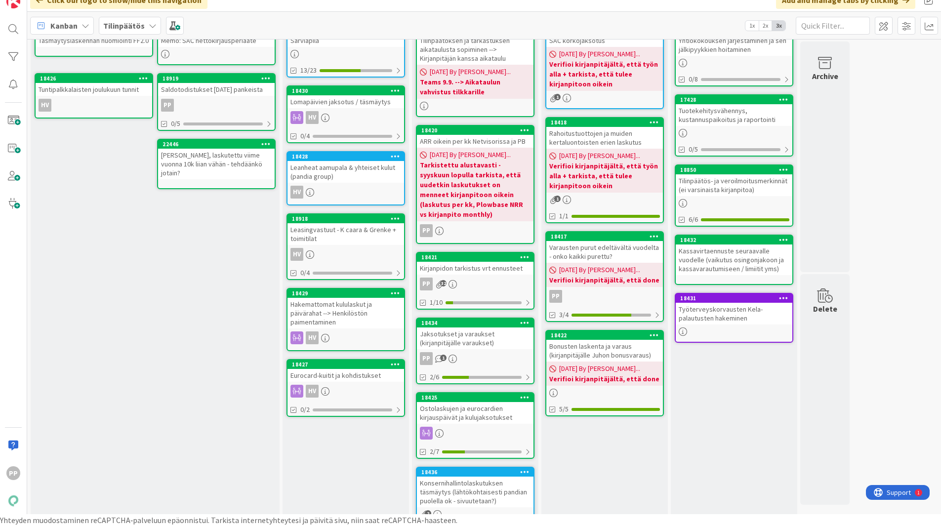
drag, startPoint x: 482, startPoint y: 261, endPoint x: 497, endPoint y: 90, distance: 172.0
click at [497, 90] on div "In Progress Add Card... 18416 Tilinpäätöksen ja tarkastuksen aikataulusta sopim…" at bounding box center [475, 416] width 126 height 863
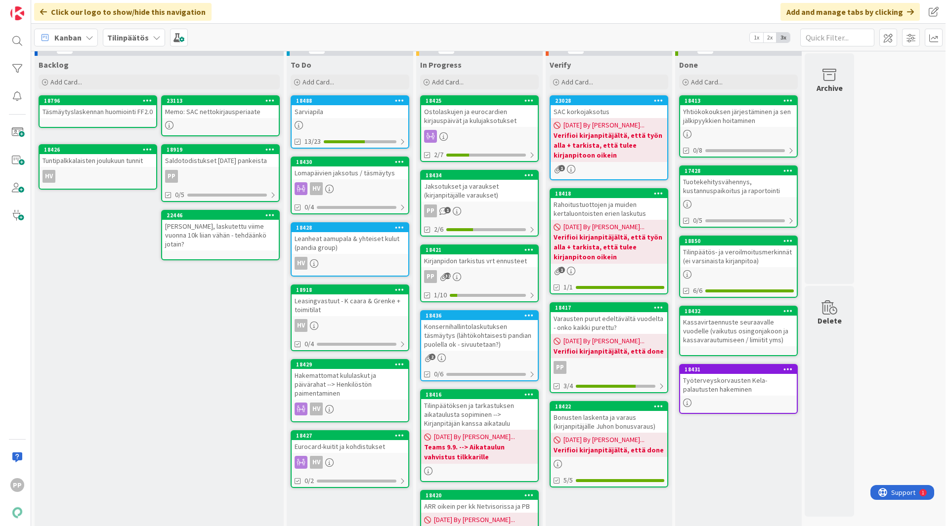
scroll to position [12, 0]
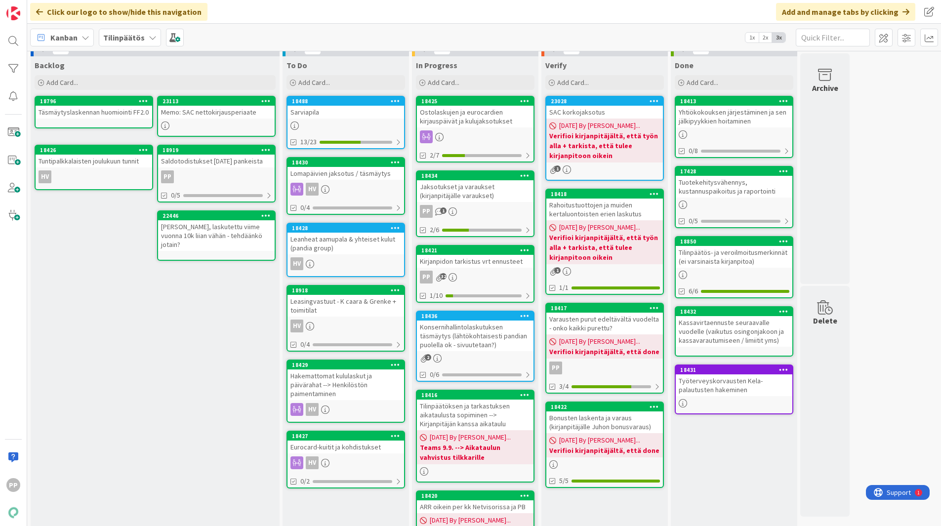
click at [348, 447] on div "Eurocard-kuitit ja kohdistukset" at bounding box center [346, 447] width 117 height 13
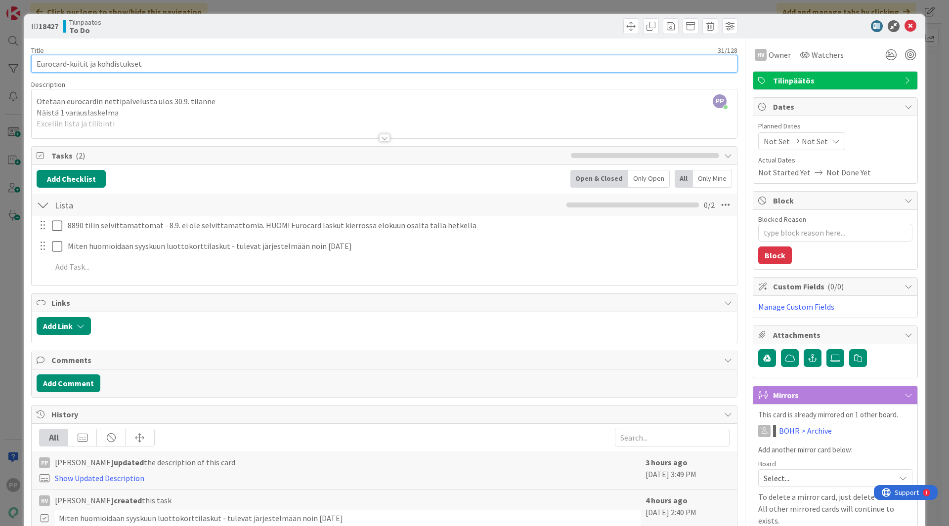
click at [182, 64] on input "Eurocard-kuitit ja kohdistukset" at bounding box center [384, 64] width 706 height 18
click at [161, 61] on input "Eurocard-kuitit ja kohdistukset, kirjaukset ja jaksotu" at bounding box center [384, 64] width 706 height 18
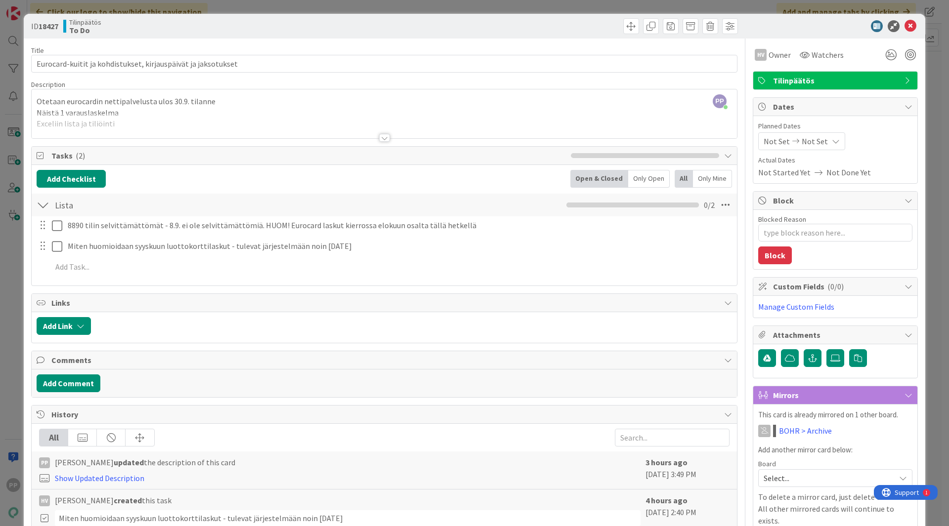
click at [215, 46] on div "Title 61 / 128" at bounding box center [384, 50] width 706 height 9
click at [242, 6] on div "ID 18427 Tilinpäätös To Do Title 61 / 128 Eurocard-kuitit ja kohdistukset, kirj…" at bounding box center [474, 263] width 949 height 526
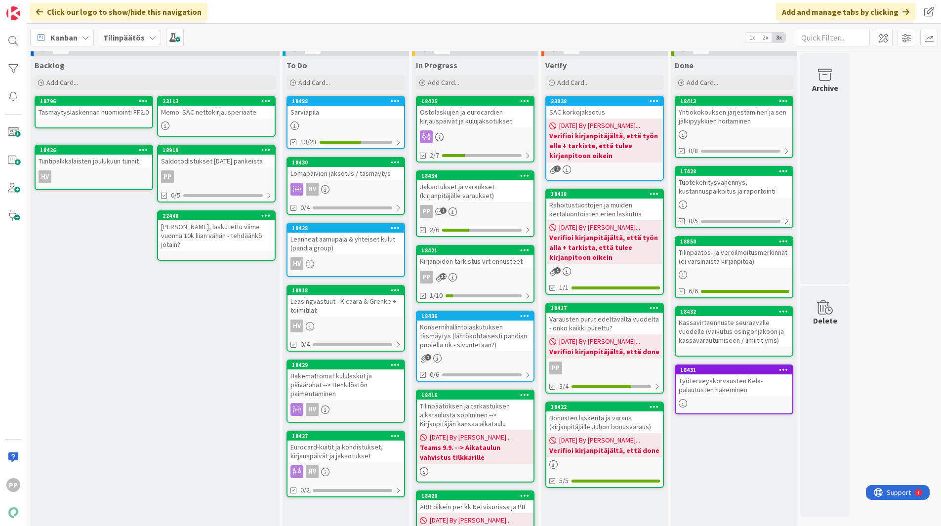
click at [477, 110] on div "Ostolaskujen ja eurocardien kirjauspäivät ja kulujaksotukset" at bounding box center [475, 117] width 117 height 22
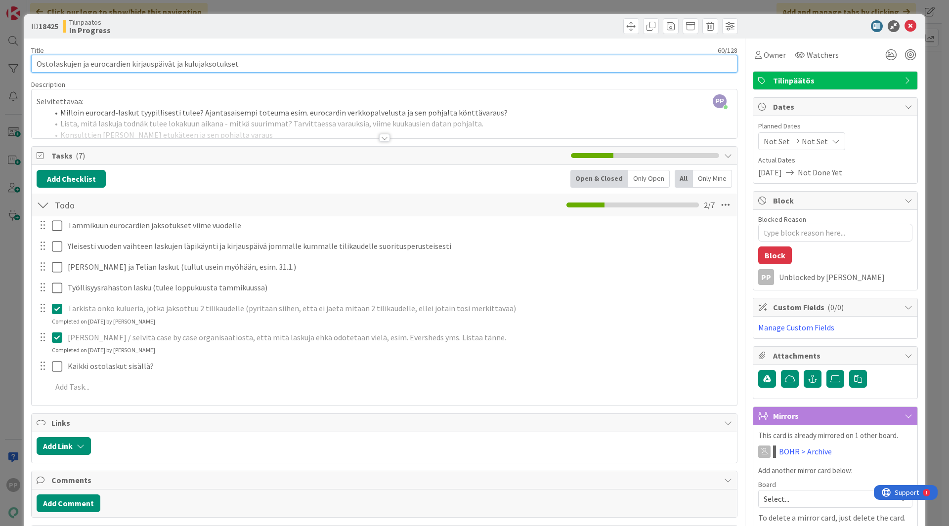
drag, startPoint x: 127, startPoint y: 65, endPoint x: 80, endPoint y: 86, distance: 52.0
click at [80, 86] on div "Title 60 / 128 Ostolaskujen ja eurocardien kirjauspäivät ja kulujaksotukset Des…" at bounding box center [384, 414] width 706 height 750
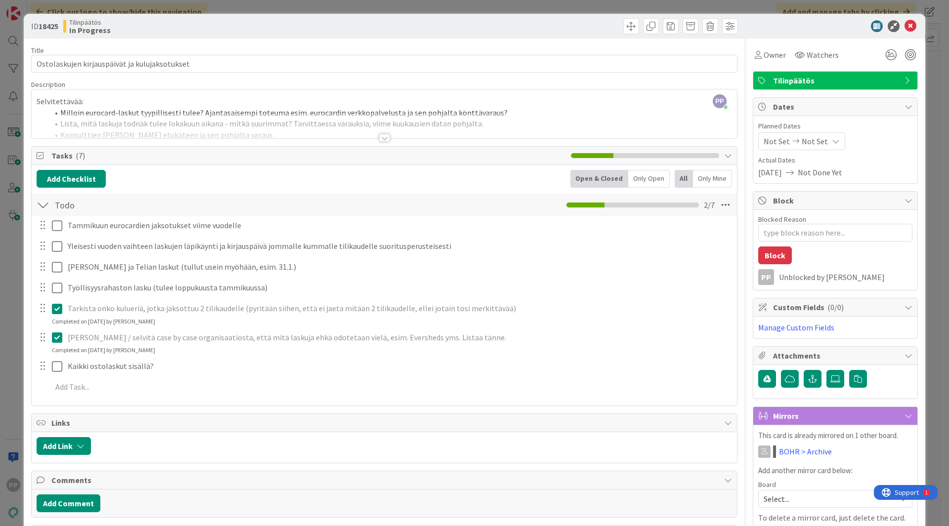
click at [299, 45] on div "Title 45 / 128 Ostolaskujen kirjauspäivät ja kulujaksotukset Description PP Pek…" at bounding box center [384, 414] width 706 height 750
click at [298, 6] on div "ID 18425 Tilinpäätös In Progress Title 45 / 128 Ostolaskujen kirjauspäivät ja k…" at bounding box center [474, 263] width 949 height 526
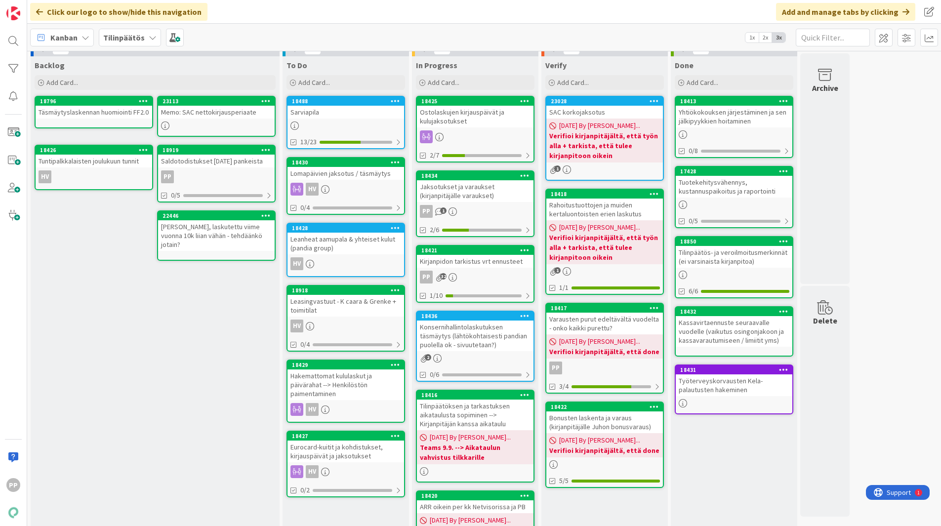
click at [355, 453] on div "Eurocard-kuitit ja kohdistukset, kirjauspäivät ja jaksotukset" at bounding box center [346, 452] width 117 height 22
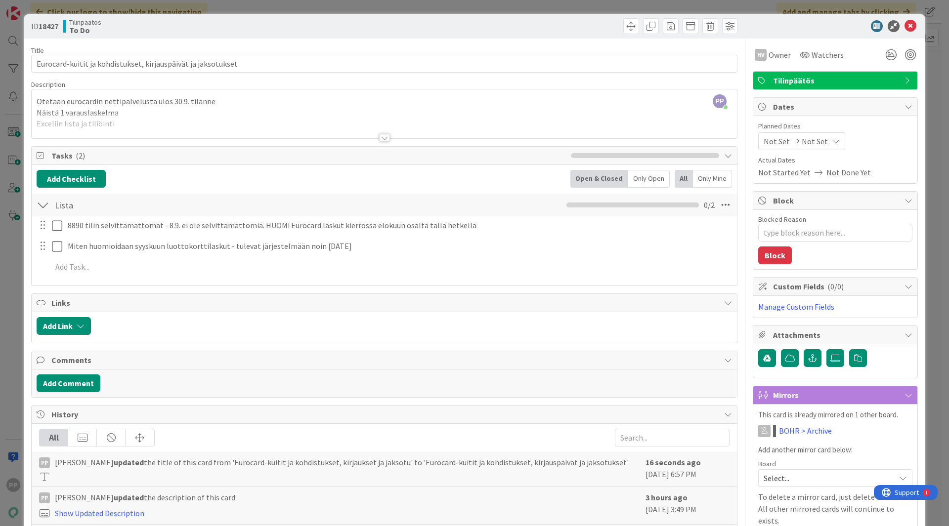
click at [338, 11] on div "ID 18427 Tilinpäätös To Do Title 61 / 128 Eurocard-kuitit ja kohdistukset, kirj…" at bounding box center [474, 263] width 949 height 526
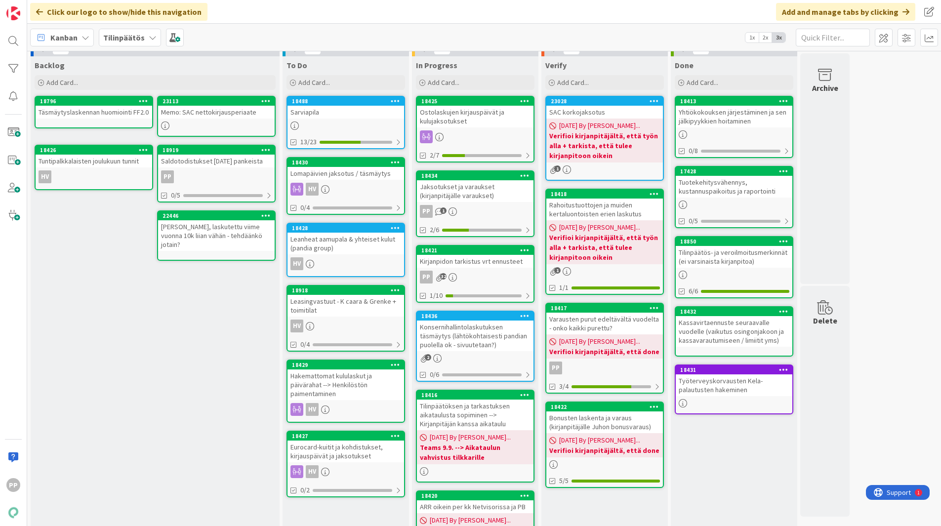
click at [479, 114] on div "Ostolaskujen kirjauspäivät ja kulujaksotukset" at bounding box center [475, 117] width 117 height 22
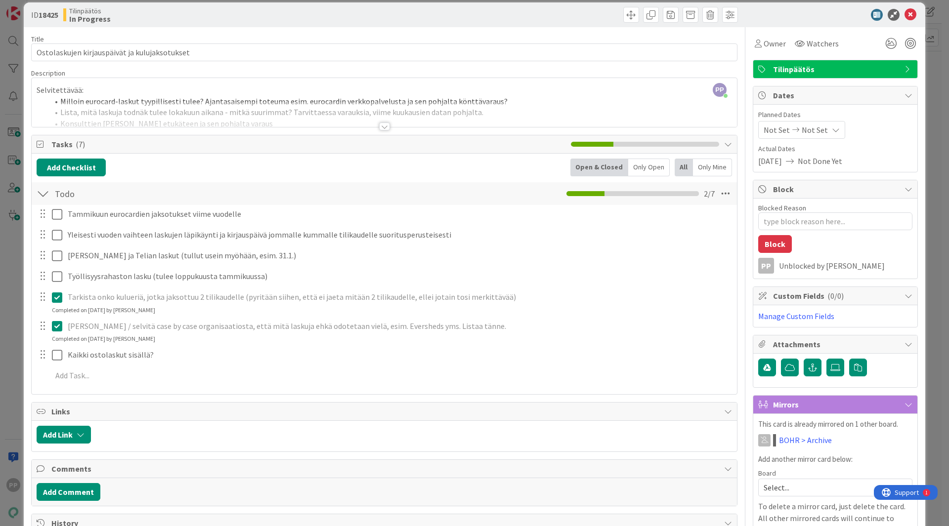
scroll to position [14, 0]
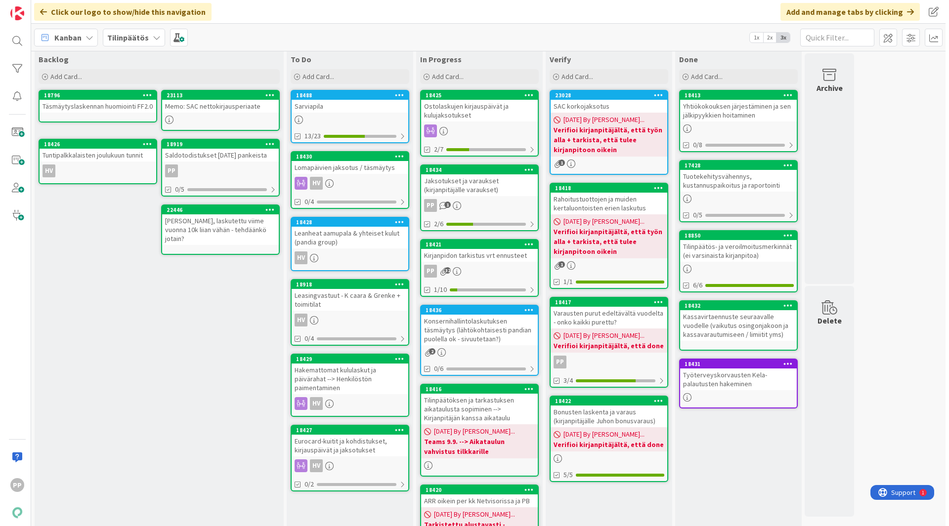
scroll to position [18, 0]
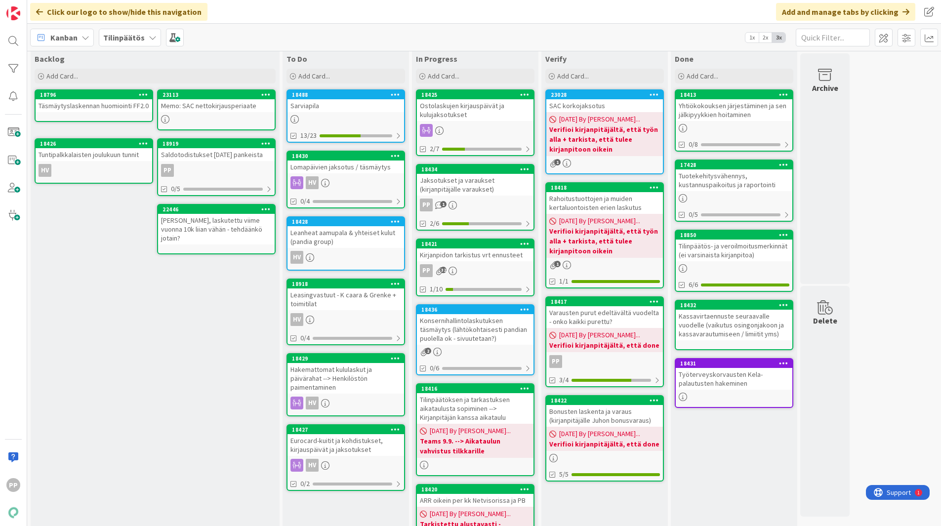
click at [475, 188] on div "Jaksotukset ja varaukset (kirjanpitäjälle varaukset)" at bounding box center [475, 185] width 117 height 22
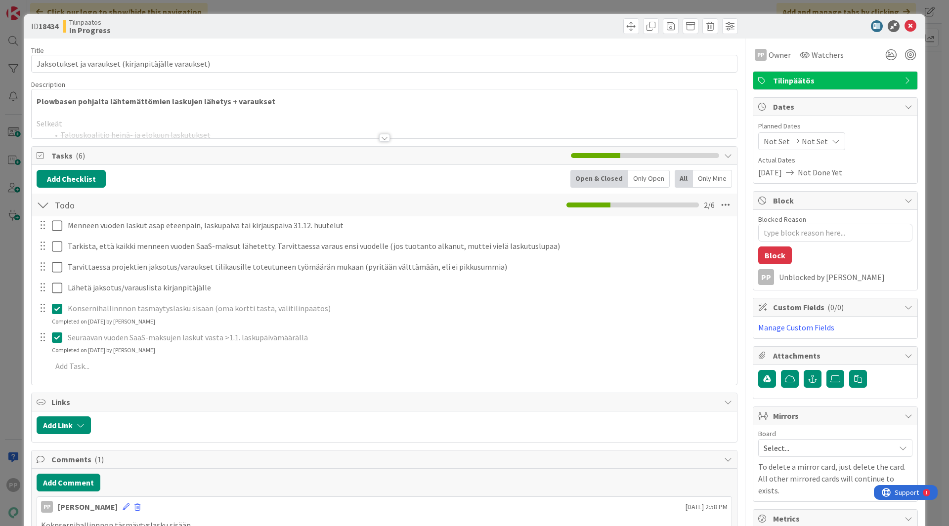
click at [328, 104] on div "Plowbasen pohjalta lähtemättömien laskujen lähetys + varaukset Selkeät Talousko…" at bounding box center [384, 113] width 705 height 49
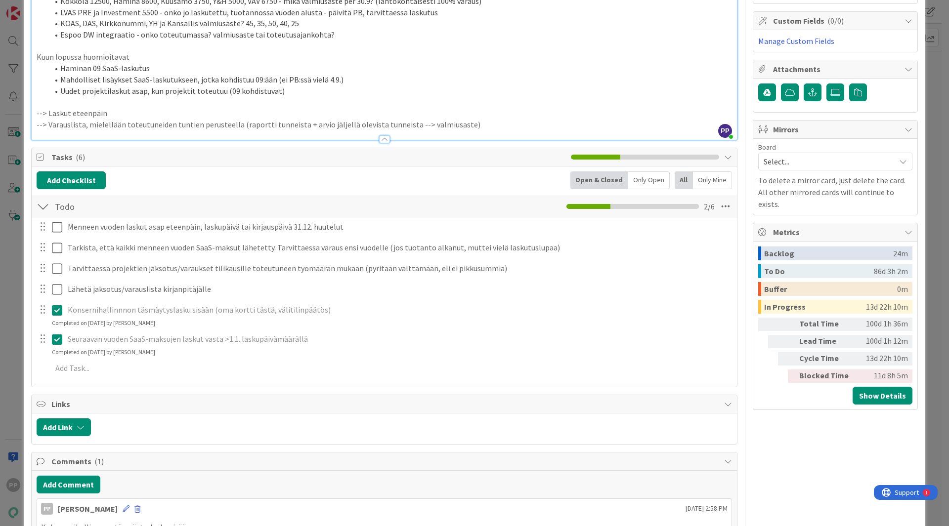
scroll to position [367, 0]
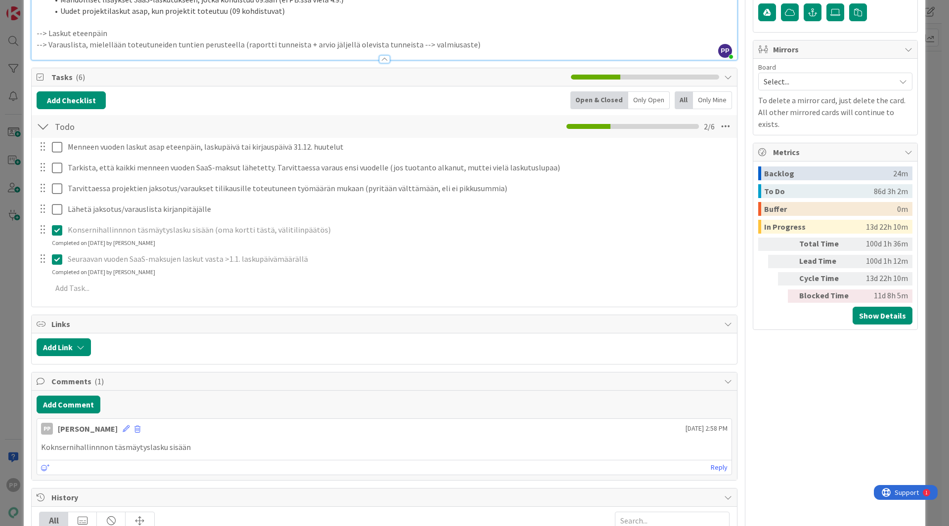
click at [256, 77] on span "Tasks ( 6 )" at bounding box center [308, 77] width 514 height 12
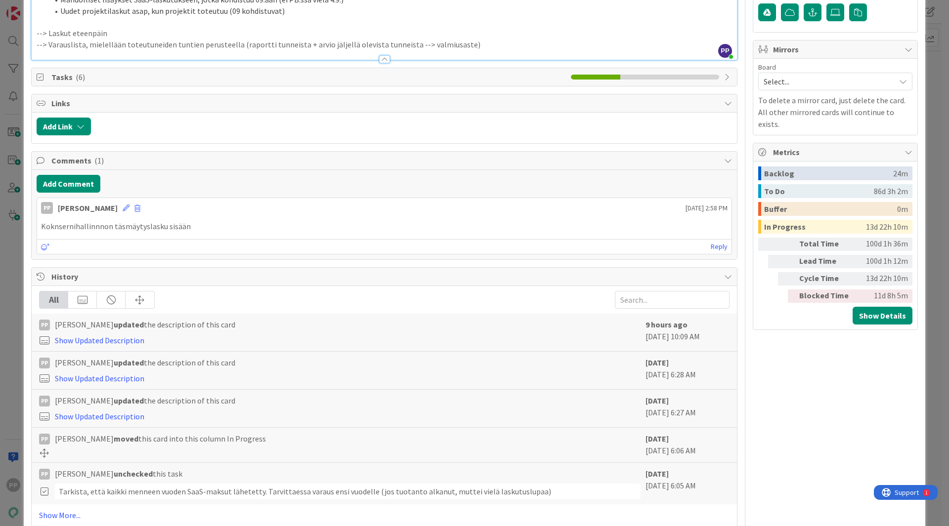
click at [256, 77] on span "Tasks ( 6 )" at bounding box center [308, 77] width 514 height 12
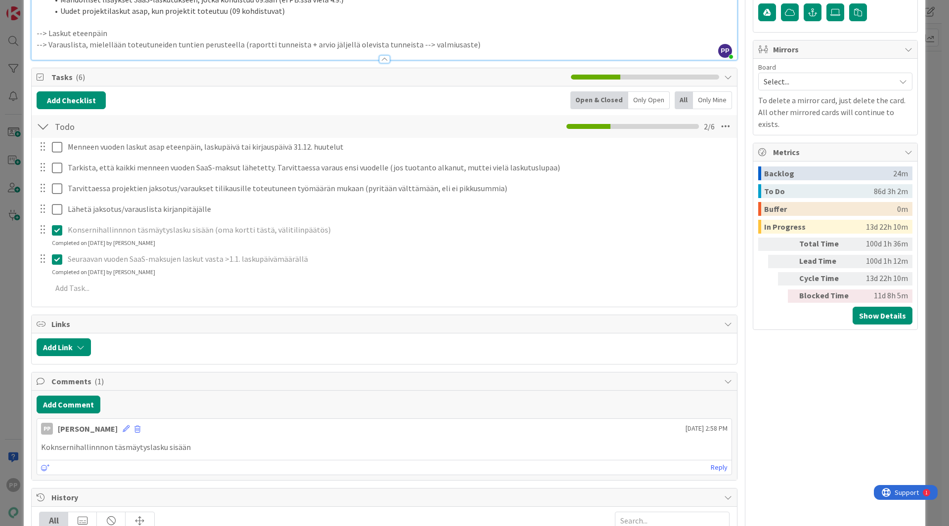
click at [256, 77] on span "Tasks ( 6 )" at bounding box center [308, 77] width 514 height 12
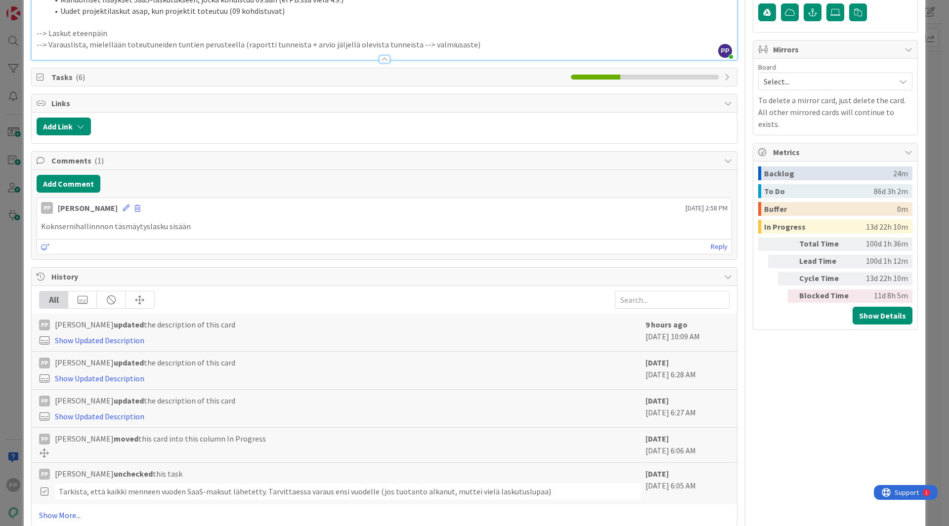
click at [256, 77] on span "Tasks ( 6 )" at bounding box center [308, 77] width 514 height 12
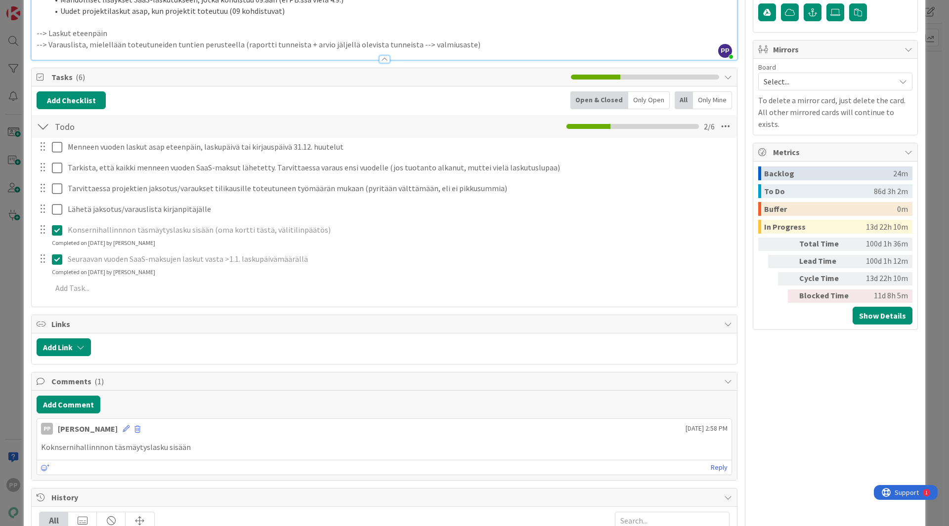
click at [180, 105] on div "Add Checklist Open & Closed Only Open All Only Mine" at bounding box center [384, 100] width 695 height 18
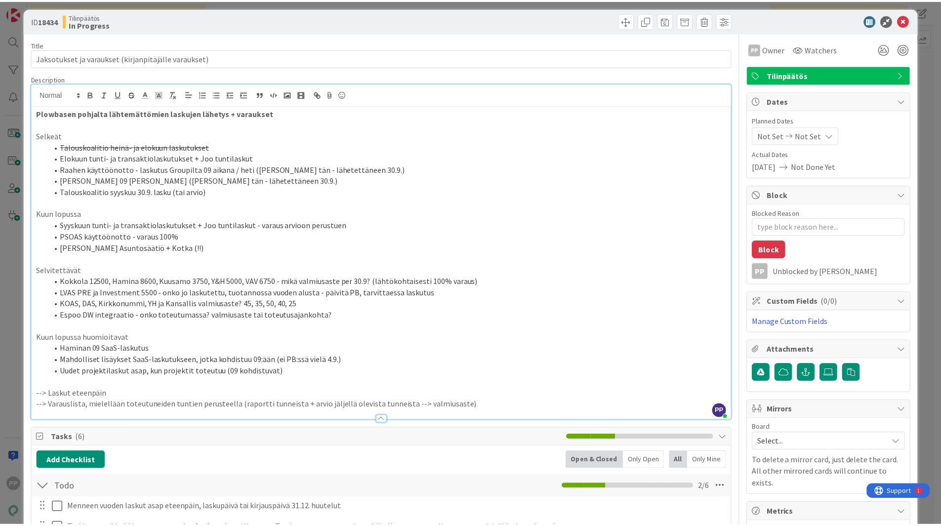
scroll to position [0, 0]
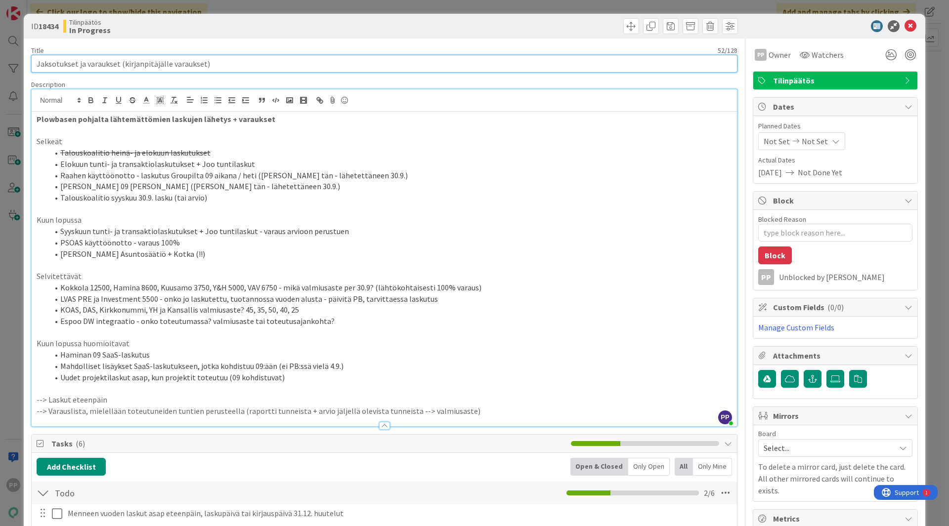
drag, startPoint x: 87, startPoint y: 61, endPoint x: 0, endPoint y: 61, distance: 87.0
click at [0, 61] on div "ID 18434 Tilinpäätös In Progress Title 52 / 128 Jaksotukset ja varaukset (kirja…" at bounding box center [474, 263] width 949 height 526
drag, startPoint x: 120, startPoint y: 62, endPoint x: 423, endPoint y: 92, distance: 305.3
click at [86, 63] on input "Laskut ulos ja varaukset kirjanpitäjälle" at bounding box center [384, 64] width 706 height 18
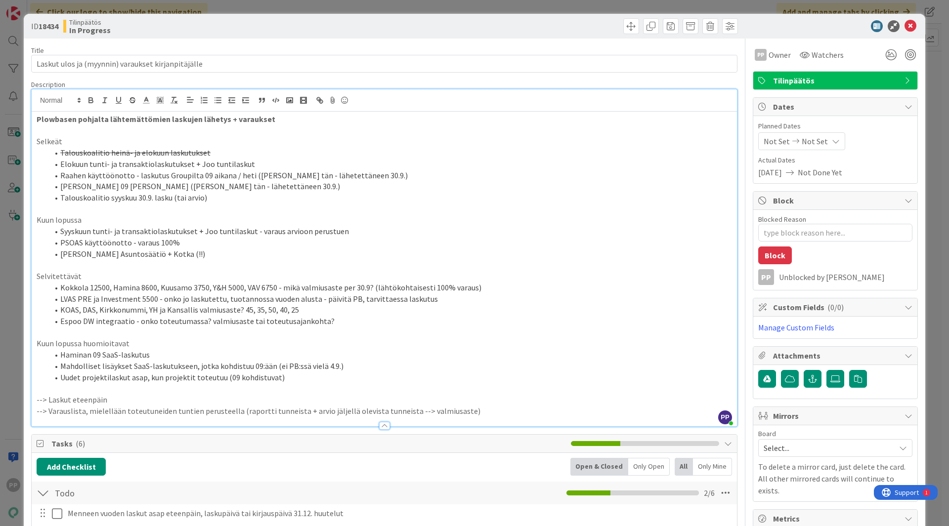
click at [171, 50] on div "Title 50 / 128" at bounding box center [384, 50] width 706 height 9
click at [224, 12] on div "ID 18434 Tilinpäätös In Progress Title 50 / 128 Laskut ulos ja (myynnin) varauk…" at bounding box center [474, 263] width 949 height 526
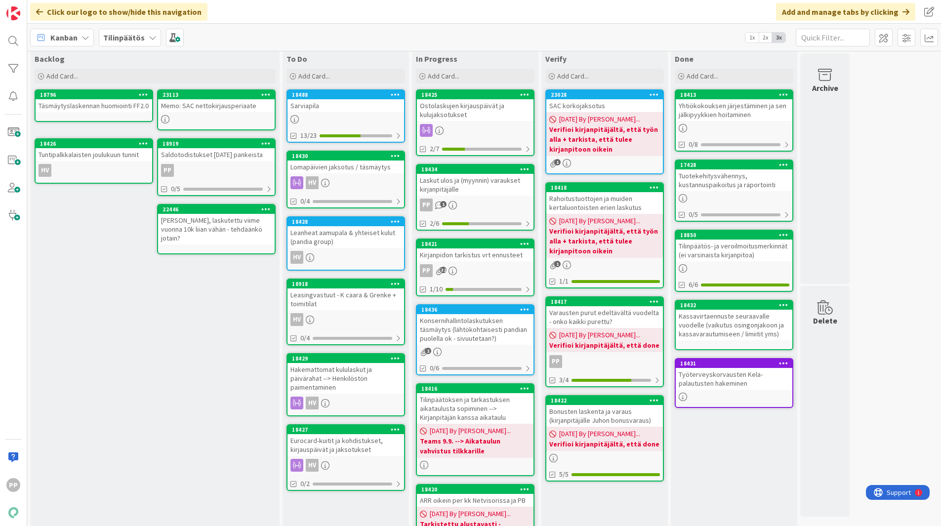
click at [495, 113] on div "Ostolaskujen kirjauspäivät ja kulujaksotukset" at bounding box center [475, 110] width 117 height 22
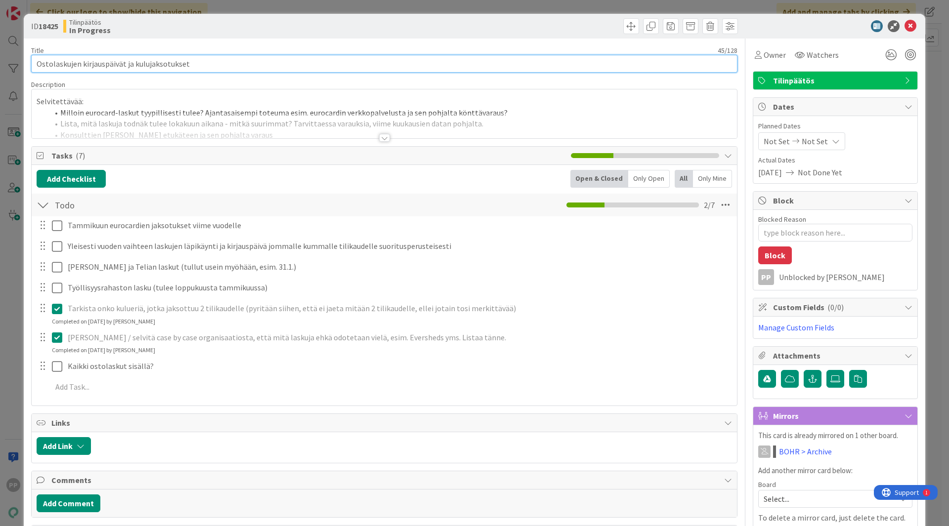
click at [235, 62] on input "Ostolaskujen kirjauspäivät ja kulujaksotukset" at bounding box center [384, 64] width 706 height 18
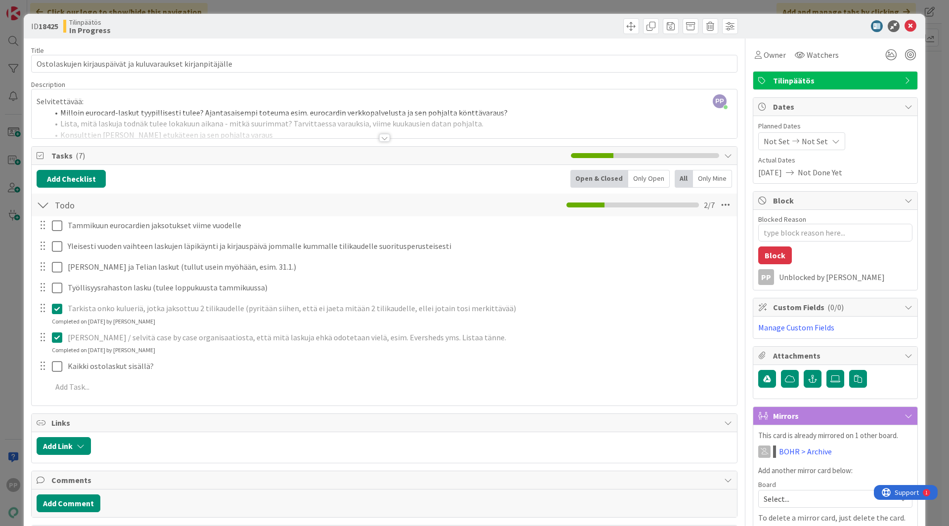
click at [262, 48] on div "Title 59 / 128" at bounding box center [384, 50] width 706 height 9
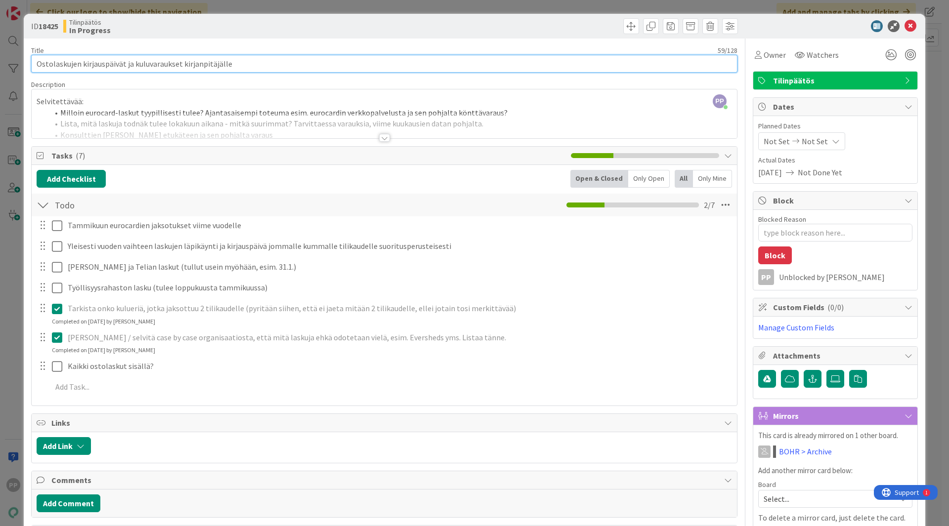
drag, startPoint x: 125, startPoint y: 62, endPoint x: 170, endPoint y: 5, distance: 72.1
click at [125, 62] on input "Ostolaskujen kirjauspäivät ja kuluvaraukset kirjanpitäjälle" at bounding box center [384, 64] width 706 height 18
click at [292, 66] on input "Ostolaskujen kirjauspäivät (ja tarvittaessa kuluvaraukset kirjanpitäjälle" at bounding box center [384, 64] width 706 height 18
click at [314, 65] on input "Ostolaskujen kirjauspäivät (ja tarvittaessa kuluvaraukset kirjanpitäjälle)" at bounding box center [384, 64] width 706 height 18
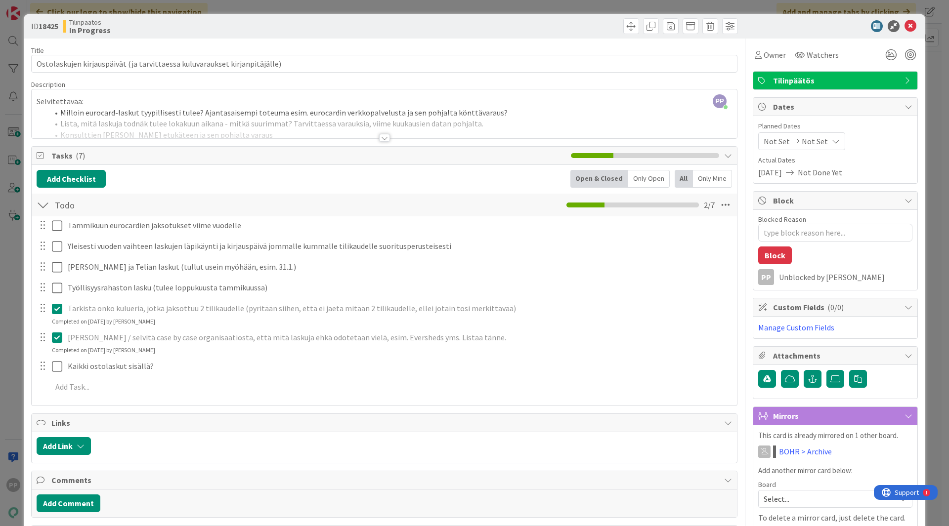
click at [310, 104] on div "PP Pekka Paaskunta just joined Selvitettävää: Milloin eurocard-laskut tyypillis…" at bounding box center [384, 113] width 705 height 49
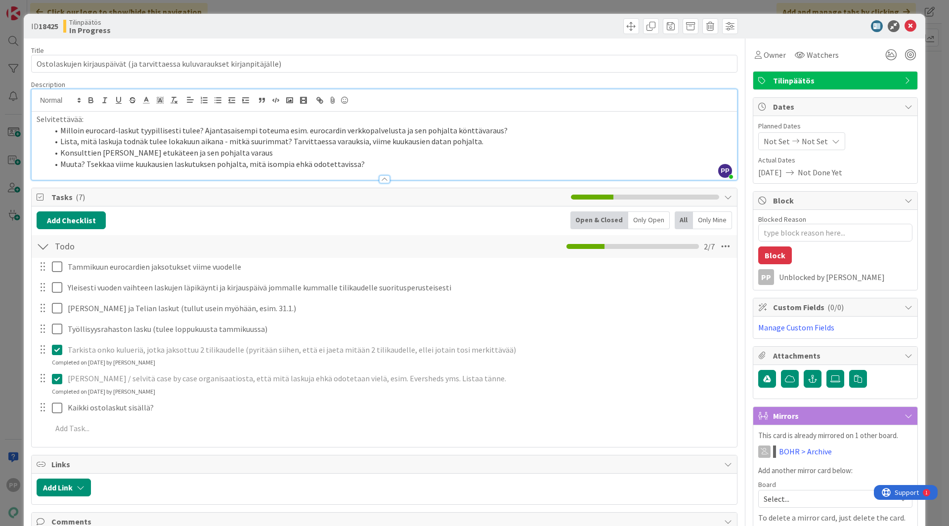
click at [385, 47] on div "Title 74 / 128" at bounding box center [384, 50] width 706 height 9
click at [394, 9] on div "ID 18425 Tilinpäätös In Progress Title 74 / 128 Ostolaskujen kirjauspäivät (ja …" at bounding box center [474, 263] width 949 height 526
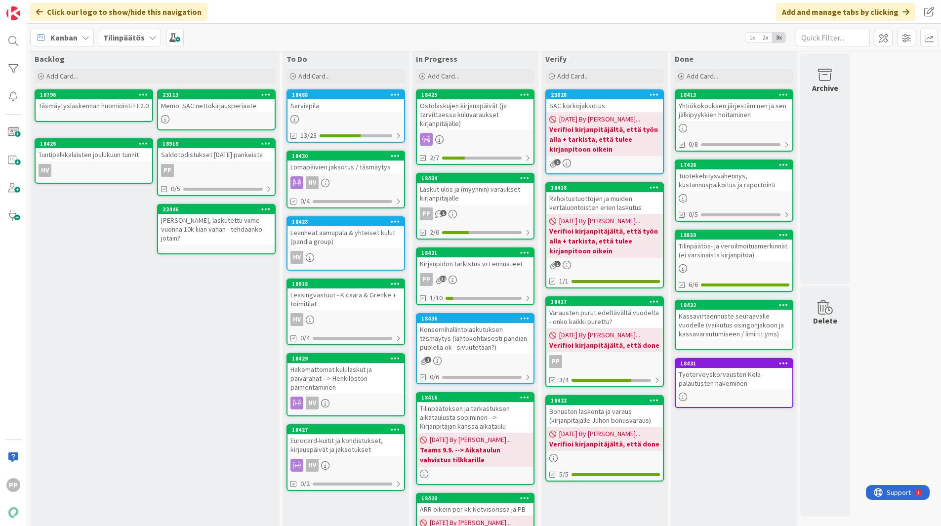
click at [493, 116] on div "Ostolaskujen kirjauspäivät (ja tarvittaessa kuluvaraukset kirjanpitäjälle)" at bounding box center [475, 114] width 117 height 31
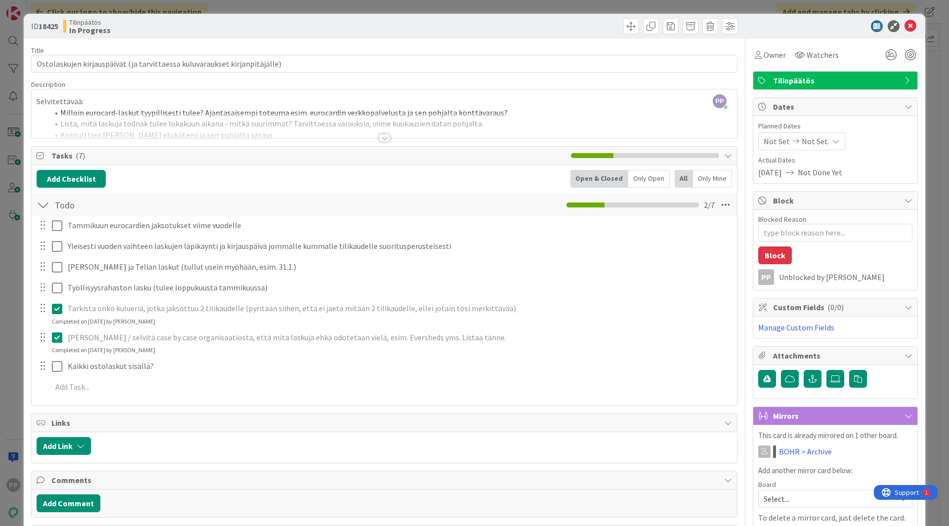
click at [57, 307] on icon at bounding box center [57, 309] width 10 height 12
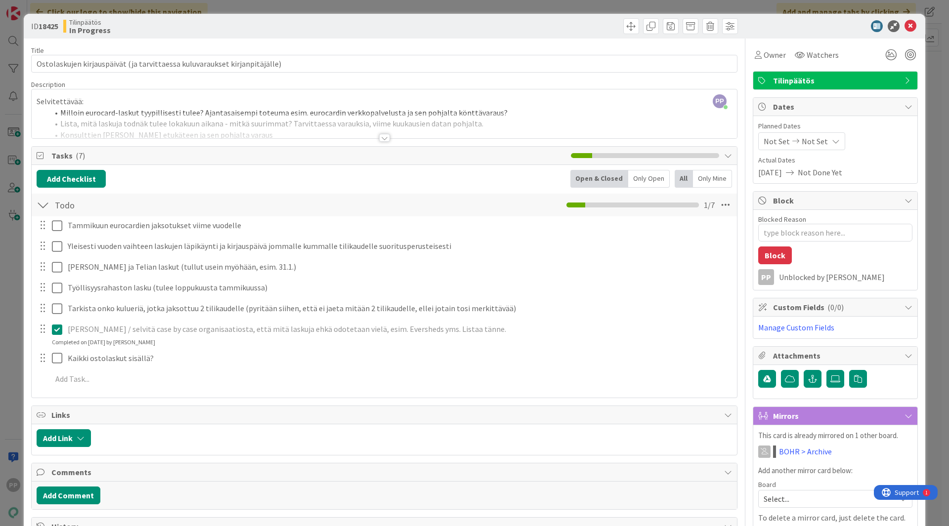
click at [57, 346] on div "Mieti / selvitä case by case organisaatiosta, että mitä laskuja ehkä odotetaan …" at bounding box center [384, 334] width 704 height 26
click at [57, 328] on icon at bounding box center [57, 330] width 10 height 12
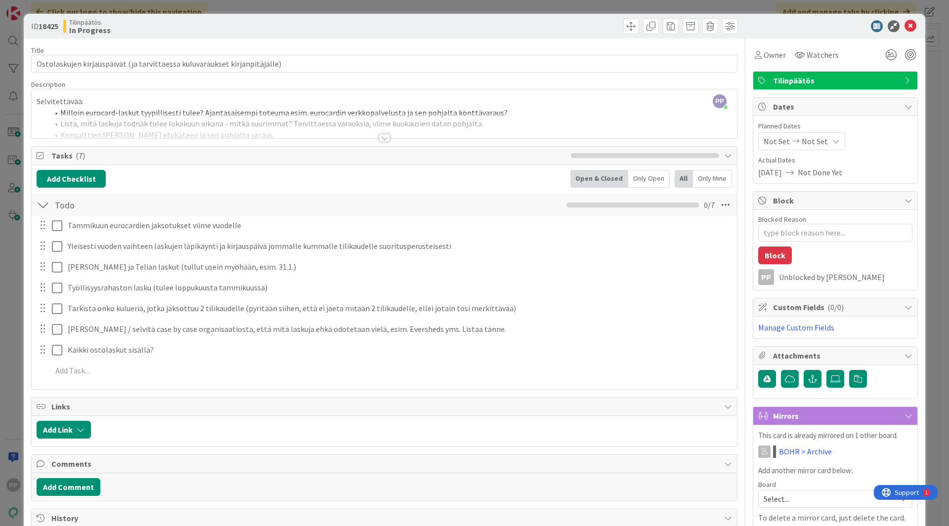
click at [30, 194] on div "ID 18425 Tilinpäätös In Progress Title 74 / 128 Ostolaskujen kirjauspäivät (ja …" at bounding box center [474, 404] width 901 height 780
click at [5, 196] on div "ID 18425 Tilinpäätös In Progress Title 74 / 128 Ostolaskujen kirjauspäivät (ja …" at bounding box center [474, 263] width 949 height 526
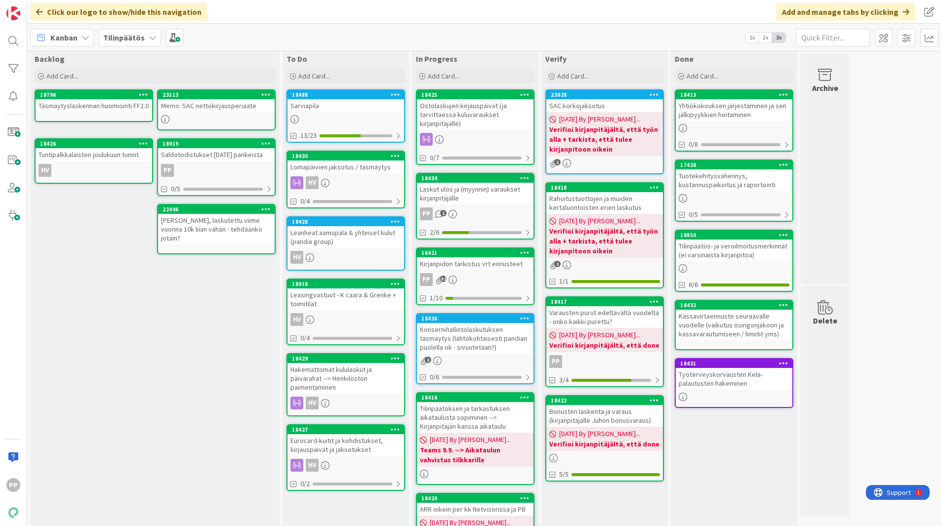
click at [494, 194] on div "Laskut ulos ja (myynnin) varaukset kirjanpitäjälle" at bounding box center [475, 194] width 117 height 22
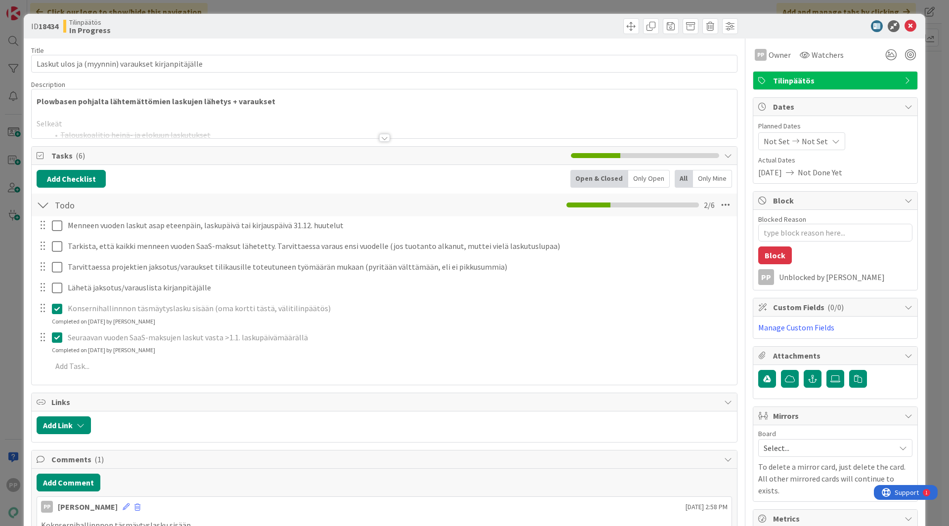
click at [205, 113] on div at bounding box center [384, 125] width 705 height 25
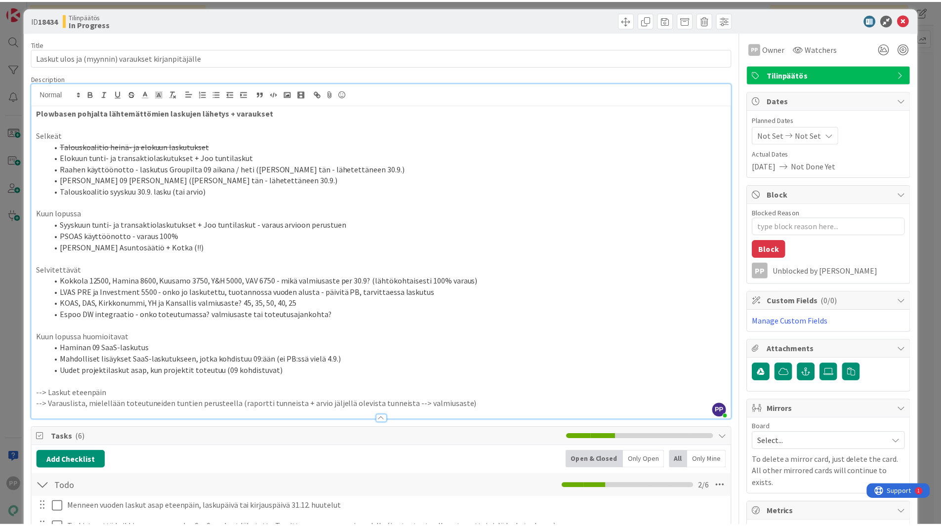
scroll to position [7, 0]
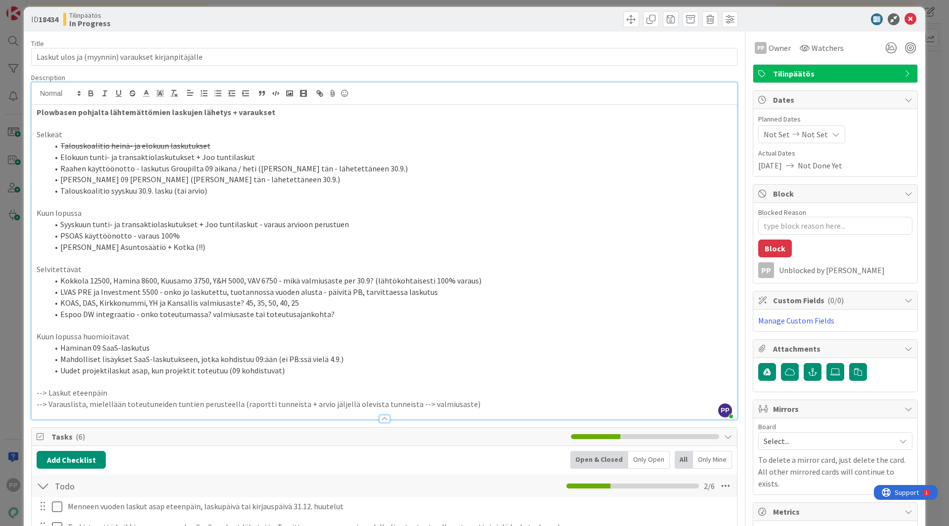
click at [259, 160] on li "Elokuun tunti- ja transaktiolaskutukset + Joo tuntilaskut" at bounding box center [389, 157] width 683 height 11
click at [195, 155] on li "Elokuun tunti- ja transaktiolaskutukset + Joo tuntilaskut" at bounding box center [389, 157] width 683 height 11
drag, startPoint x: 350, startPoint y: 226, endPoint x: 364, endPoint y: 250, distance: 27.2
click at [364, 250] on ol "Syyskuun tunti- ja transaktiolaskutukset + Joo tuntilaskut - varaus arvioon per…" at bounding box center [384, 236] width 695 height 34
click at [364, 250] on li "Juhan laskutukset Asuntosäätiö + Kotka (!!)" at bounding box center [389, 247] width 683 height 11
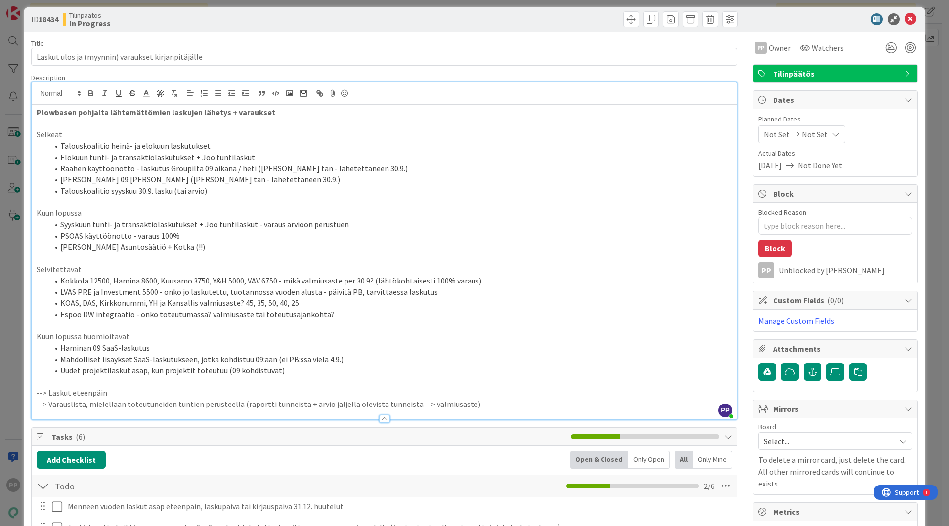
drag, startPoint x: 364, startPoint y: 250, endPoint x: 375, endPoint y: 231, distance: 22.2
click at [375, 231] on ol "Syyskuun tunti- ja transaktiolaskutukset + Joo tuntilaskut - varaus arvioon per…" at bounding box center [384, 236] width 695 height 34
click at [375, 231] on li "PSOAS käyttöönotto - varaus 100%" at bounding box center [389, 235] width 683 height 11
drag, startPoint x: 362, startPoint y: 224, endPoint x: 380, endPoint y: 262, distance: 42.2
click at [380, 262] on div "Plowbasen pohjalta lähtemättömien laskujen lähetys + varaukset Selkeät Talousko…" at bounding box center [384, 262] width 705 height 315
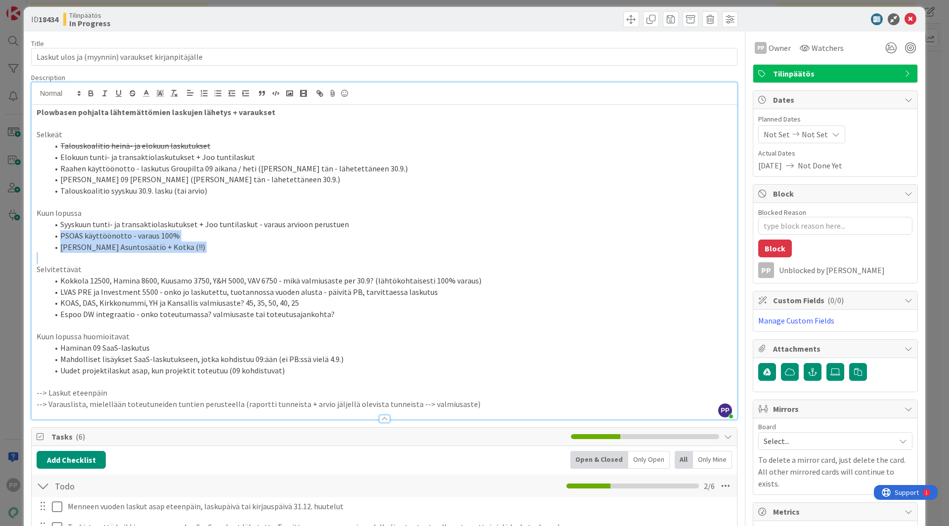
click at [380, 262] on p at bounding box center [384, 257] width 695 height 11
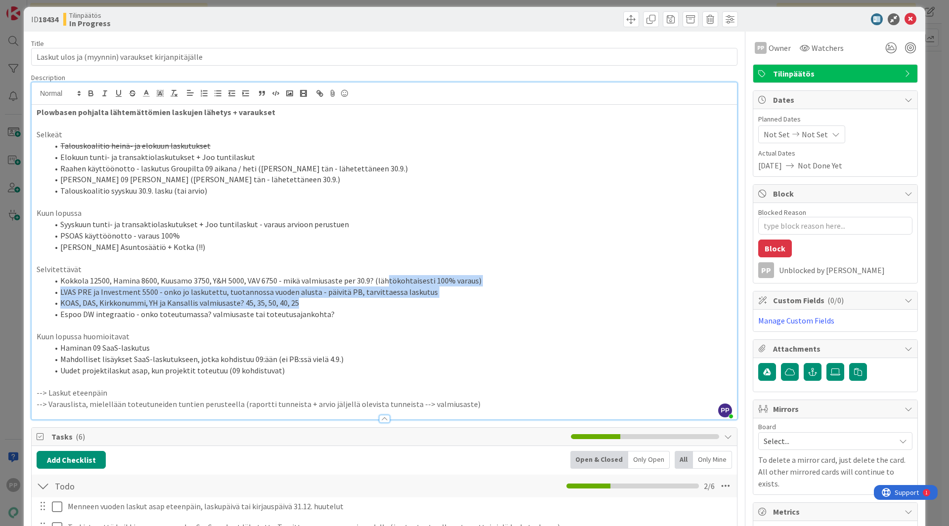
drag, startPoint x: 381, startPoint y: 281, endPoint x: 400, endPoint y: 308, distance: 33.0
click at [400, 308] on ol "Kokkola 12500, Hamina 8600, Kuusamo 3750, Y&H 5000, VAV 6750 - mikä valmiusaste…" at bounding box center [384, 297] width 695 height 45
click at [400, 308] on li "KOAS, DAS, Kirkkonummi, YH ja Kansallis valmiusaste? 45, 35, 50, 40, 25" at bounding box center [389, 302] width 683 height 11
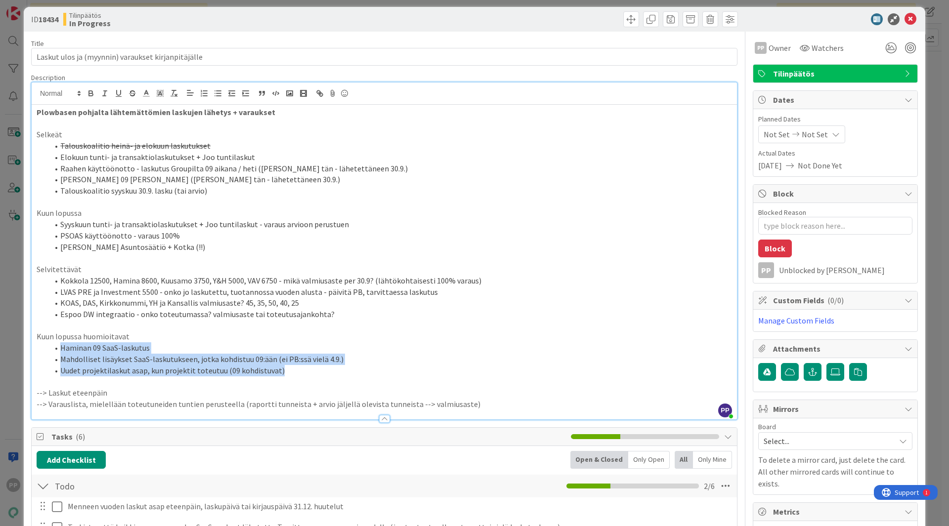
drag, startPoint x: 377, startPoint y: 345, endPoint x: 403, endPoint y: 367, distance: 34.0
click at [403, 367] on div "Plowbasen pohjalta lähtemättömien laskujen lähetys + varaukset Selkeät Talousko…" at bounding box center [384, 262] width 705 height 315
click at [403, 367] on li "Uudet projektilaskut asap, kun projektit toteutuu (09 kohdistuvat)" at bounding box center [389, 370] width 683 height 11
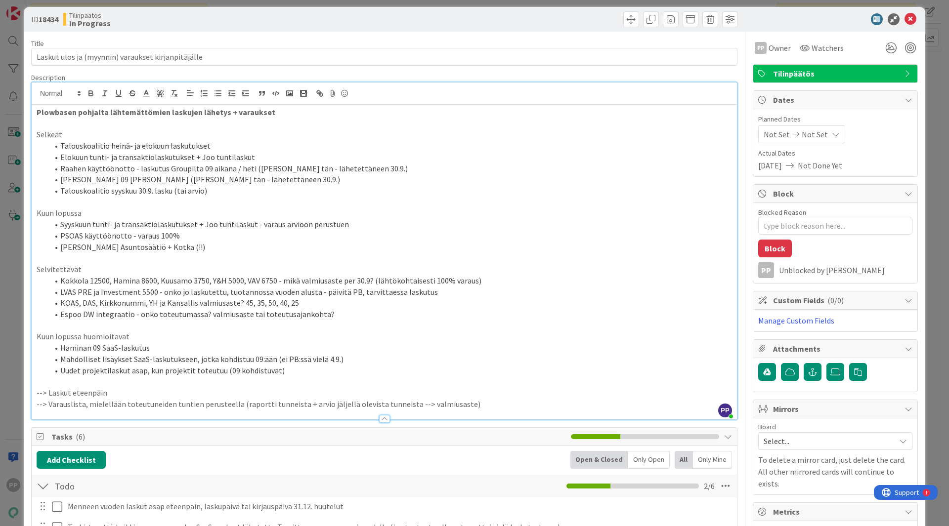
click at [402, 4] on div "ID 18434 Tilinpäätös In Progress Title 50 / 128 Laskut ulos ja (myynnin) varauk…" at bounding box center [474, 263] width 949 height 526
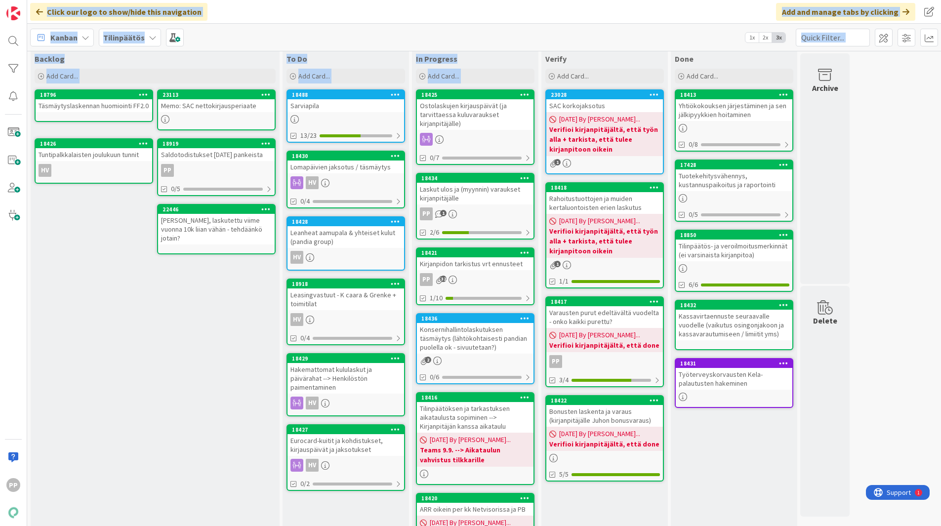
drag, startPoint x: 402, startPoint y: 4, endPoint x: 471, endPoint y: 166, distance: 176.2
click at [471, 166] on div "Click our logo to show/hide this navigation Add and manage tabs by clicking Kan…" at bounding box center [484, 263] width 914 height 526
click at [213, 339] on div "Backlog Add Card... 23113 Memo: SAC nettokirjausperiaate 18796 Täsmäytyslaskenn…" at bounding box center [155, 486] width 249 height 872
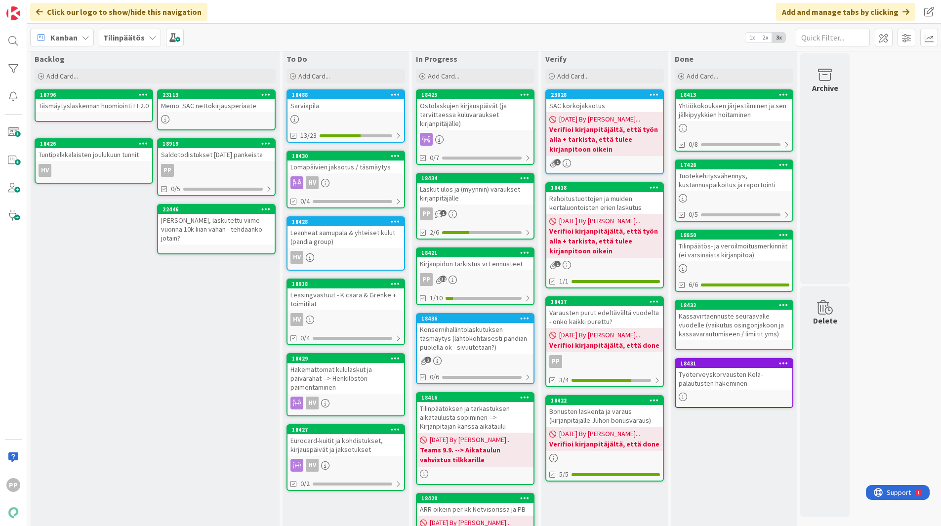
click at [488, 264] on div "Kirjanpidon tarkistus vrt ennusteet" at bounding box center [475, 263] width 117 height 13
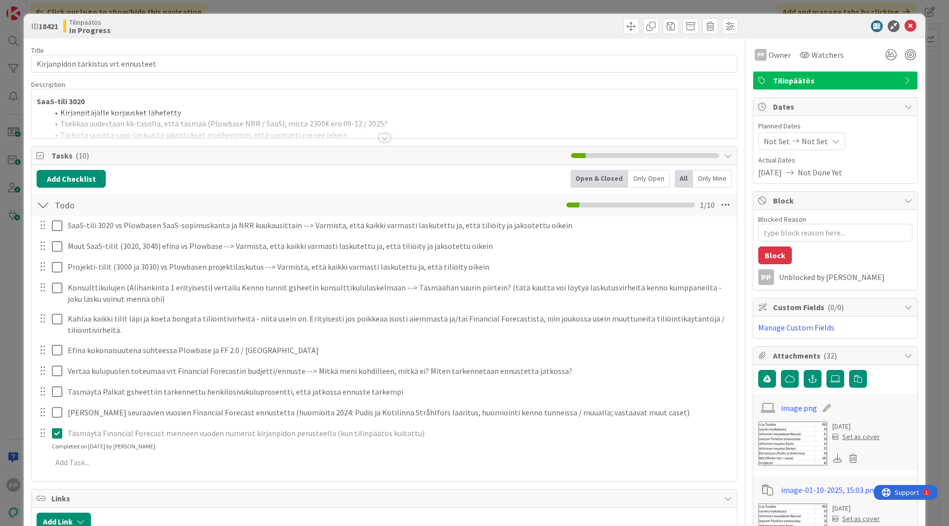
click at [238, 122] on div at bounding box center [384, 125] width 705 height 25
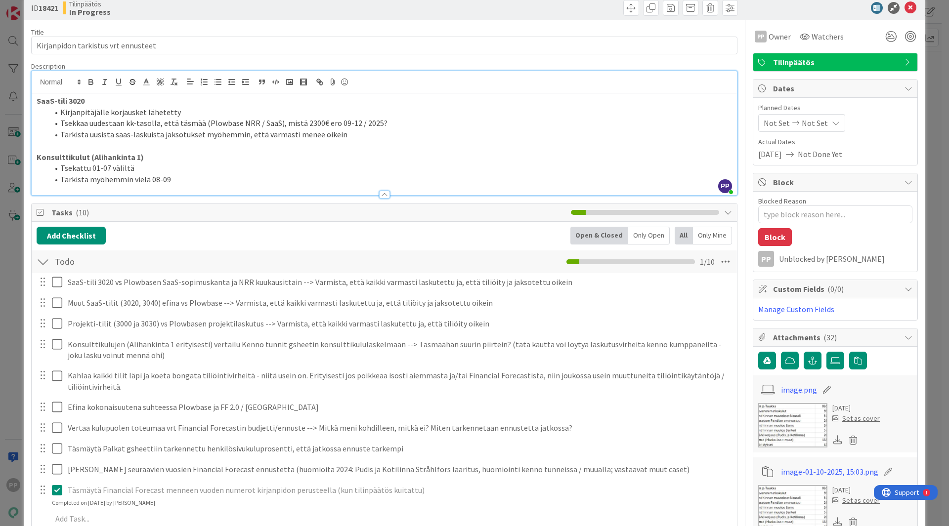
scroll to position [19, 0]
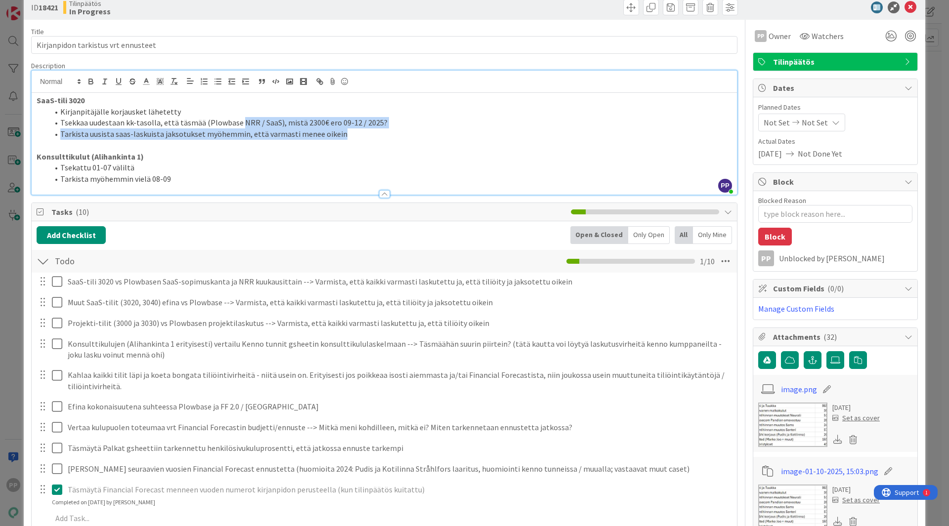
drag, startPoint x: 238, startPoint y: 120, endPoint x: 373, endPoint y: 137, distance: 136.0
click at [373, 137] on ol "Kirjanpitäjälle korjausket lähetetty Tsekkaa uudestaan kk-tasolla, että täsmää …" at bounding box center [384, 123] width 695 height 34
click at [373, 137] on li "Tarkista uusista saas-laskuista jaksotukset myöhemmin, että varmasti menee oike…" at bounding box center [389, 133] width 683 height 11
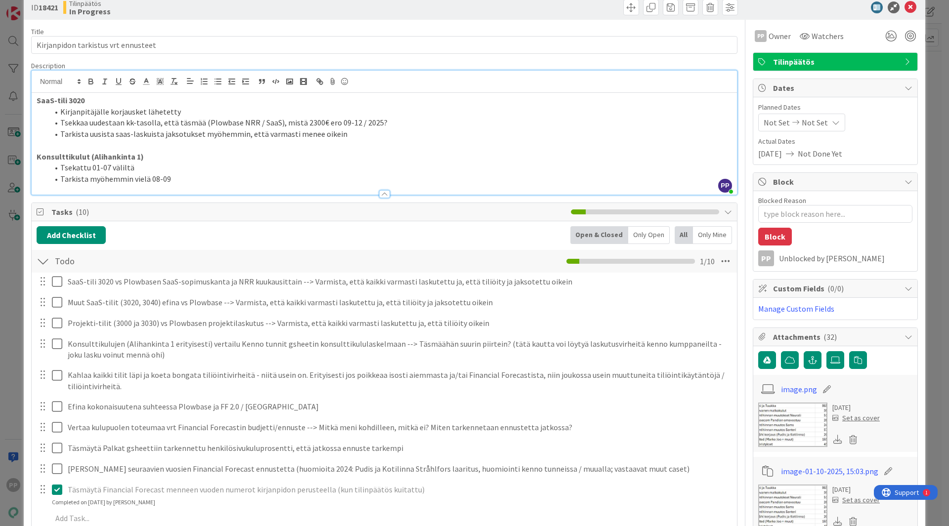
click at [391, 121] on li "Tsekkaa uudestaan kk-tasolla, että täsmää (Plowbase NRR / SaaS), mistä 2300€ er…" at bounding box center [389, 122] width 683 height 11
click at [400, 124] on li "Tsekkaa uudestaan kk-tasolla, että täsmää (Plowbase NRR / SaaS), mistä 2300€ er…" at bounding box center [389, 122] width 683 height 11
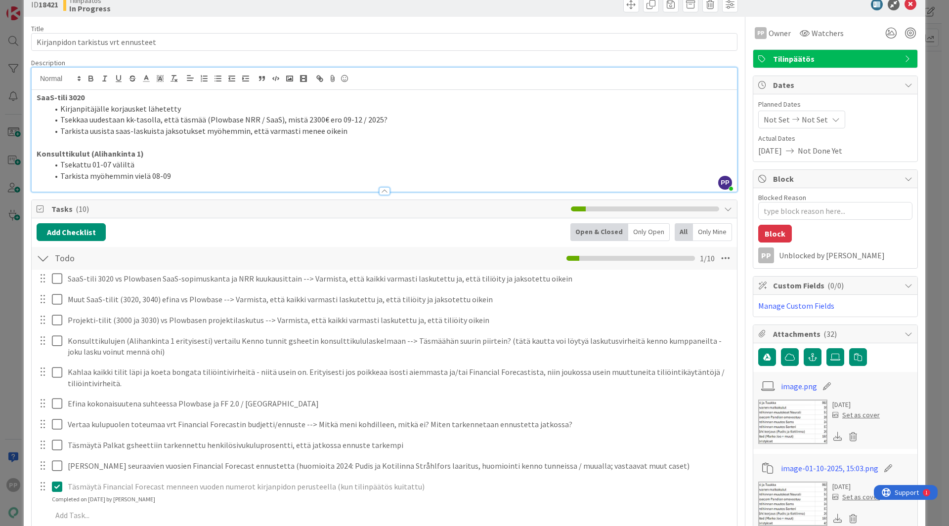
scroll to position [23, 0]
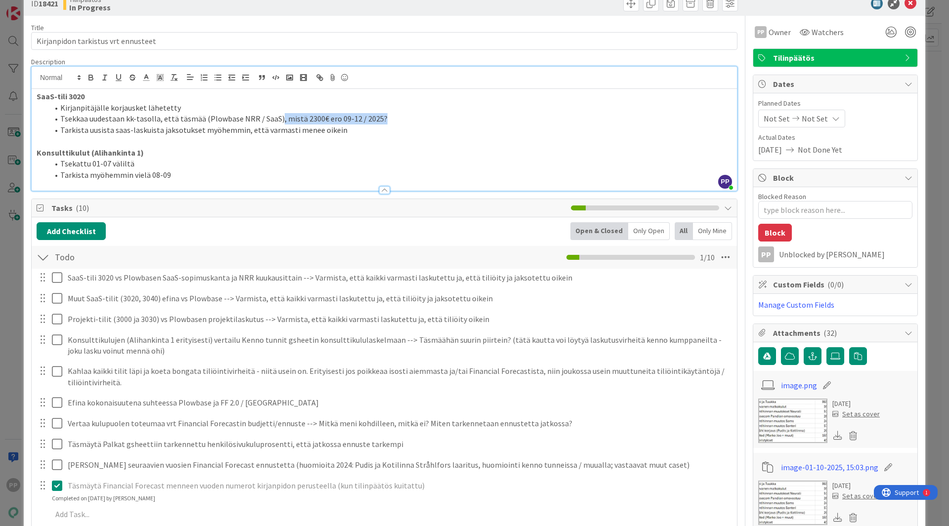
drag, startPoint x: 393, startPoint y: 121, endPoint x: 275, endPoint y: 124, distance: 118.1
click at [275, 124] on li "Tsekkaa uudestaan kk-tasolla, että täsmää (Plowbase NRR / SaaS), mistä 2300€ er…" at bounding box center [389, 118] width 683 height 11
click at [156, 120] on li "Tsekkaa uudestaan kk-tasolla, että täsmää (Plowbase NRR / SaaS) - menihän kaikk…" at bounding box center [389, 118] width 683 height 11
click at [155, 117] on li "Tsekkaa uudestaan kk-tasolla (syyskuun lopulla), että täsmää (Plowbase NRR / Sa…" at bounding box center [389, 118] width 683 height 11
click at [222, 176] on li "Tarkista myöhemmin vielä 08-09" at bounding box center [389, 174] width 683 height 11
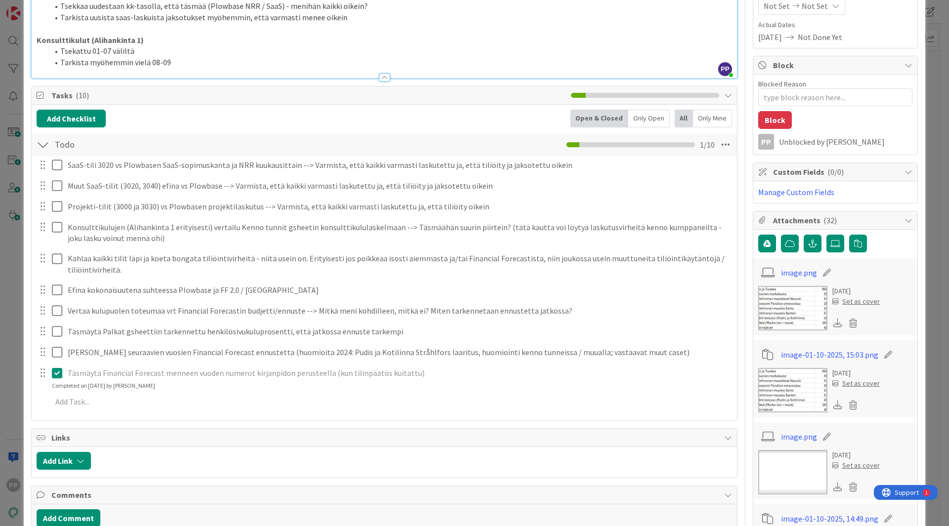
scroll to position [136, 0]
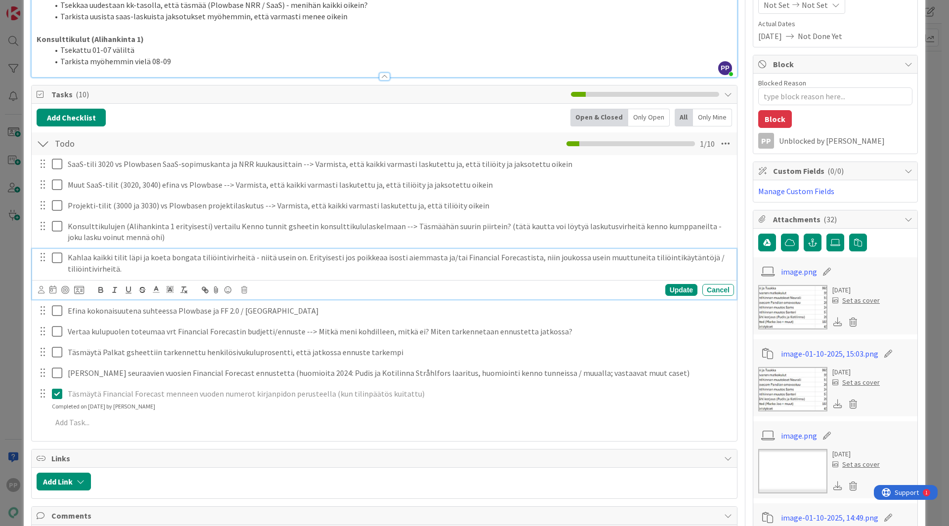
click at [118, 262] on p "Kahlaa kaikki tilit läpi ja koeta bongata tiliöintivirheitä - niitä usein on. E…" at bounding box center [399, 263] width 662 height 22
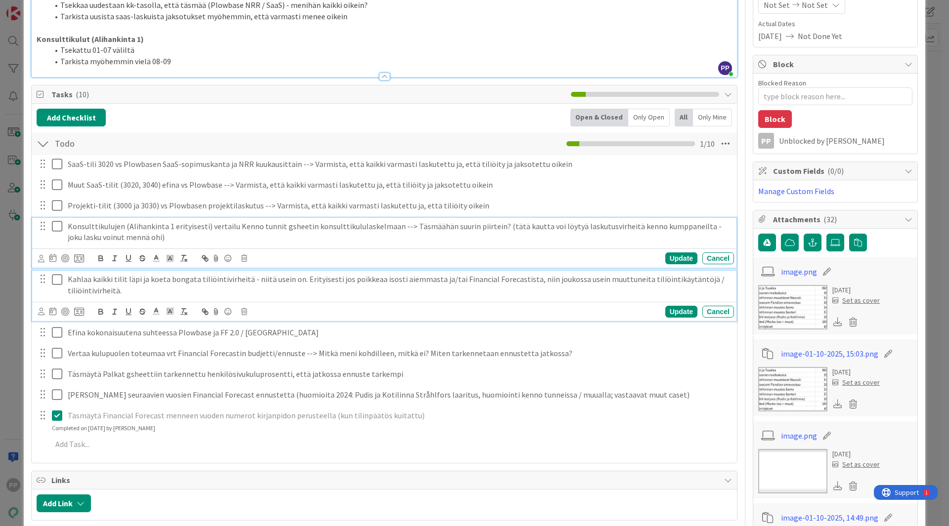
click at [129, 240] on p "Konsulttikulujen (Alihankinta 1 erityisesti) vertailu Kenno tunnit gsheetin kon…" at bounding box center [399, 232] width 662 height 22
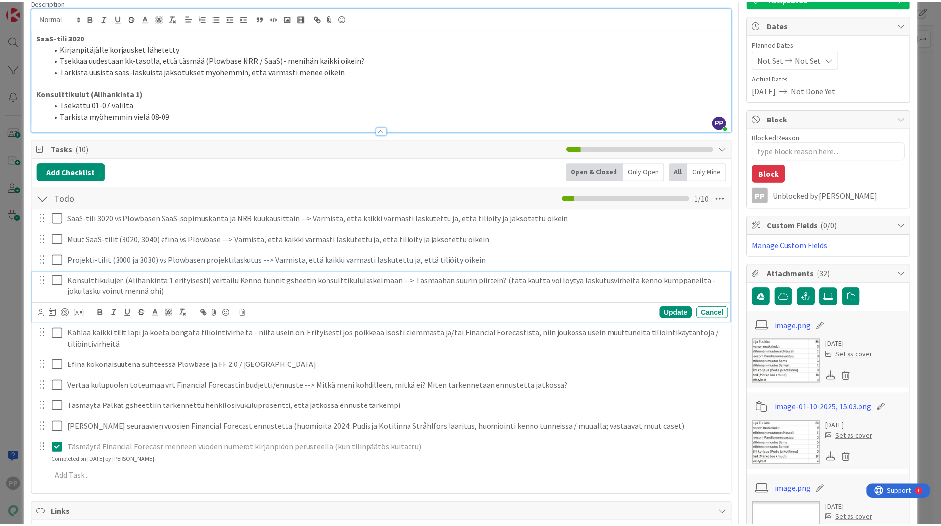
scroll to position [62, 0]
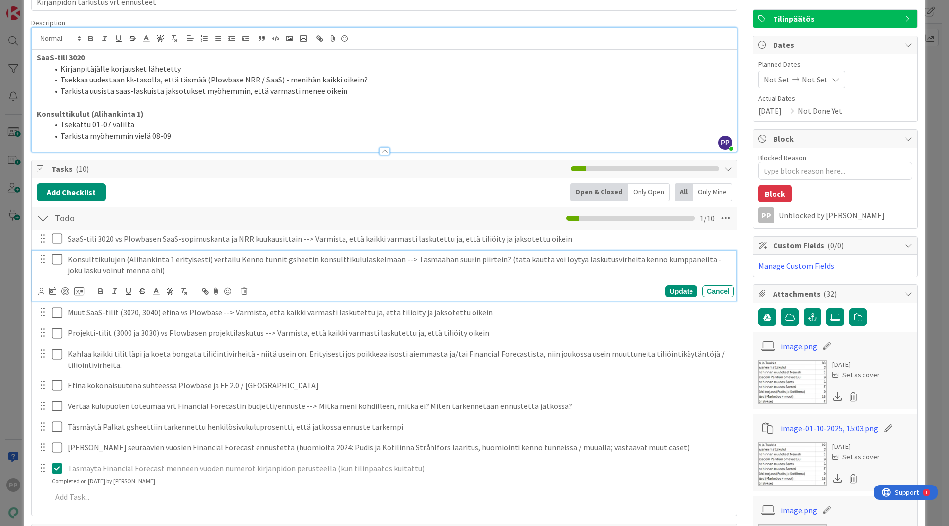
click at [194, 191] on div "Add Checklist Open & Closed Only Open All Only Mine" at bounding box center [384, 192] width 695 height 18
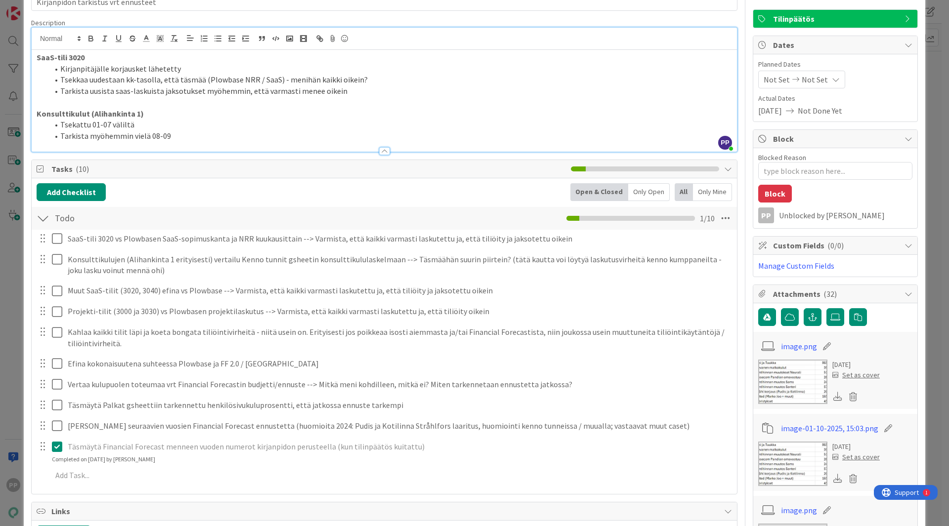
click at [20, 161] on div "ID 18421 Tilinpäätös In Progress Title 35 / 128 Kirjanpidon tarkistus vrt ennus…" at bounding box center [474, 263] width 949 height 526
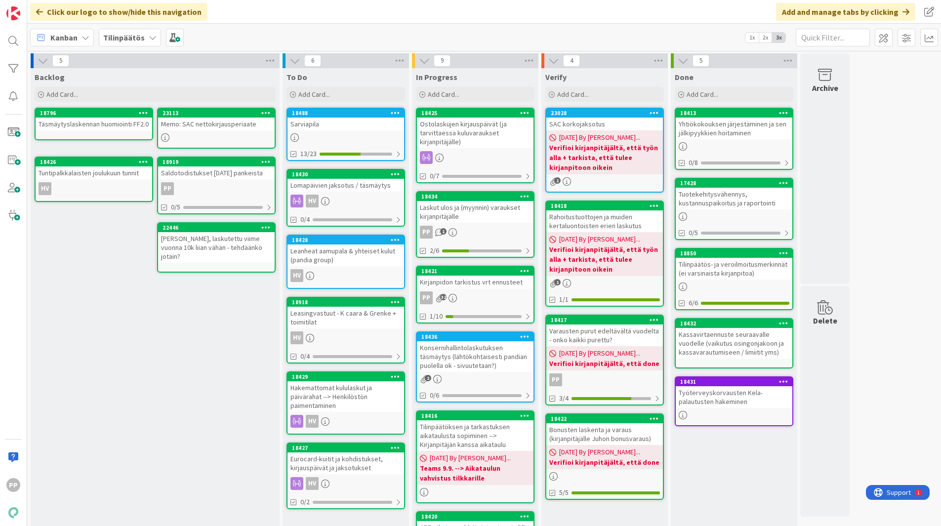
click at [320, 116] on div "18488" at bounding box center [346, 113] width 117 height 9
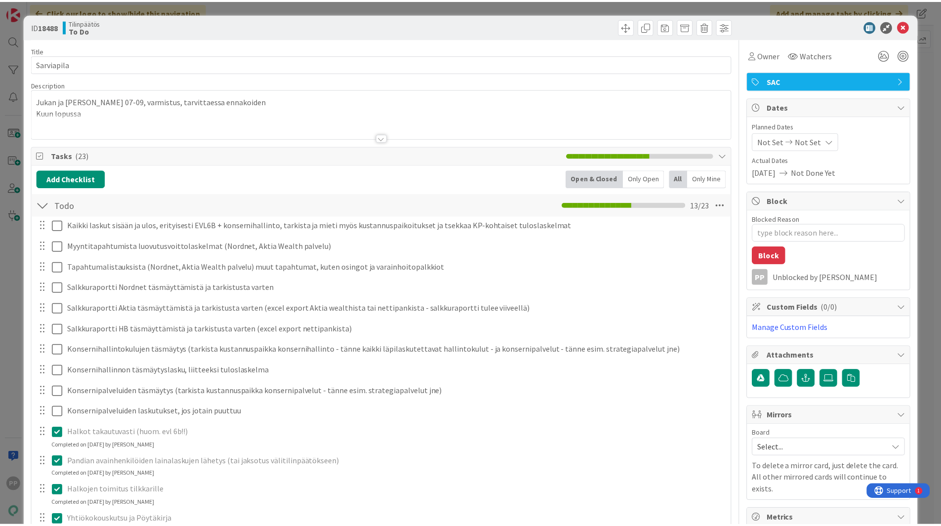
scroll to position [51, 0]
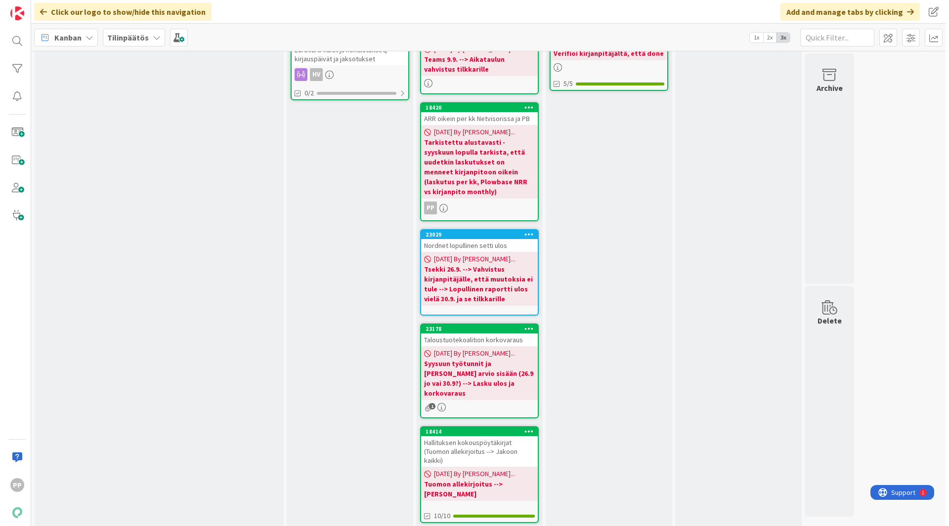
scroll to position [12, 0]
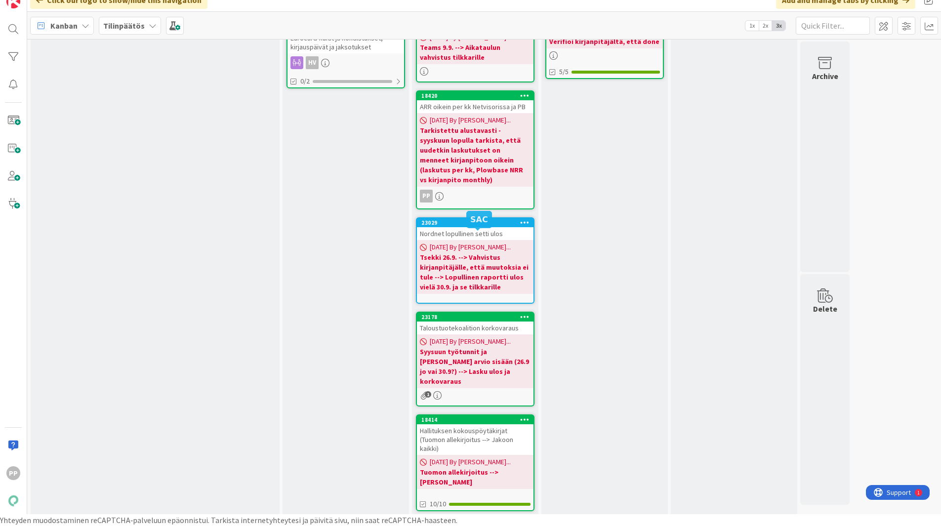
click at [494, 225] on div "23029" at bounding box center [477, 222] width 112 height 7
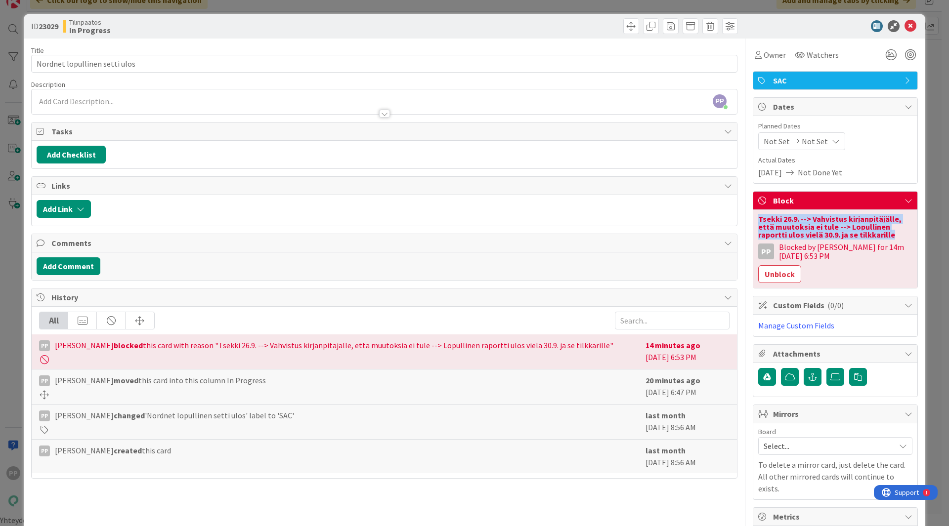
drag, startPoint x: 887, startPoint y: 235, endPoint x: 747, endPoint y: 218, distance: 140.8
click at [753, 218] on div "Tsekki 26.9. --> Vahvistus kirjanpitäjälle, että muutoksia ei tule --> Lopullin…" at bounding box center [835, 249] width 164 height 78
copy div "Tsekki 26.9. --> Vahvistus kirjanpitäjälle, että muutoksia ei tule --> Lopullin…"
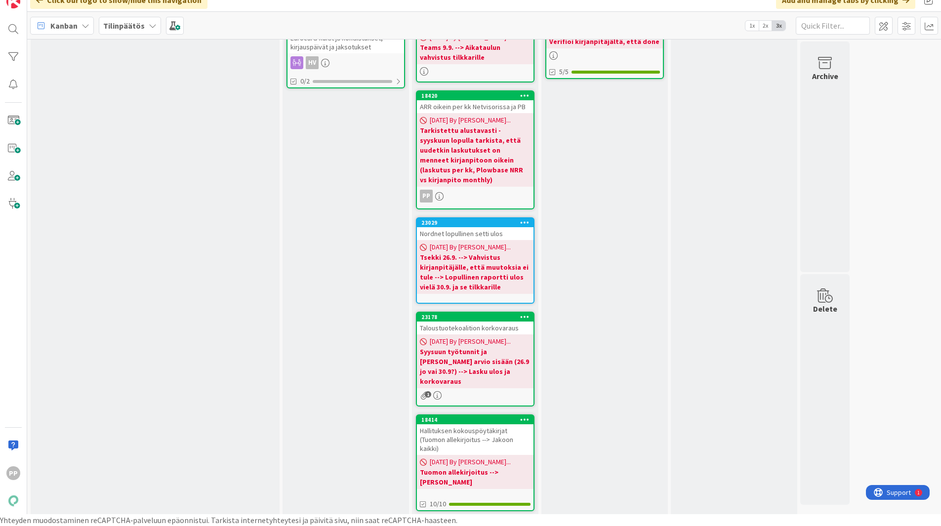
click at [522, 224] on icon at bounding box center [524, 222] width 9 height 7
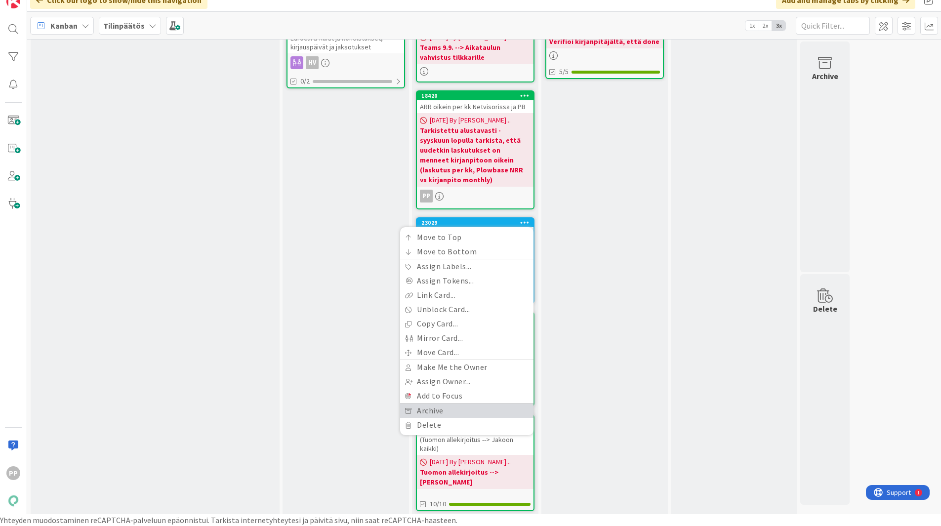
click at [443, 410] on link "Archive" at bounding box center [466, 411] width 133 height 14
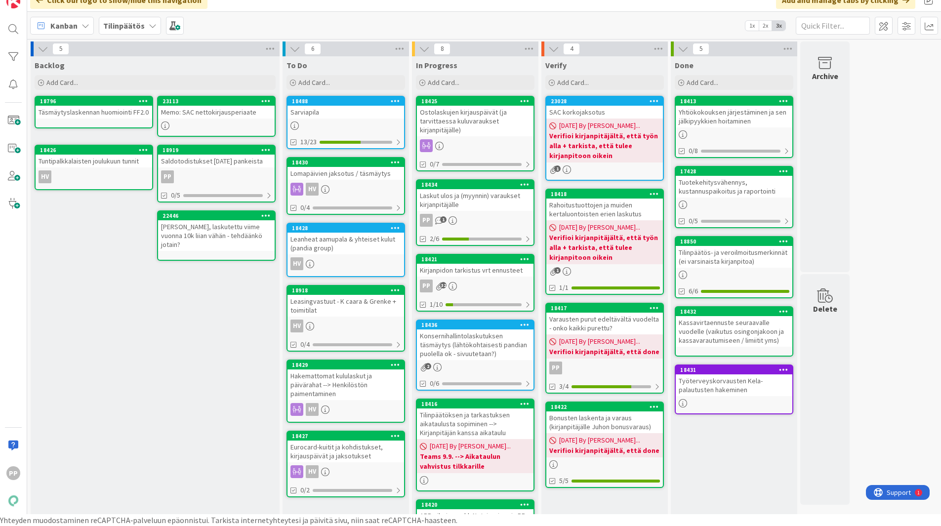
click at [327, 112] on div "Sarviapila" at bounding box center [346, 112] width 117 height 13
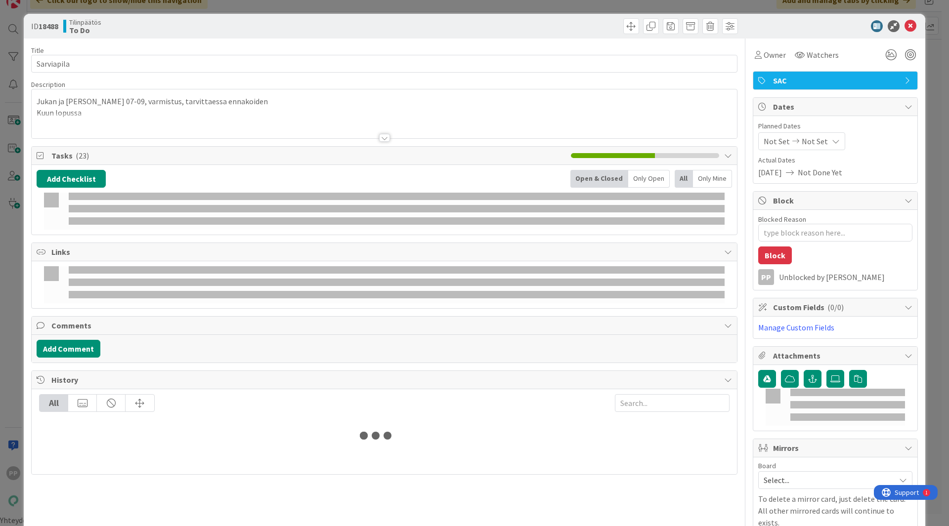
click at [173, 111] on p "Kuun lopussa" at bounding box center [384, 112] width 695 height 11
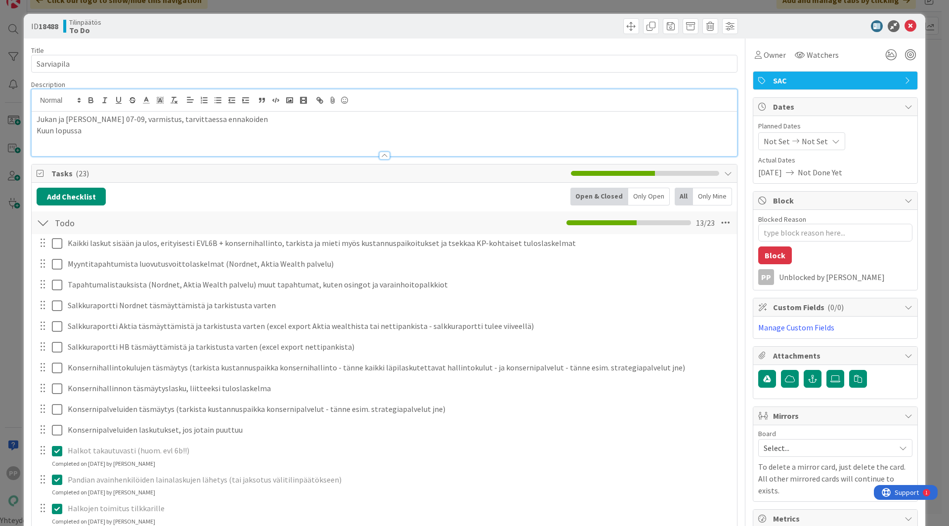
click at [168, 131] on p "Kuun lopussa" at bounding box center [384, 130] width 695 height 11
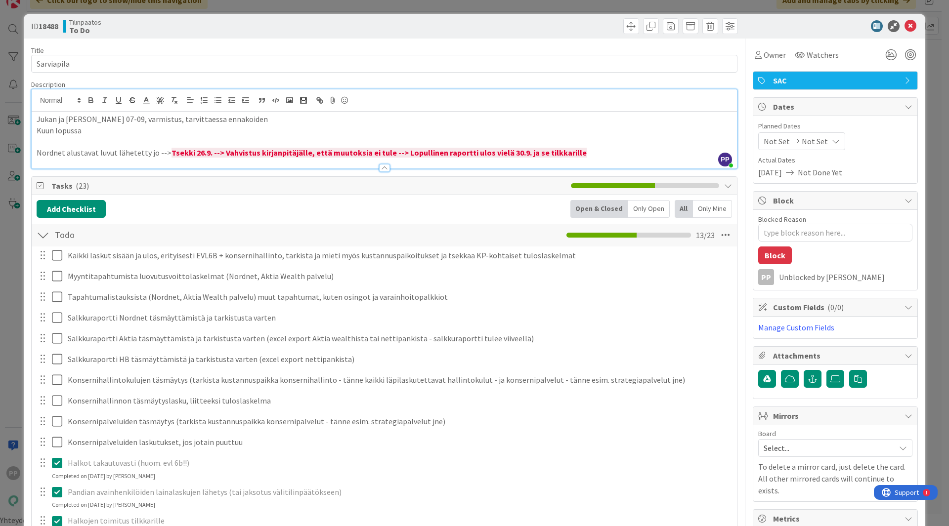
click at [300, 209] on div "Add Checklist Open & Closed Only Open All Only Mine" at bounding box center [384, 209] width 695 height 18
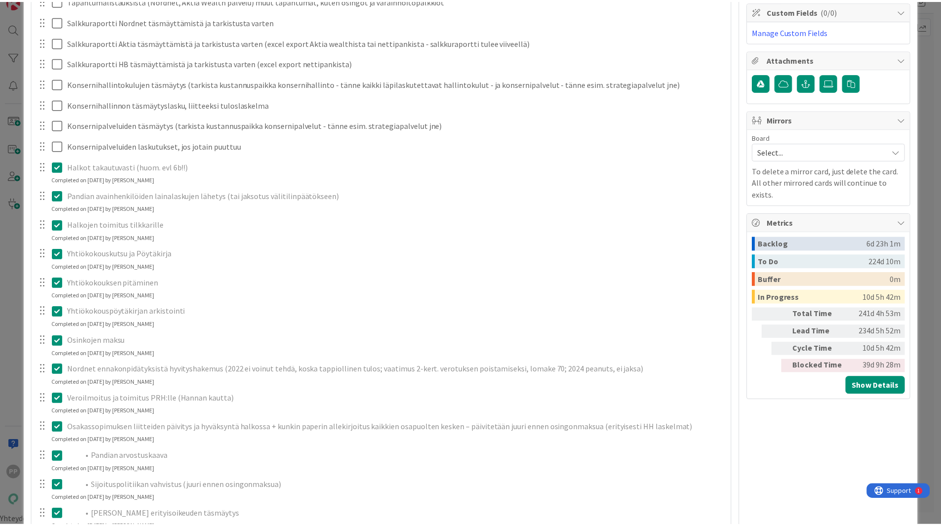
scroll to position [59, 0]
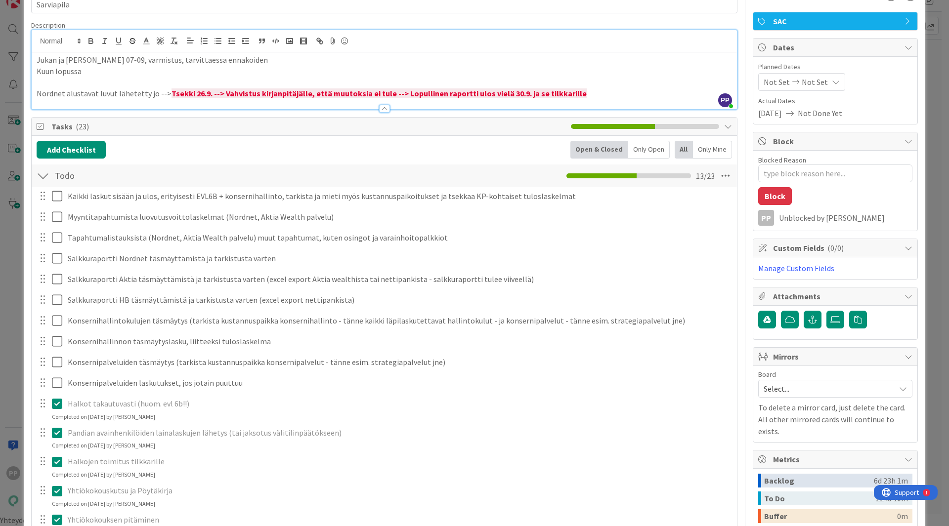
drag, startPoint x: 154, startPoint y: 147, endPoint x: 58, endPoint y: 164, distance: 97.8
click at [153, 147] on div "Add Checklist Open & Closed Only Open All Only Mine" at bounding box center [384, 150] width 695 height 18
click at [10, 165] on div "ID 18488 Tilinpäätös To Do Title 10 / 128 Sarviapila Description PP Pekka Paask…" at bounding box center [474, 263] width 949 height 526
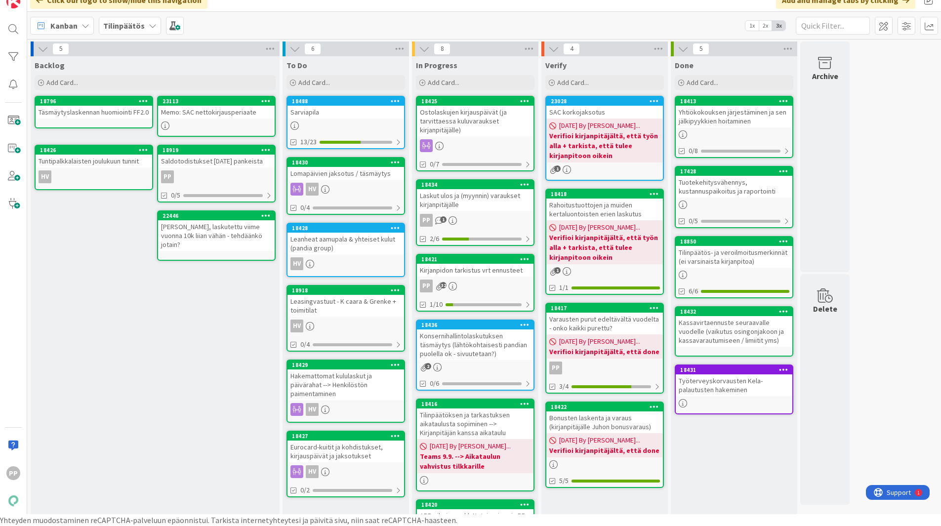
click at [223, 352] on div "Backlog Add Card... 23113 Memo: SAC nettokirjausperiaate 18796 Täsmäytyslaskenn…" at bounding box center [155, 445] width 249 height 778
click at [202, 407] on div "Backlog Add Card... 23113 Memo: SAC nettokirjausperiaate 18796 Täsmäytyslaskenn…" at bounding box center [155, 445] width 249 height 778
click at [208, 394] on div "Backlog Add Card... 23113 Memo: SAC nettokirjausperiaate 18796 Täsmäytyslaskenn…" at bounding box center [155, 445] width 249 height 778
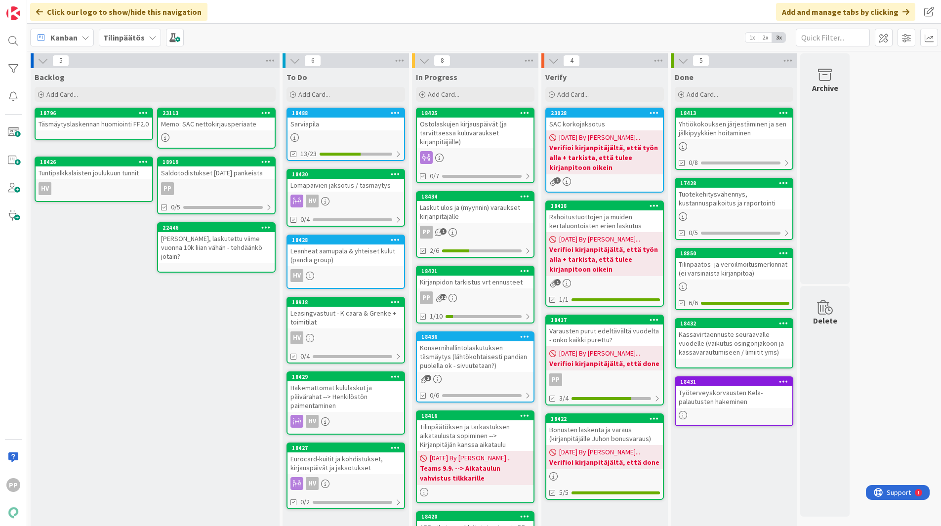
click at [256, 38] on div "Kanban Tilinpäätös 1x 2x 3x" at bounding box center [484, 37] width 914 height 27
click at [270, 10] on div "Click our logo to show/hide this navigation Add and manage tabs by clicking" at bounding box center [484, 12] width 914 height 24
click at [228, 351] on div "Backlog Add Card... 23113 Memo: SAC nettokirjausperiaate 18796 Täsmäytyslaskenn…" at bounding box center [155, 457] width 249 height 778
click at [128, 29] on div "Tilinpäätös" at bounding box center [130, 38] width 62 height 18
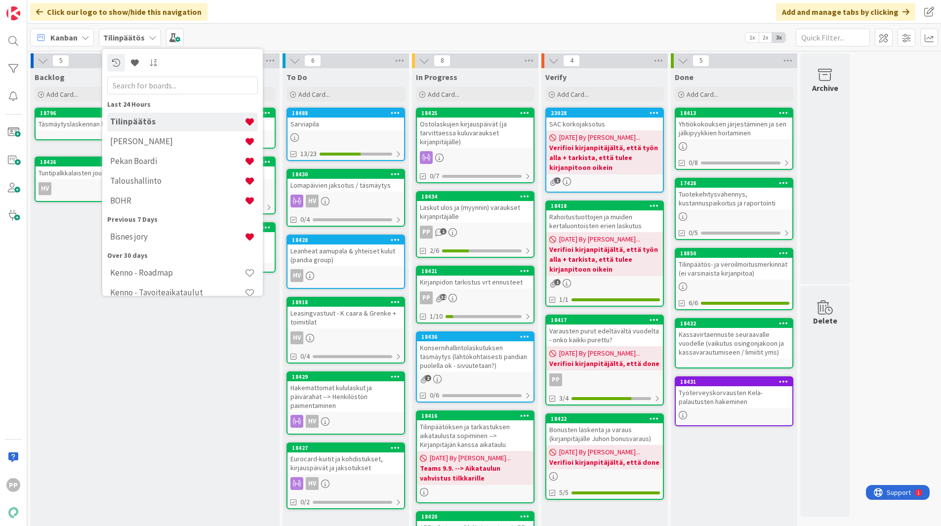
click at [152, 215] on div "Previous 7 Days" at bounding box center [182, 219] width 151 height 10
click at [133, 204] on h4 "BOHR" at bounding box center [177, 201] width 134 height 10
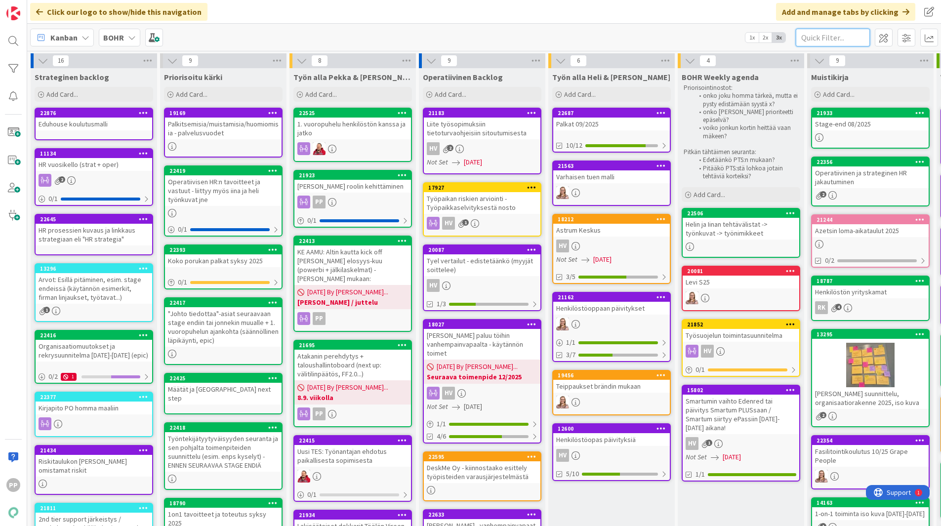
click at [805, 36] on input "text" at bounding box center [833, 38] width 74 height 18
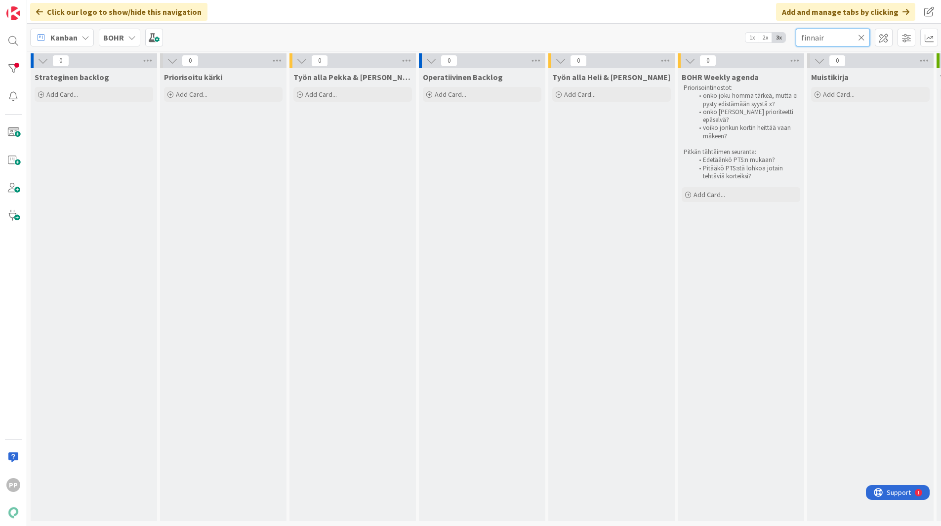
scroll to position [3, 0]
drag, startPoint x: 853, startPoint y: 38, endPoint x: 724, endPoint y: 25, distance: 129.6
click at [724, 25] on div "Kanban BOHR 1x 2x 3x finnair" at bounding box center [484, 37] width 914 height 27
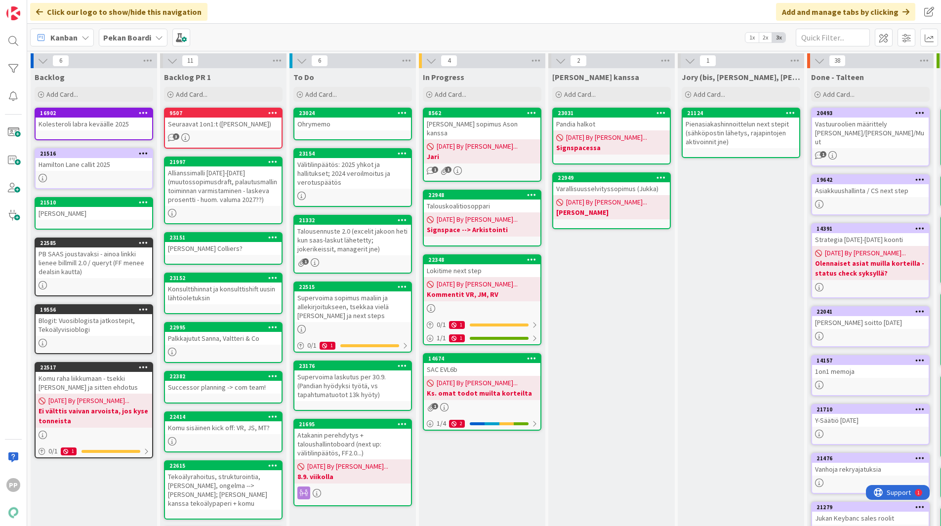
click at [350, 188] on div "Välitilinpäätös: 2025 yhkot ja hallitukset; 2024 veroilmoitus ja verotuspäätös" at bounding box center [352, 173] width 117 height 31
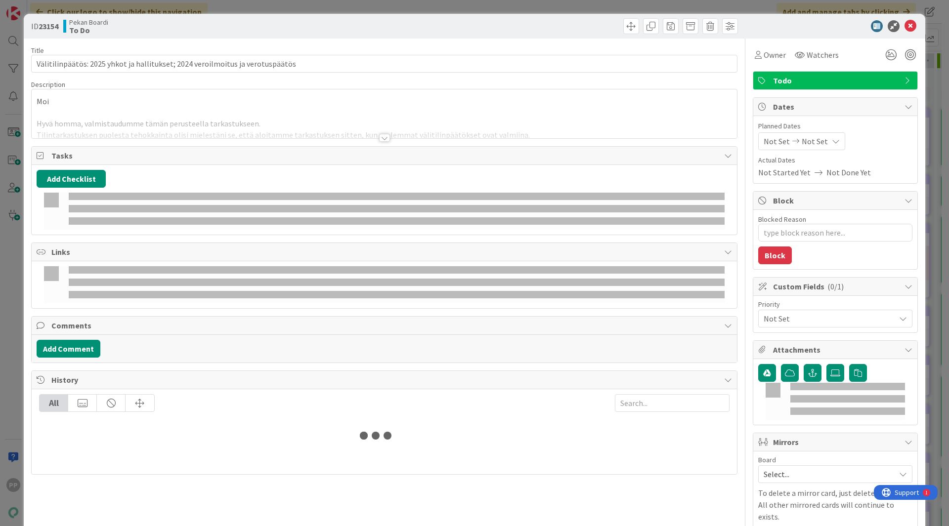
type textarea "x"
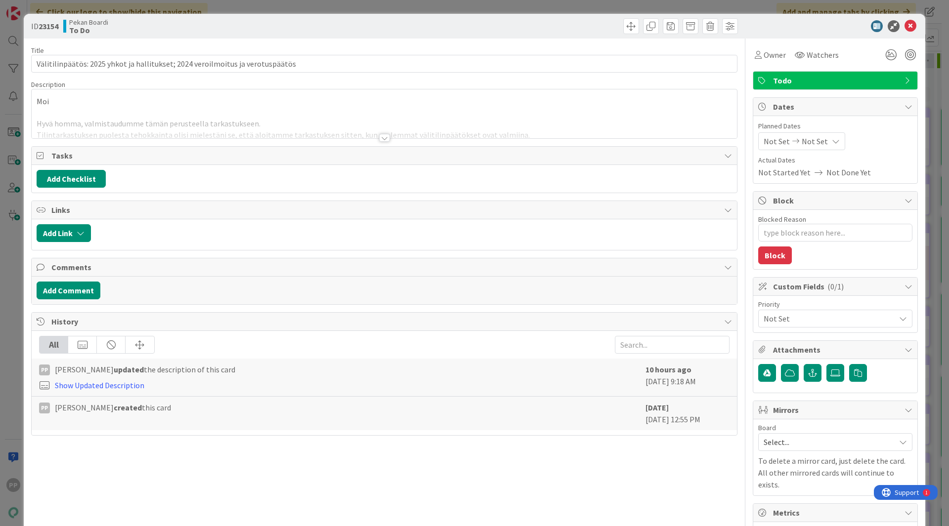
click at [221, 120] on div at bounding box center [384, 125] width 705 height 25
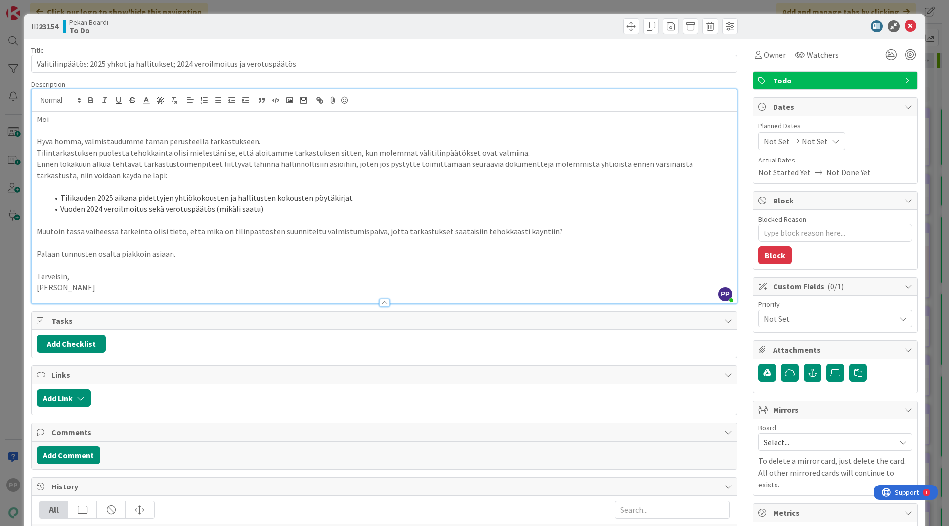
click at [3, 79] on div "ID 23154 Pekan Boardi To Do Title 78 / 128 Välitilinpäätös: 2025 yhkot ja halli…" at bounding box center [474, 263] width 949 height 526
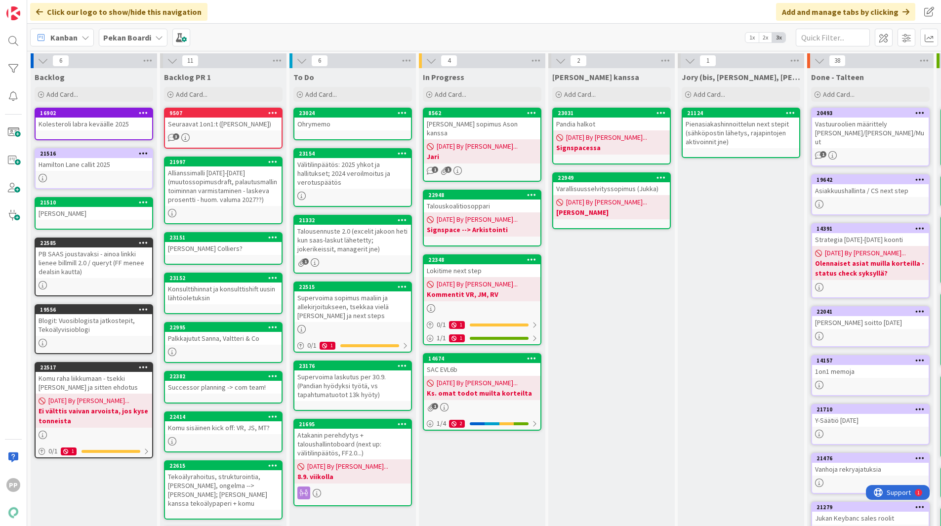
scroll to position [20, 0]
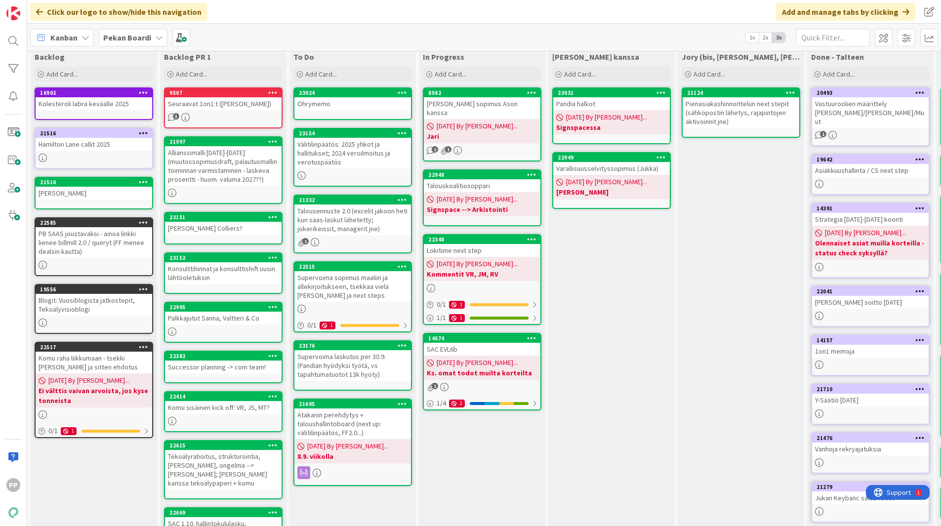
click at [452, 479] on div "In Progress Add Card... 8562 [PERSON_NAME] sopimus Ason kanssa [DATE] By [PERSO…" at bounding box center [482, 385] width 126 height 675
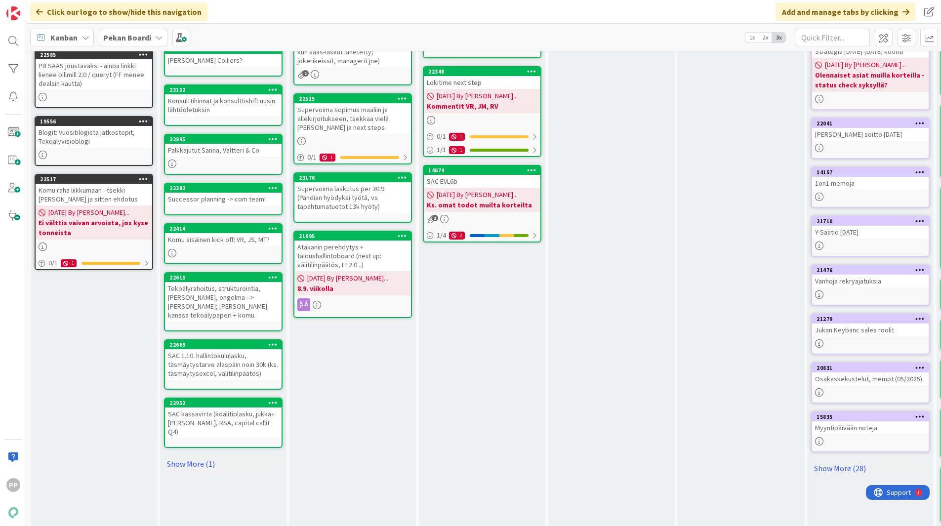
scroll to position [187, 0]
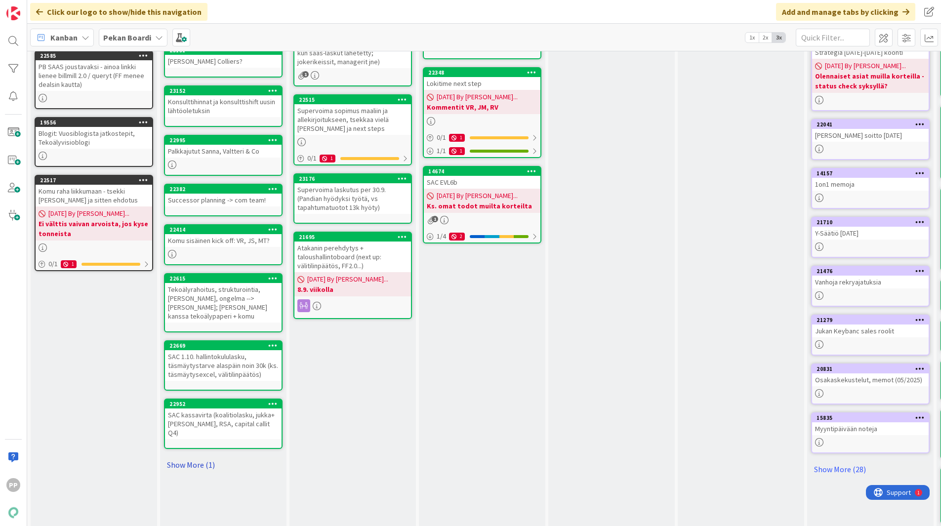
click at [204, 457] on link "Show More (1)" at bounding box center [223, 465] width 119 height 16
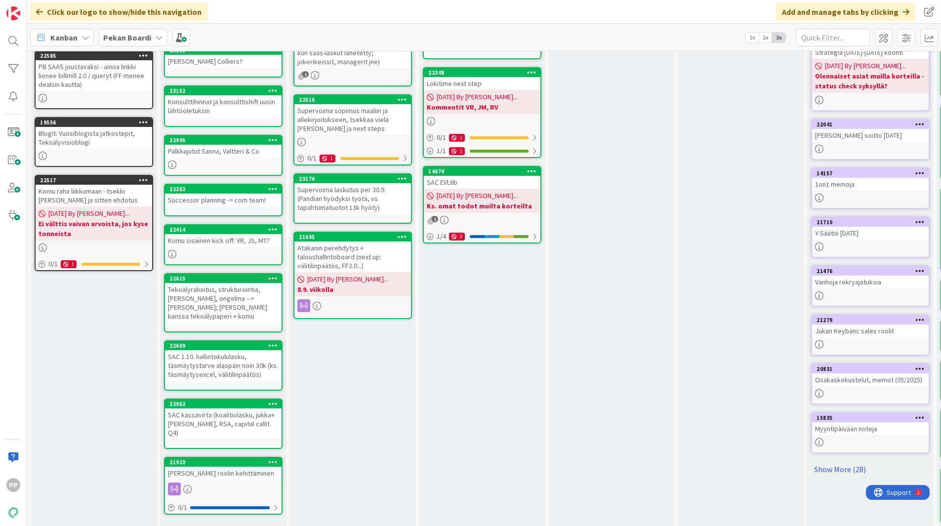
scroll to position [0, 0]
